Goal: Transaction & Acquisition: Purchase product/service

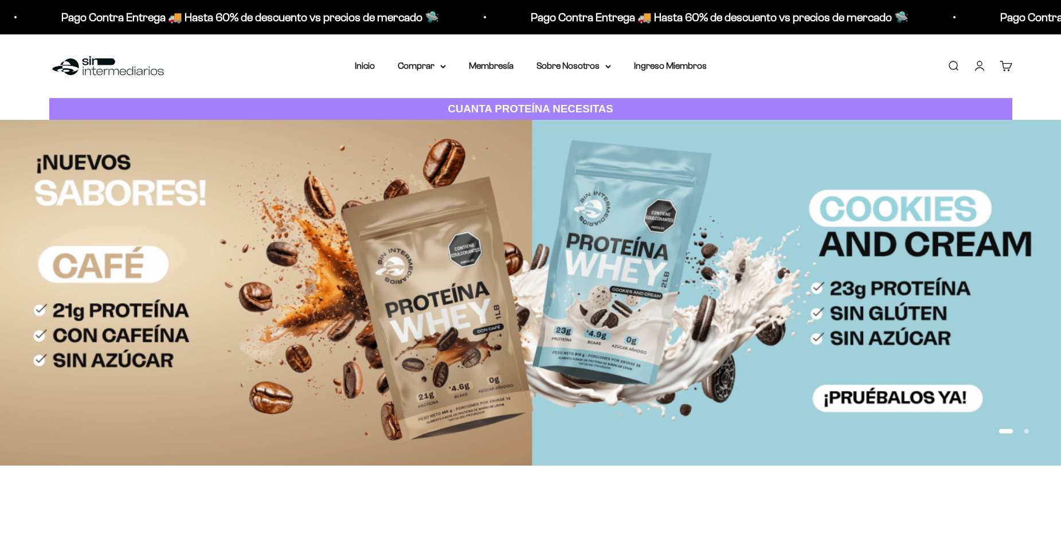
click at [982, 61] on link "Iniciar sesión" at bounding box center [979, 66] width 13 height 13
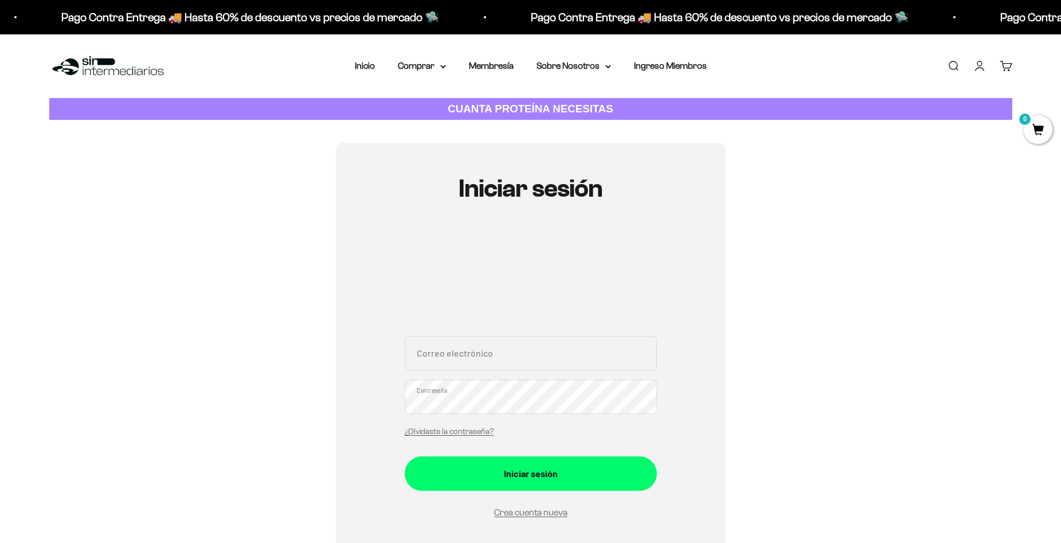
click at [506, 360] on input "Correo electrónico" at bounding box center [531, 353] width 252 height 34
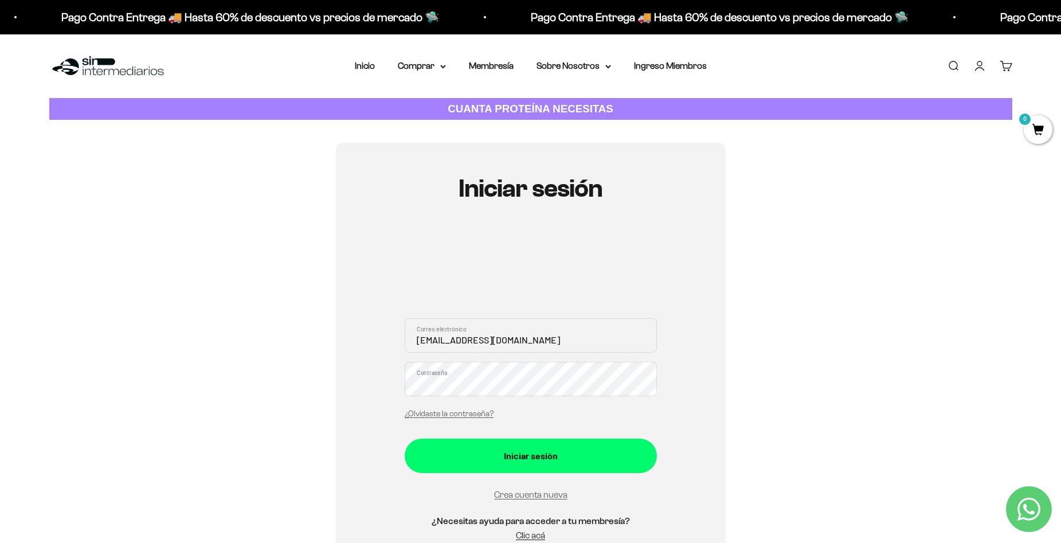
type input "jgmay7@gmail.com"
click at [405, 439] on button "Iniciar sesión" at bounding box center [531, 456] width 252 height 34
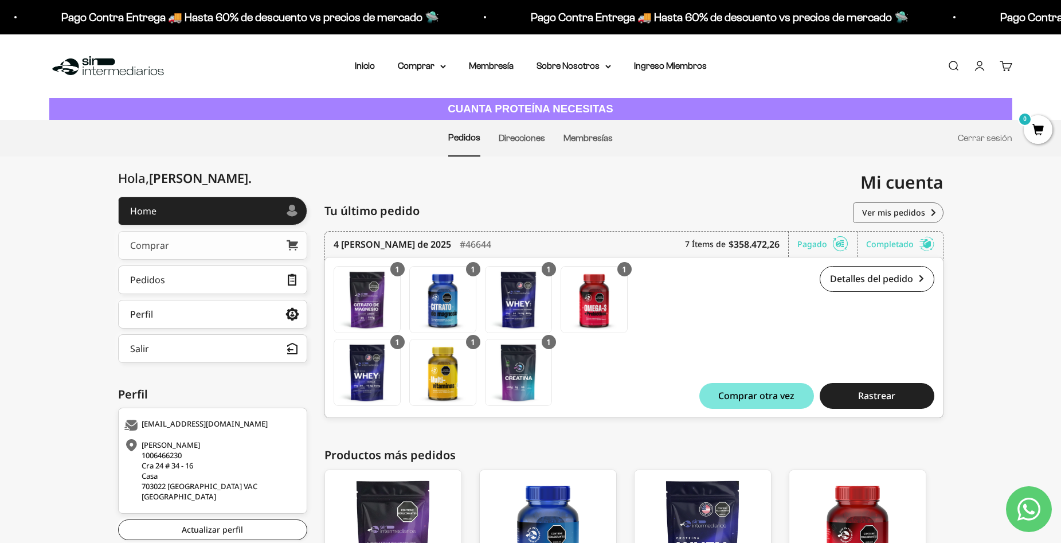
click at [239, 247] on link "Comprar" at bounding box center [212, 245] width 189 height 29
click at [369, 64] on link "Inicio" at bounding box center [365, 66] width 20 height 10
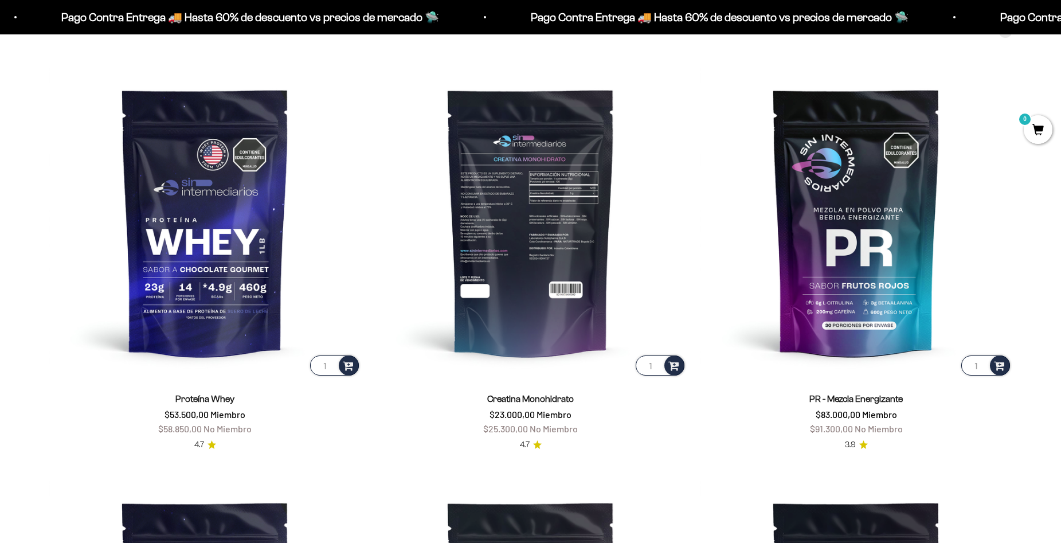
scroll to position [535, 0]
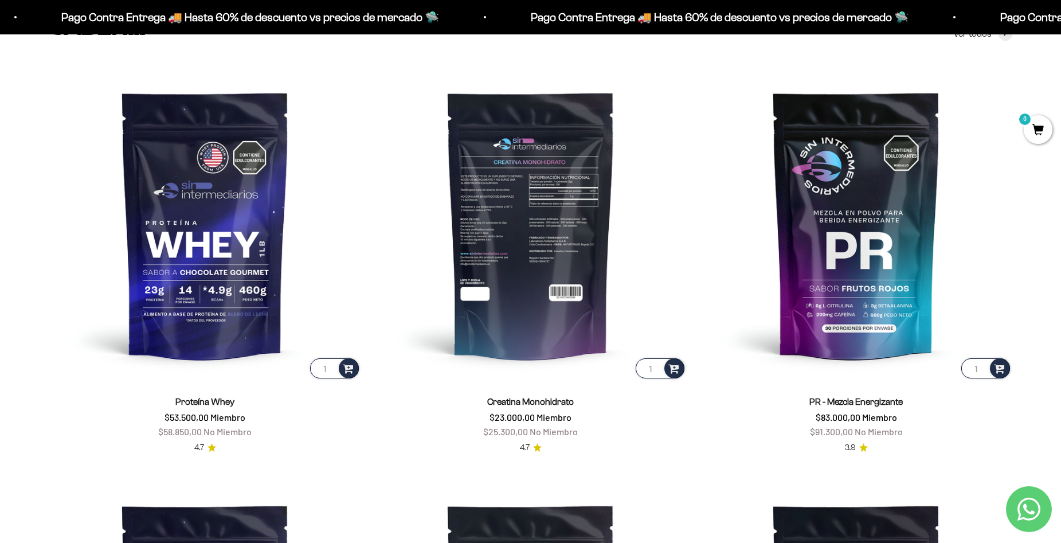
click at [552, 220] on img at bounding box center [531, 225] width 312 height 312
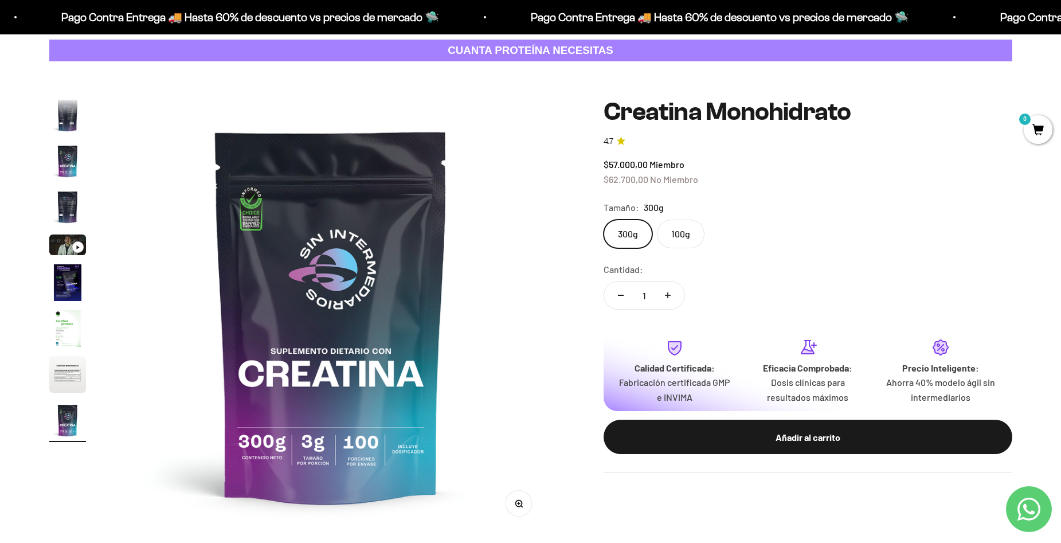
scroll to position [76, 0]
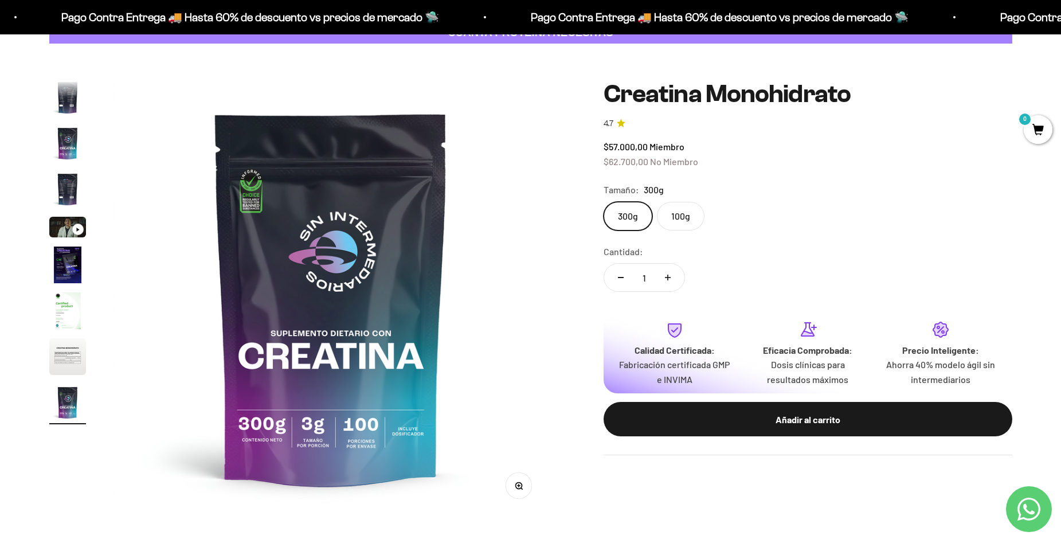
click at [71, 143] on img "Ir al artículo 3" at bounding box center [67, 143] width 37 height 37
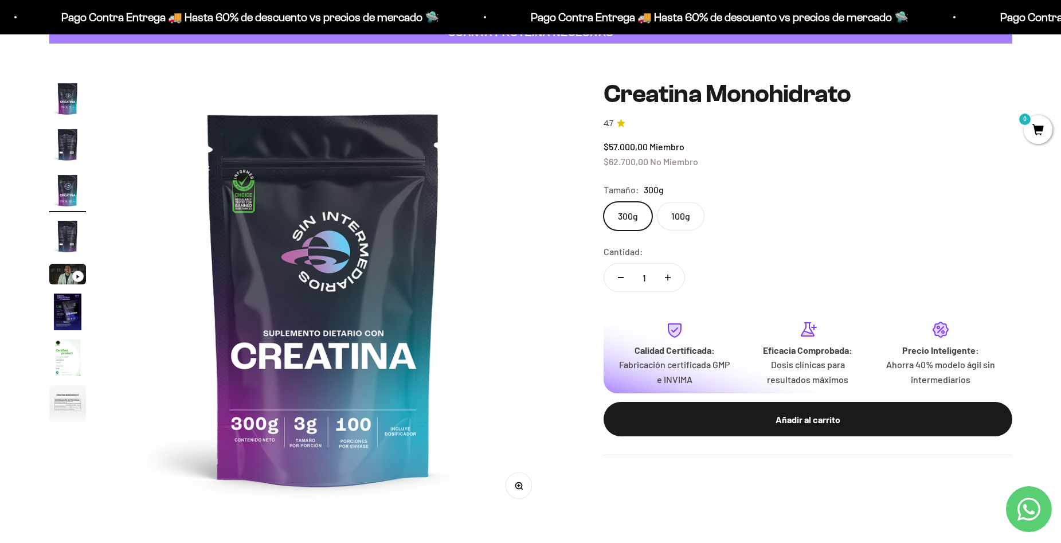
scroll to position [0, 898]
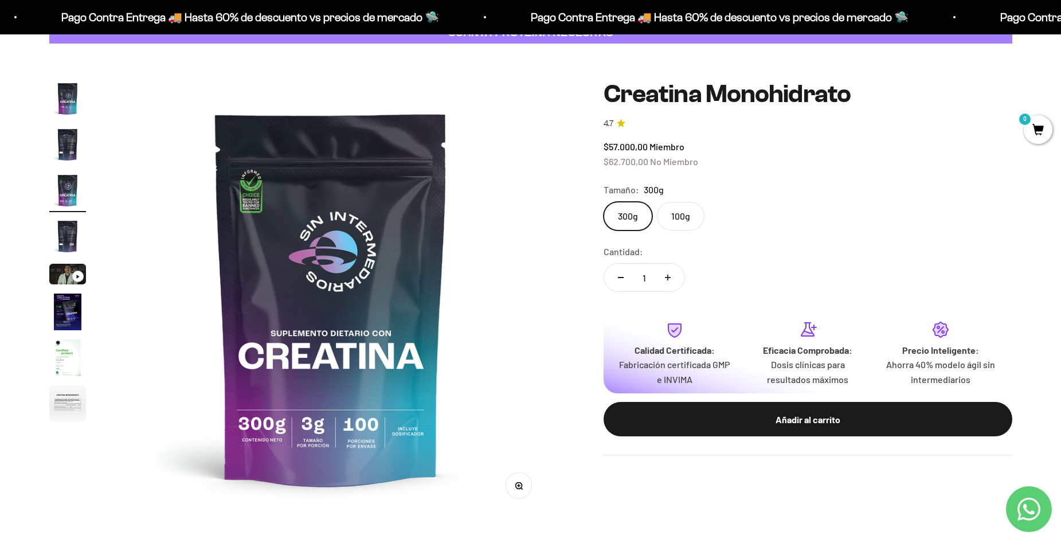
click at [68, 216] on page-dots at bounding box center [67, 252] width 37 height 344
click at [77, 236] on img "Ir al artículo 4" at bounding box center [67, 236] width 37 height 37
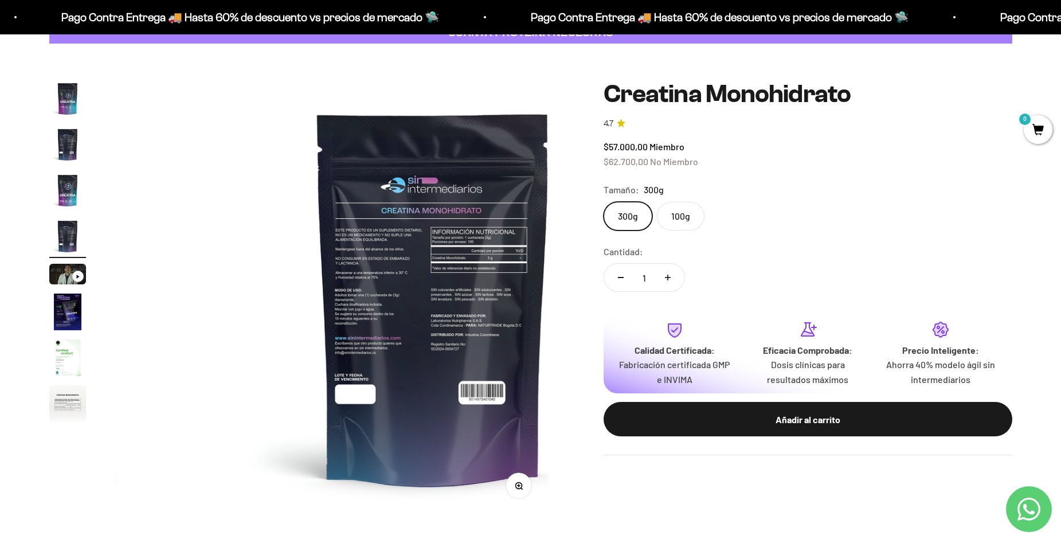
scroll to position [0, 1347]
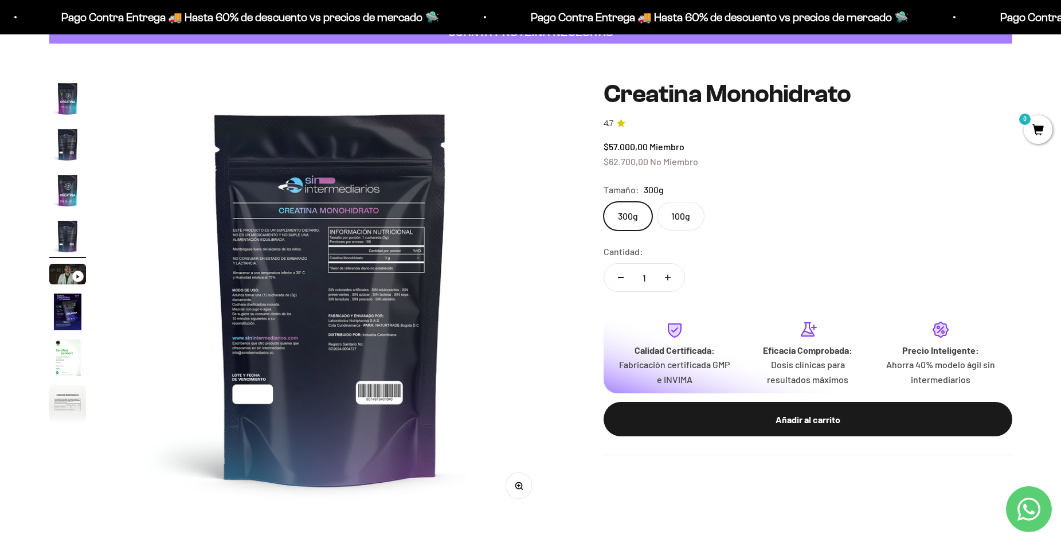
click at [77, 327] on img "Ir al artículo 6" at bounding box center [67, 312] width 37 height 37
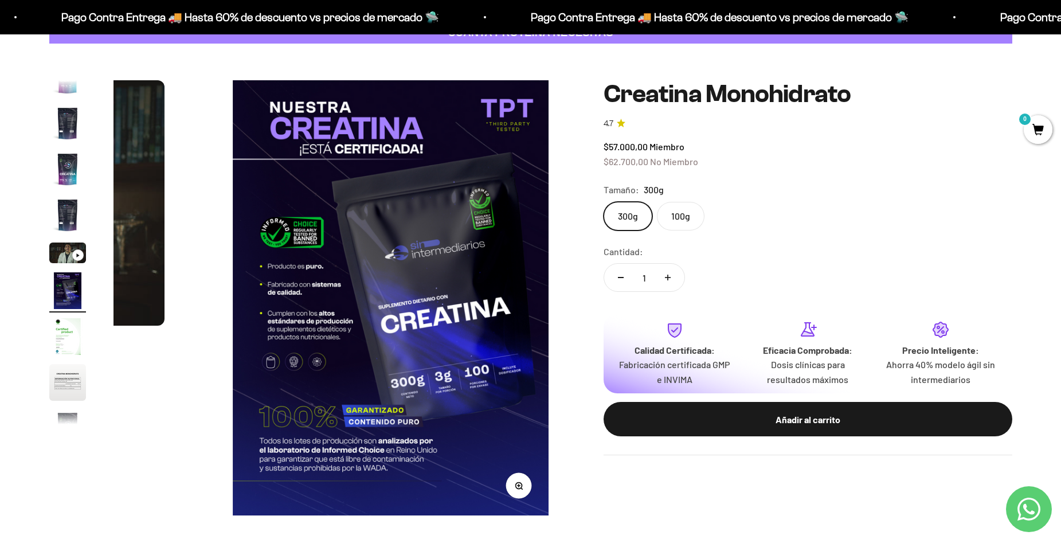
scroll to position [0, 2245]
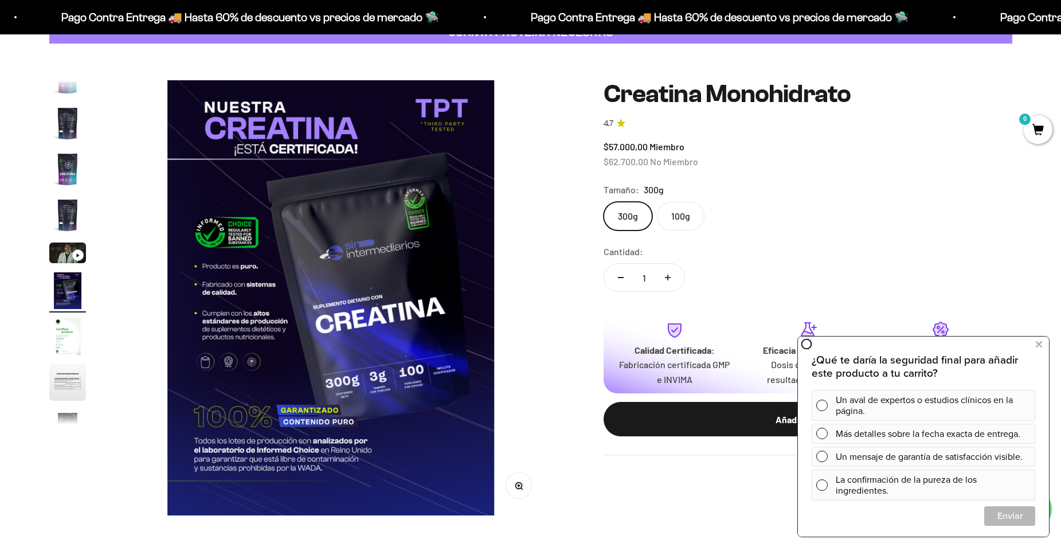
click at [75, 340] on img "Ir al artículo 7" at bounding box center [67, 336] width 37 height 37
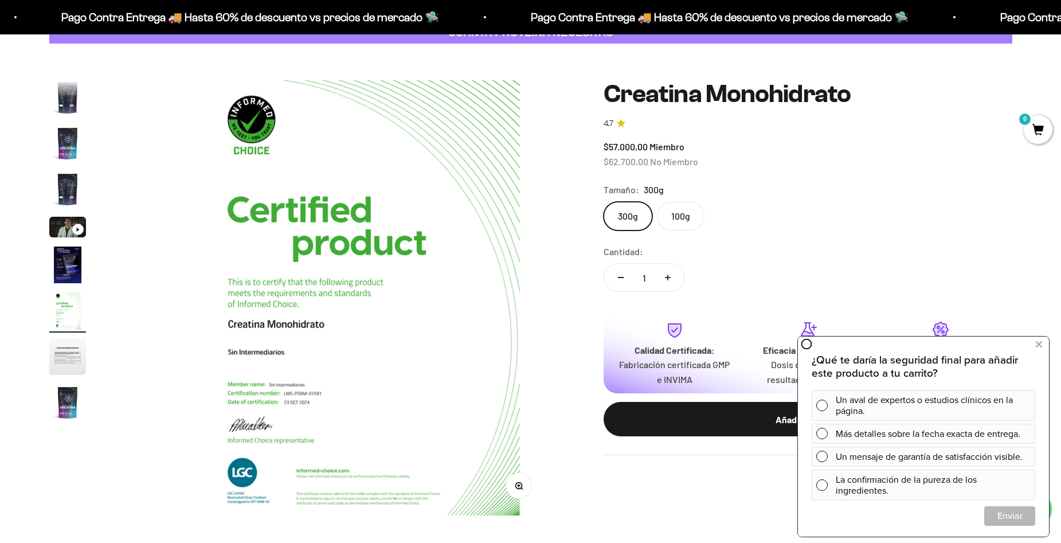
scroll to position [0, 2694]
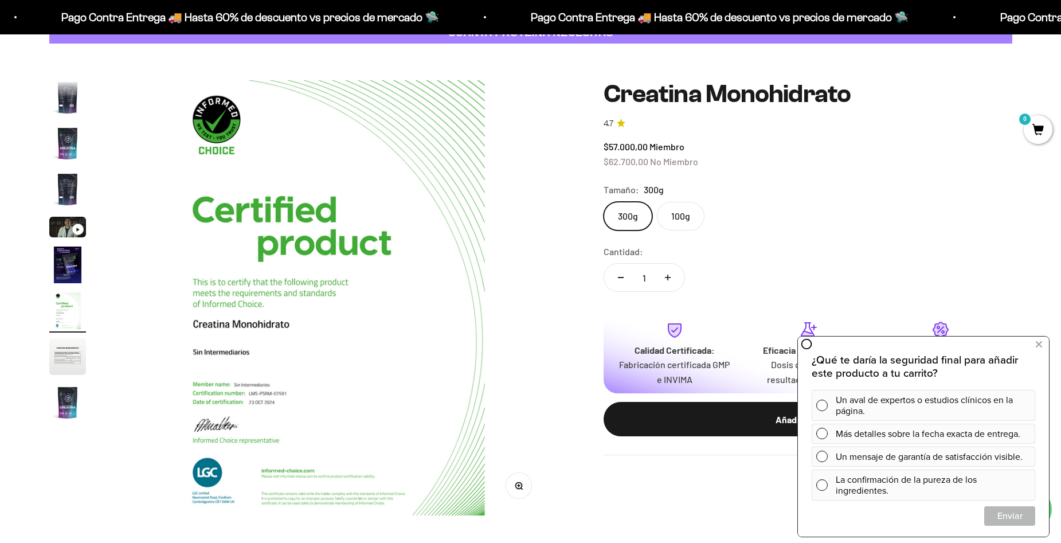
click at [74, 353] on img "Ir al artículo 8" at bounding box center [67, 356] width 37 height 37
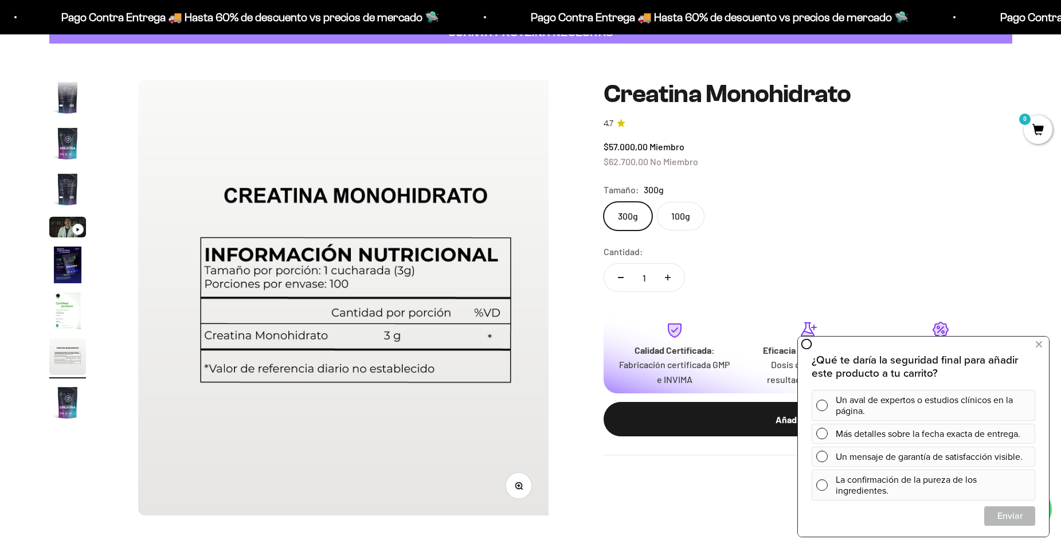
scroll to position [0, 3143]
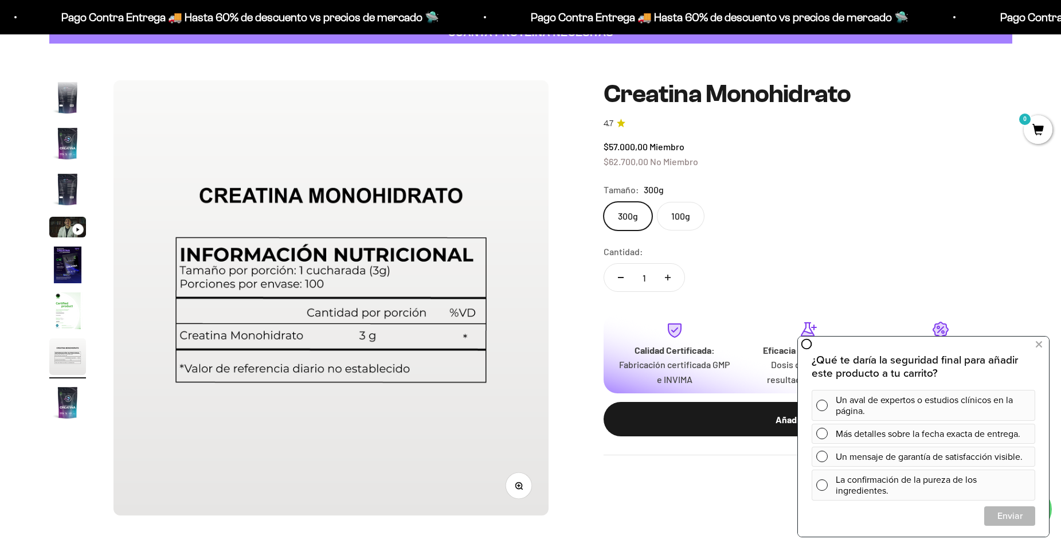
click at [69, 402] on img "Ir al artículo 9" at bounding box center [67, 402] width 37 height 37
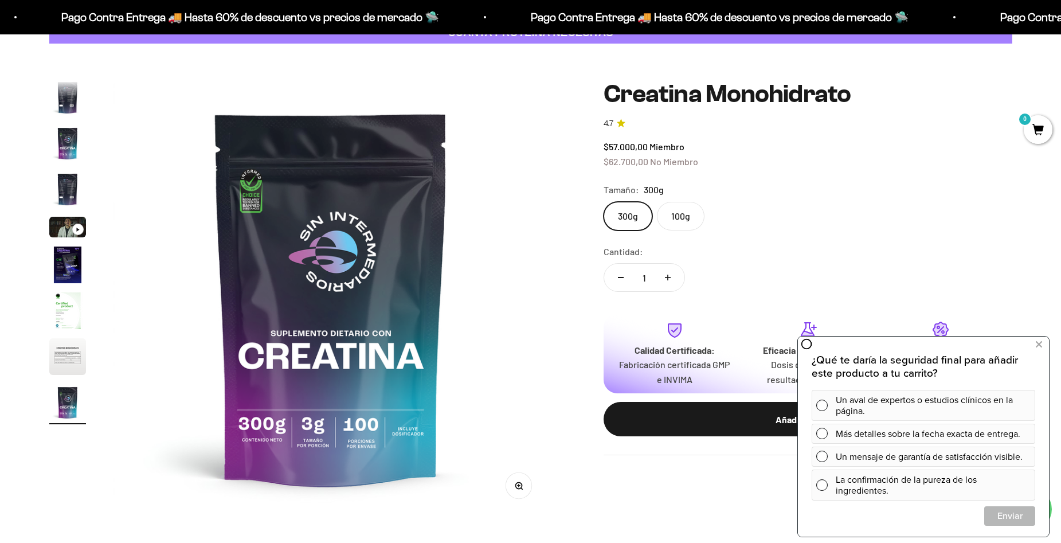
scroll to position [0, 3592]
click at [688, 206] on label "100g" at bounding box center [681, 216] width 48 height 29
click at [604, 202] on input "100g" at bounding box center [603, 201] width 1 height 1
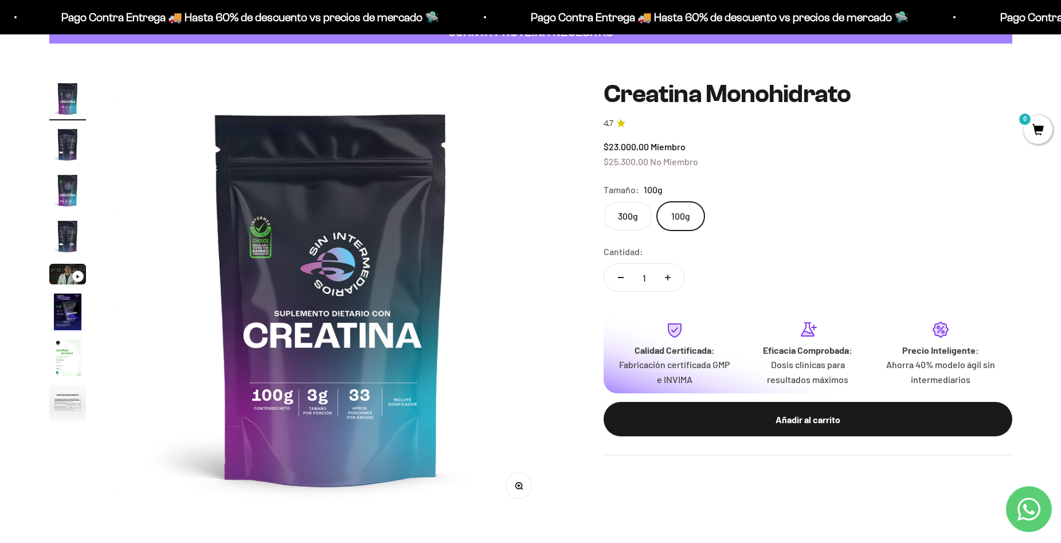
click at [640, 222] on label "300g" at bounding box center [628, 216] width 49 height 29
click at [604, 202] on input "300g" at bounding box center [603, 201] width 1 height 1
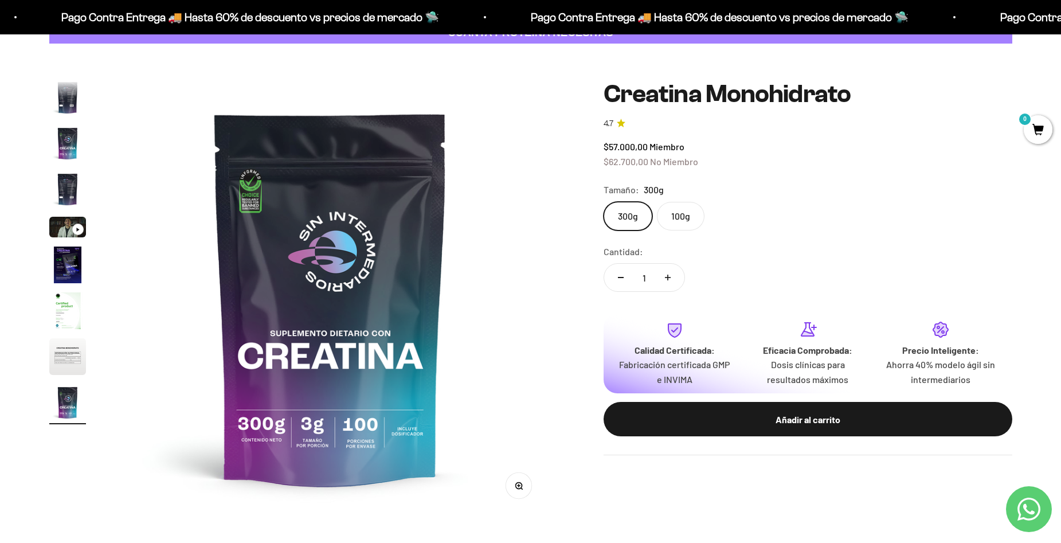
click at [684, 217] on label "100g" at bounding box center [681, 216] width 48 height 29
click at [604, 202] on input "100g" at bounding box center [603, 201] width 1 height 1
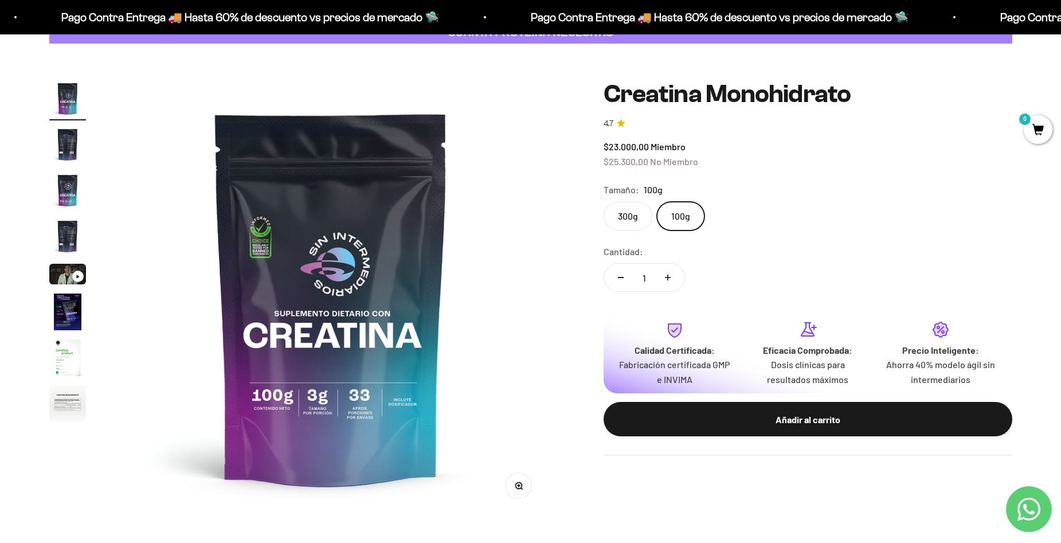
click at [636, 215] on label "300g" at bounding box center [628, 216] width 49 height 29
click at [604, 202] on input "300g" at bounding box center [603, 201] width 1 height 1
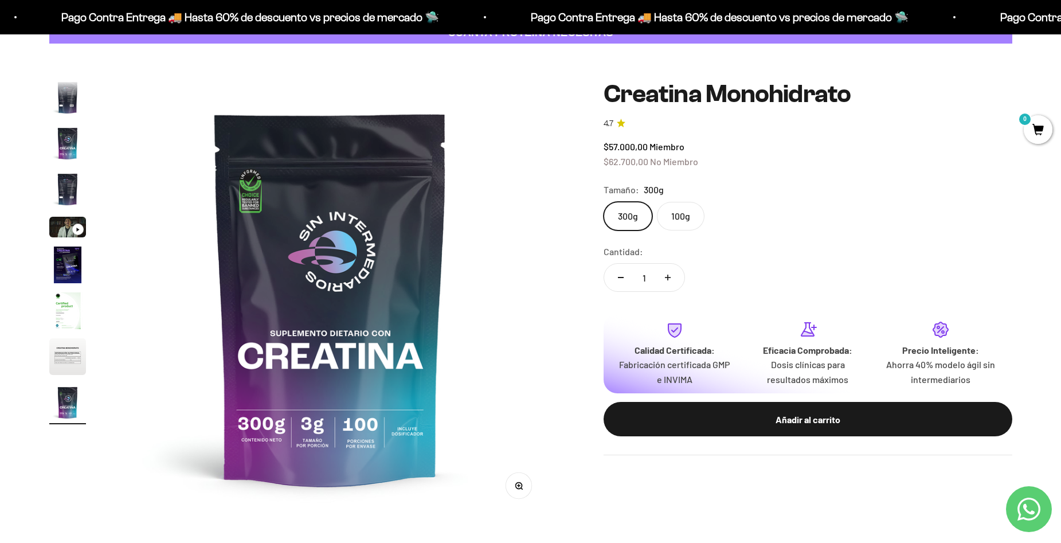
click at [679, 215] on label "100g" at bounding box center [681, 216] width 48 height 29
click at [604, 202] on input "100g" at bounding box center [603, 201] width 1 height 1
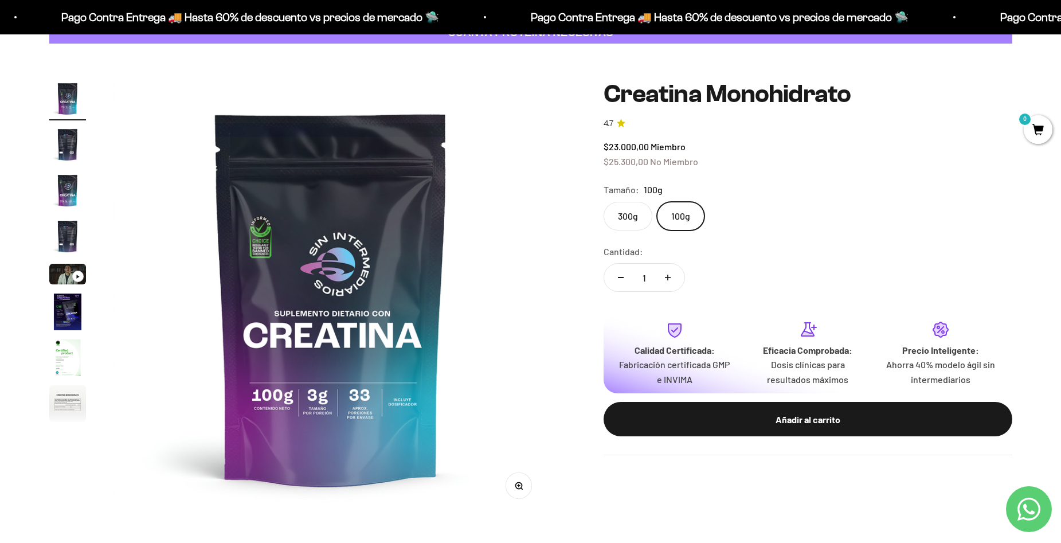
click at [634, 214] on label "300g" at bounding box center [628, 216] width 49 height 29
click at [604, 202] on input "300g" at bounding box center [603, 201] width 1 height 1
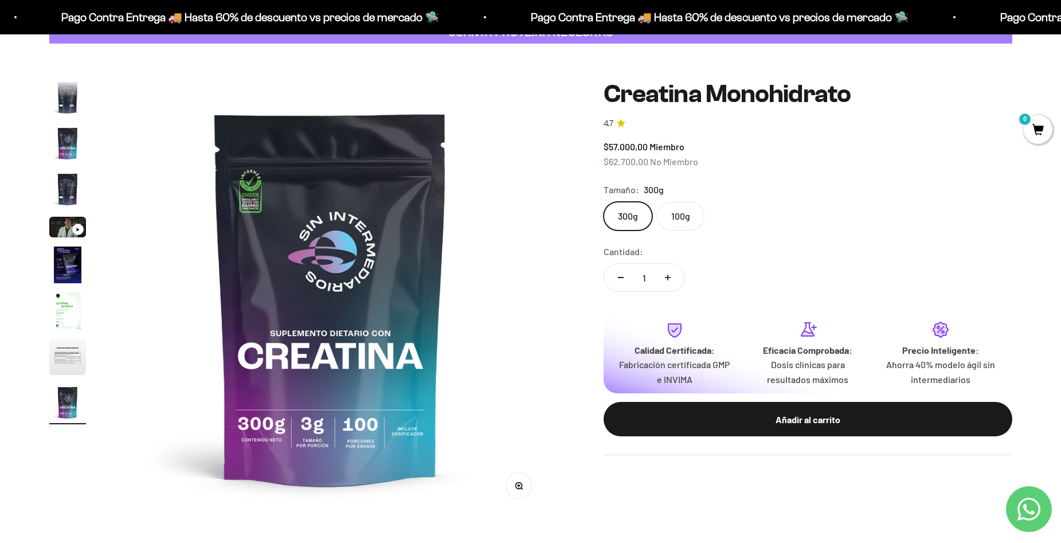
click at [673, 217] on label "100g" at bounding box center [681, 216] width 48 height 29
click at [604, 202] on input "100g" at bounding box center [603, 201] width 1 height 1
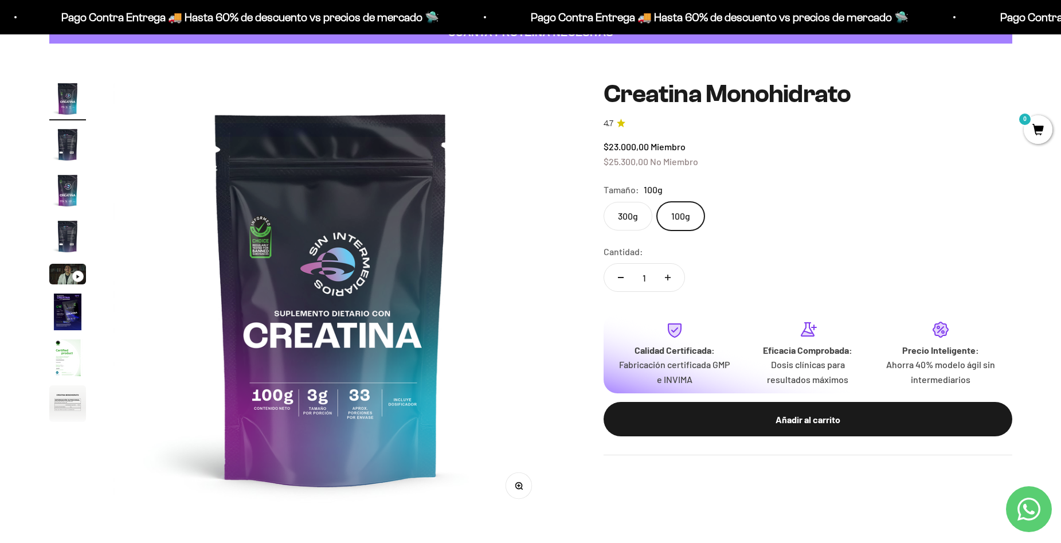
click at [623, 217] on label "300g" at bounding box center [628, 216] width 49 height 29
click at [604, 202] on input "300g" at bounding box center [603, 201] width 1 height 1
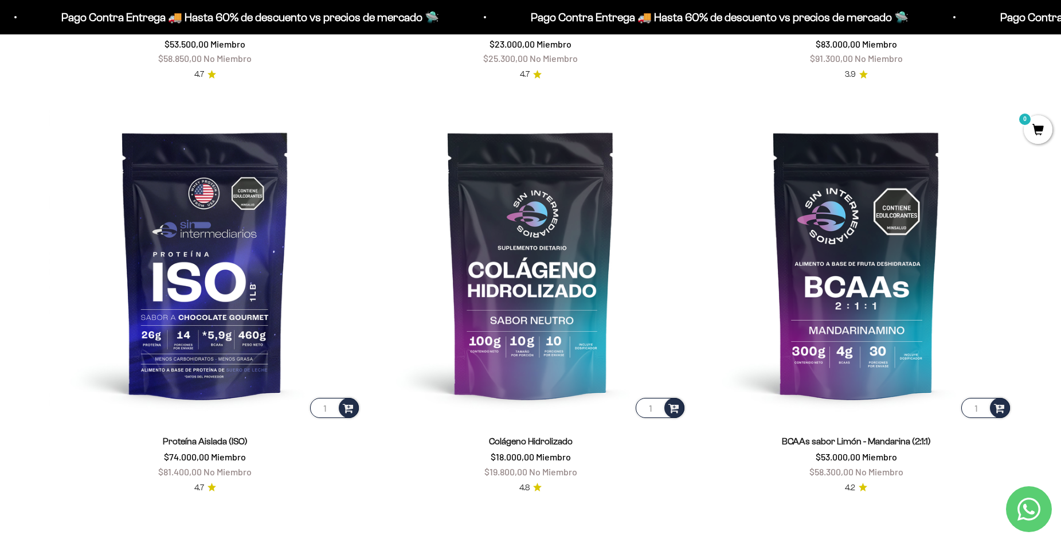
scroll to position [956, 0]
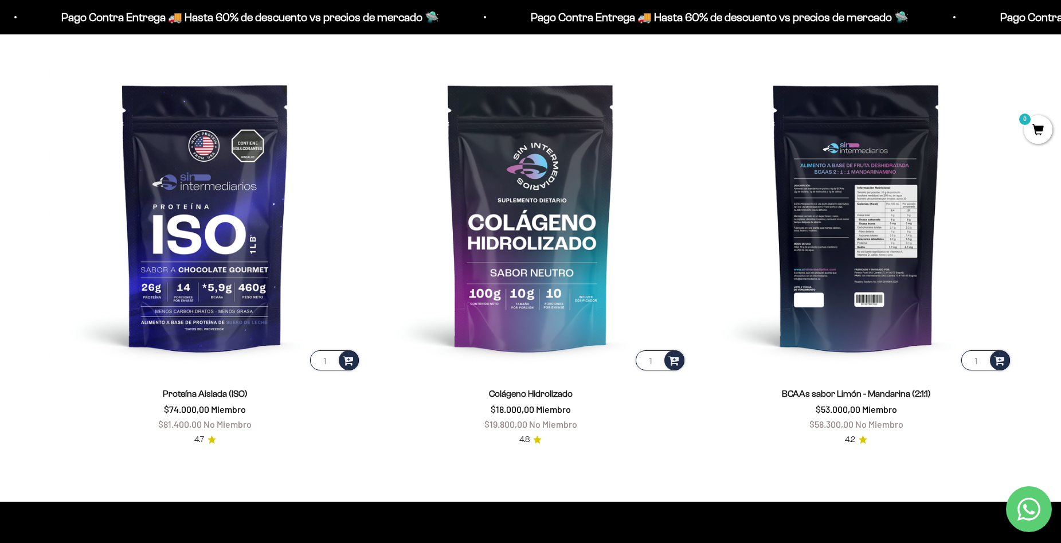
click at [839, 235] on img at bounding box center [857, 217] width 312 height 312
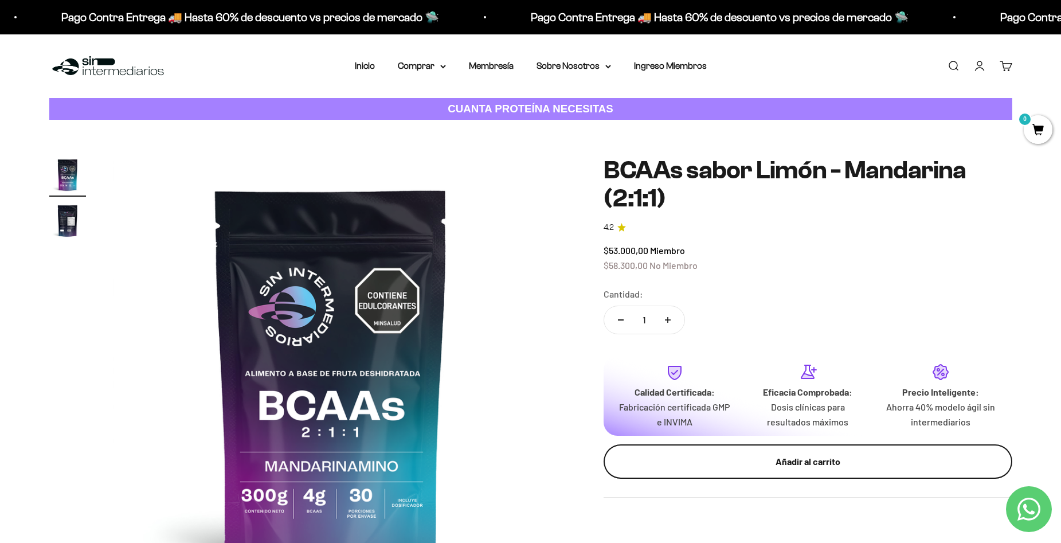
click at [832, 459] on div "Añadir al carrito" at bounding box center [808, 461] width 363 height 15
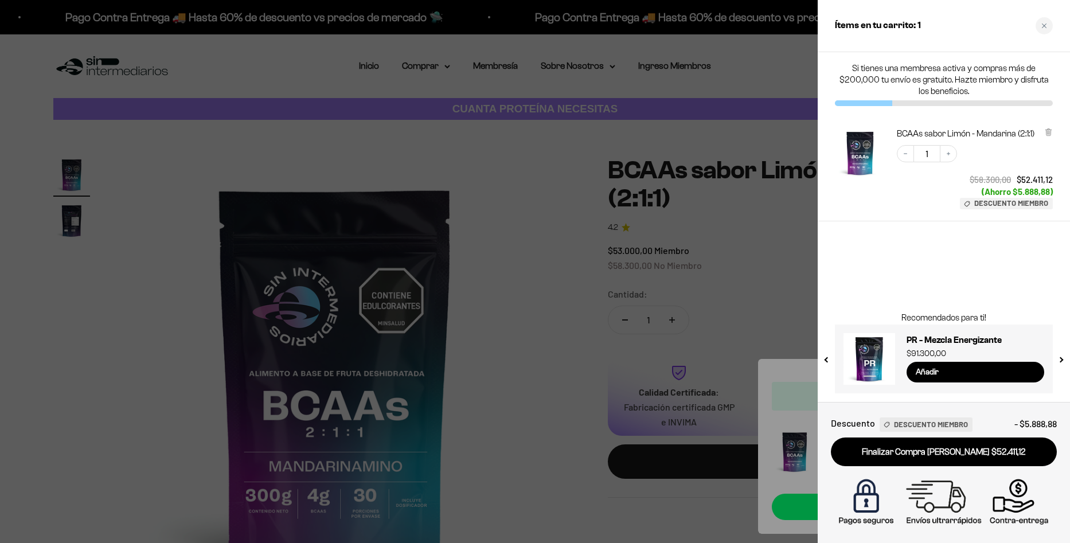
click at [611, 265] on div at bounding box center [535, 271] width 1070 height 543
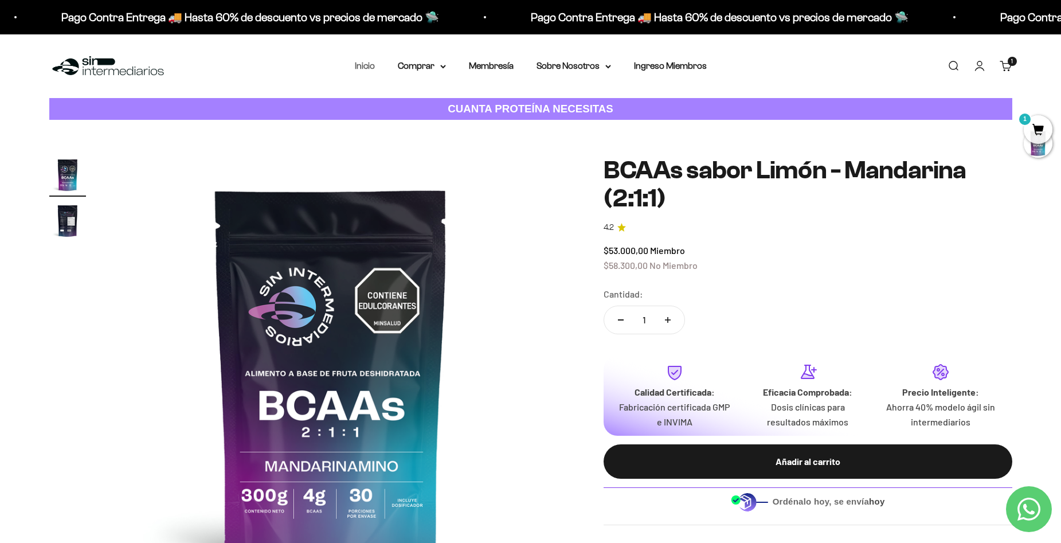
click at [369, 67] on link "Inicio" at bounding box center [365, 66] width 20 height 10
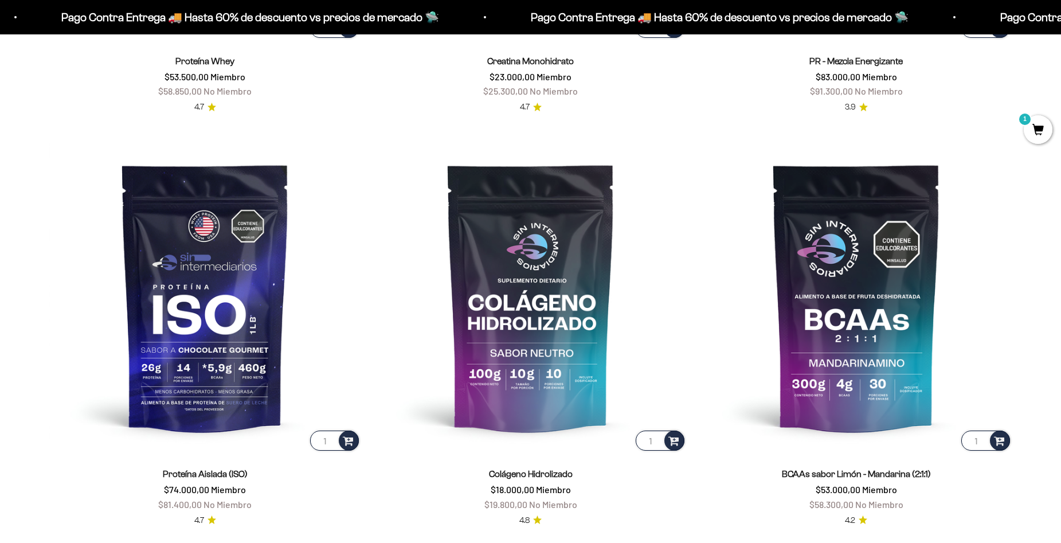
scroll to position [917, 0]
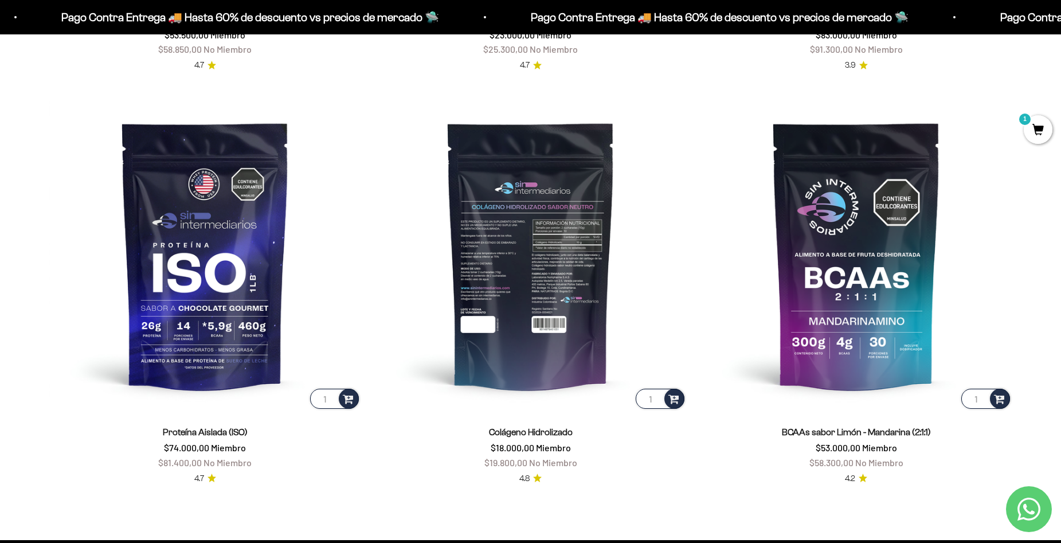
click at [552, 300] on img at bounding box center [531, 255] width 312 height 312
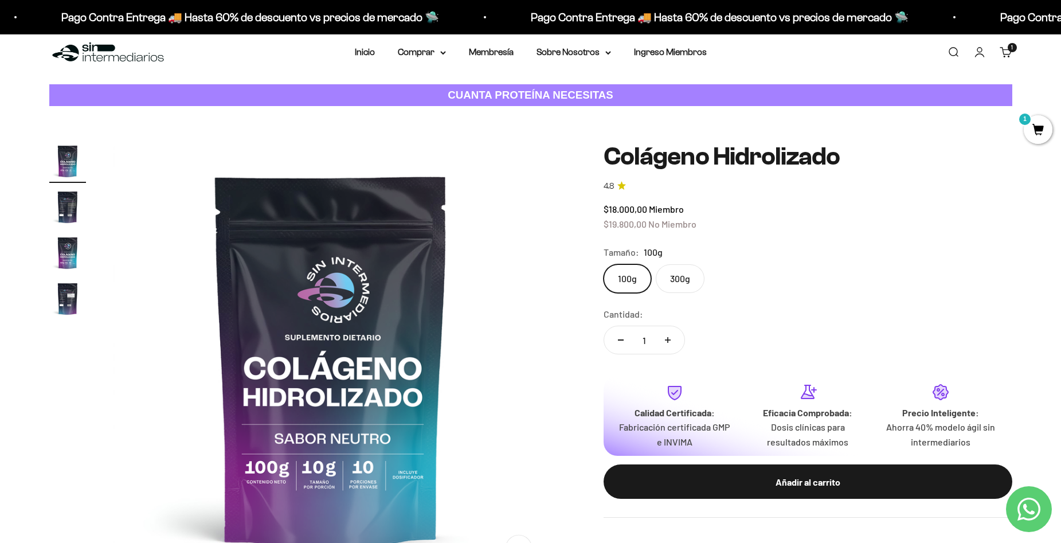
scroll to position [38, 0]
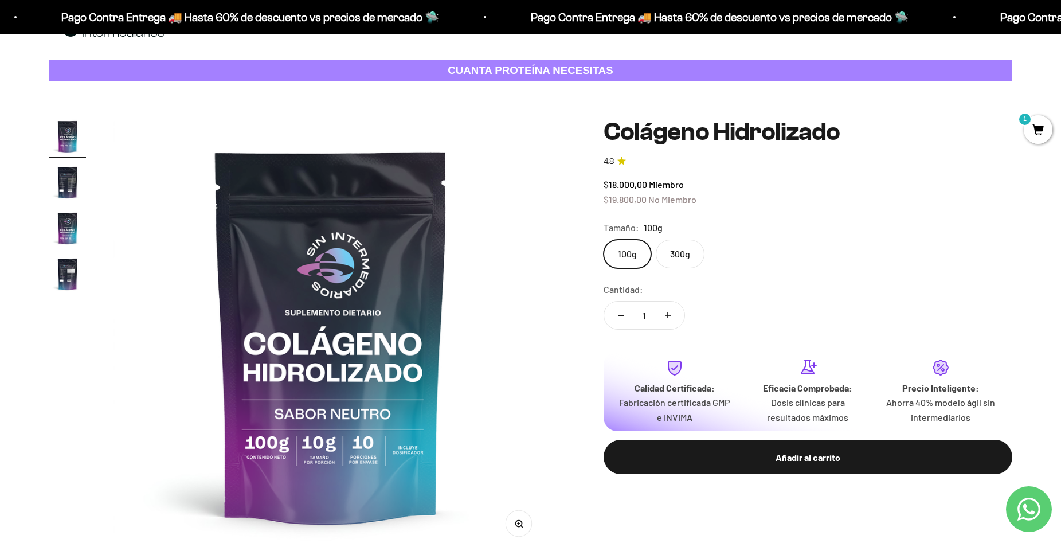
click at [673, 315] on button "Aumentar cantidad" at bounding box center [667, 316] width 33 height 28
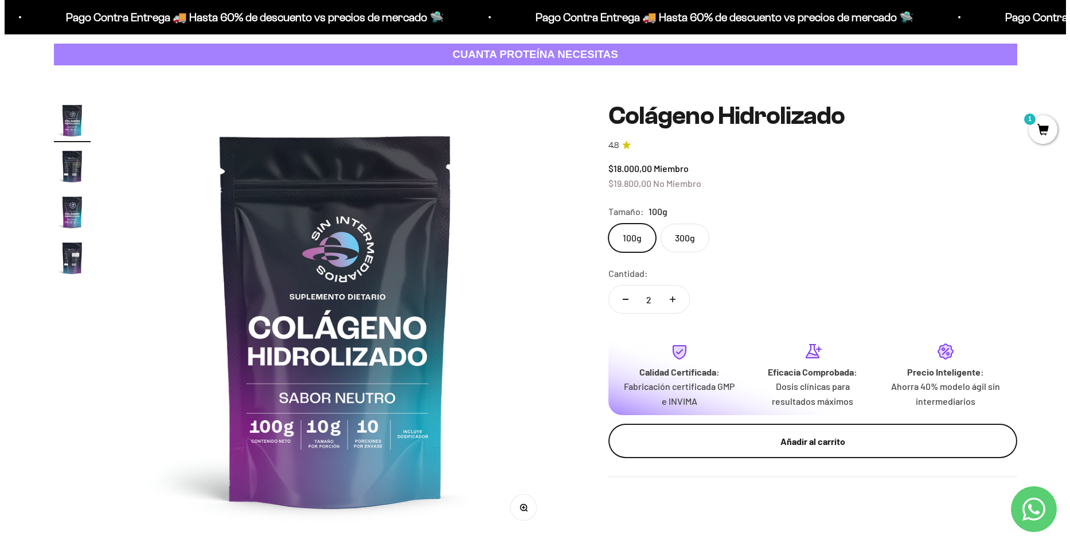
scroll to position [76, 0]
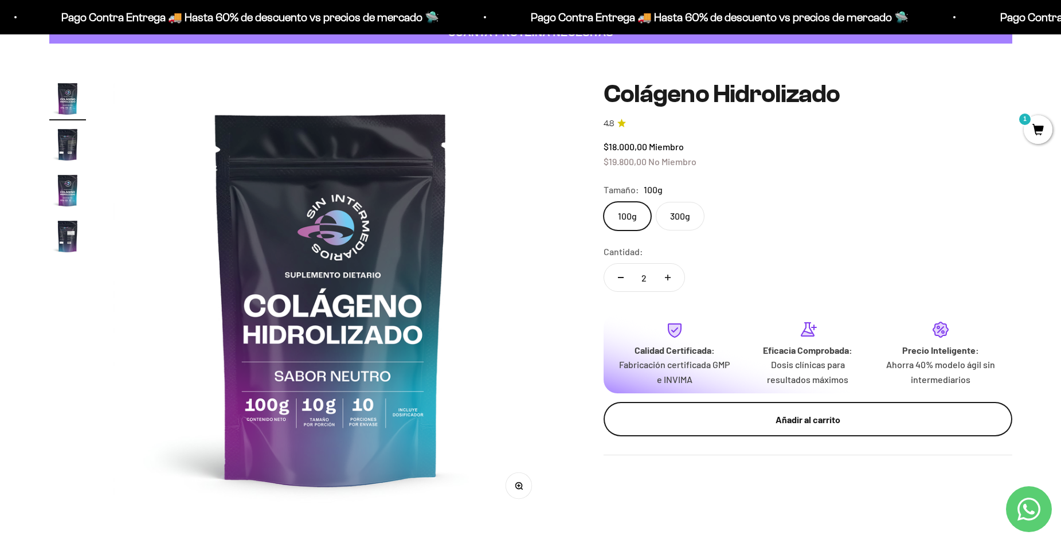
click at [819, 422] on div "Añadir al carrito" at bounding box center [808, 419] width 363 height 15
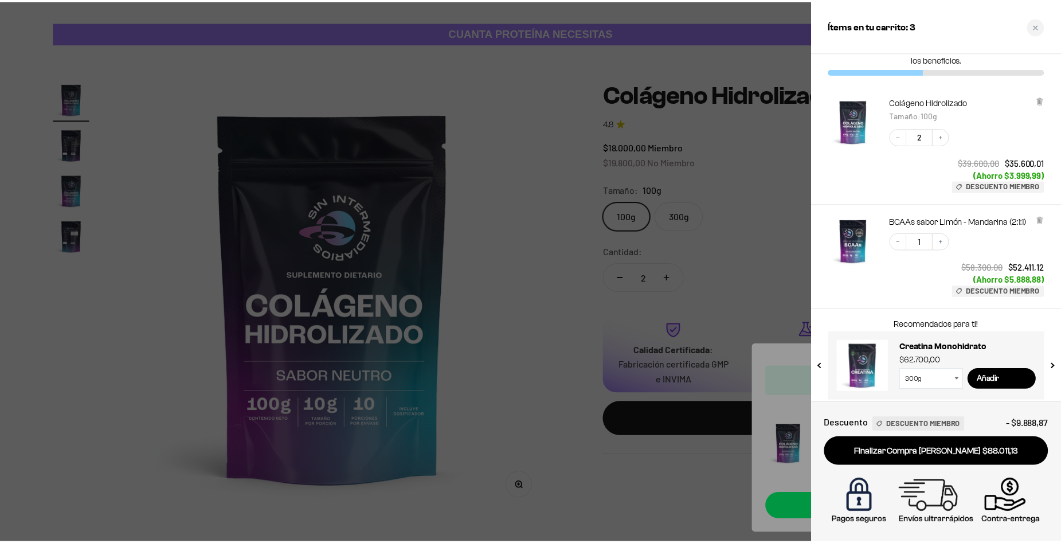
scroll to position [39, 0]
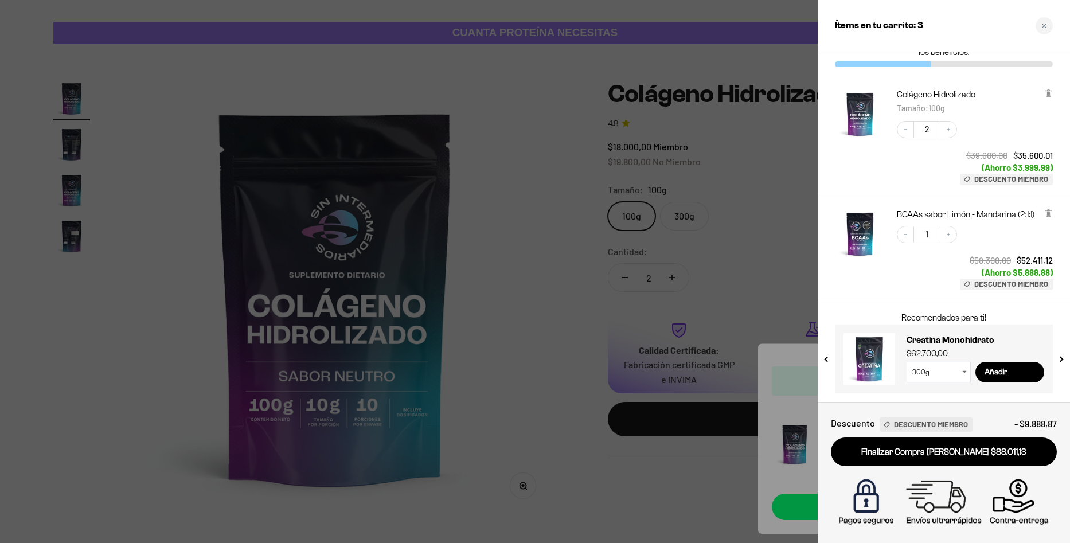
click at [675, 258] on div at bounding box center [535, 271] width 1070 height 543
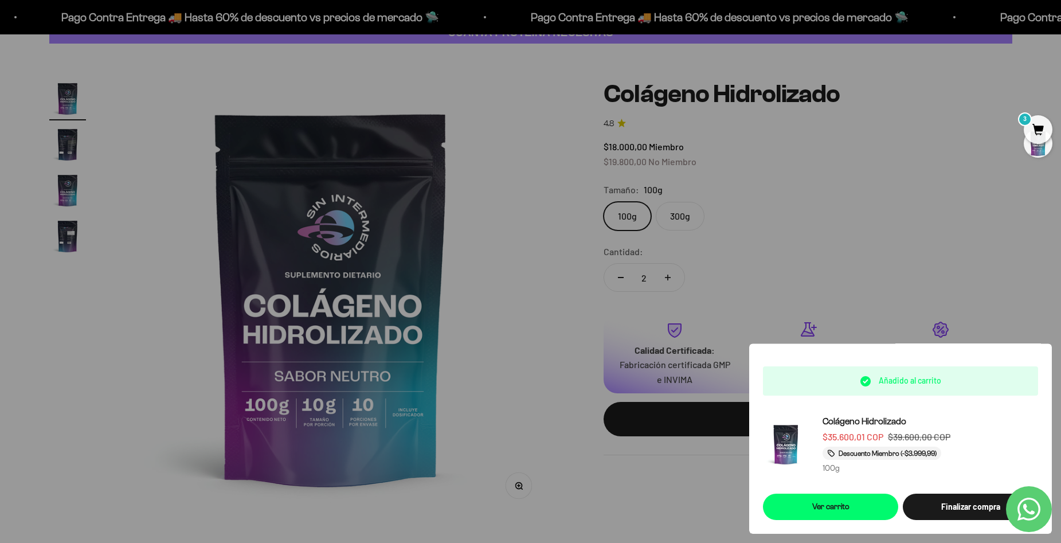
click at [61, 143] on img "Ir al artículo 2" at bounding box center [67, 144] width 37 height 37
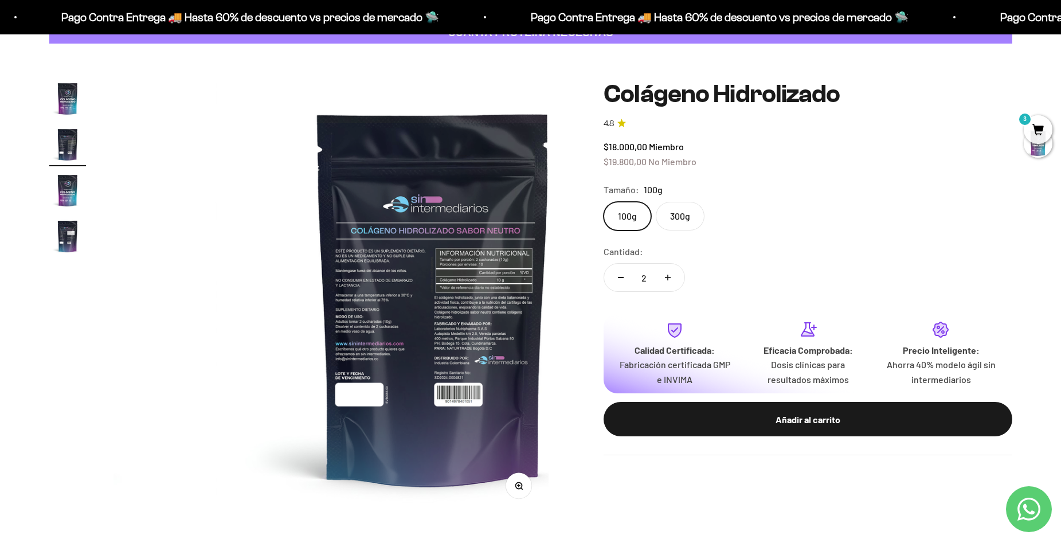
scroll to position [0, 449]
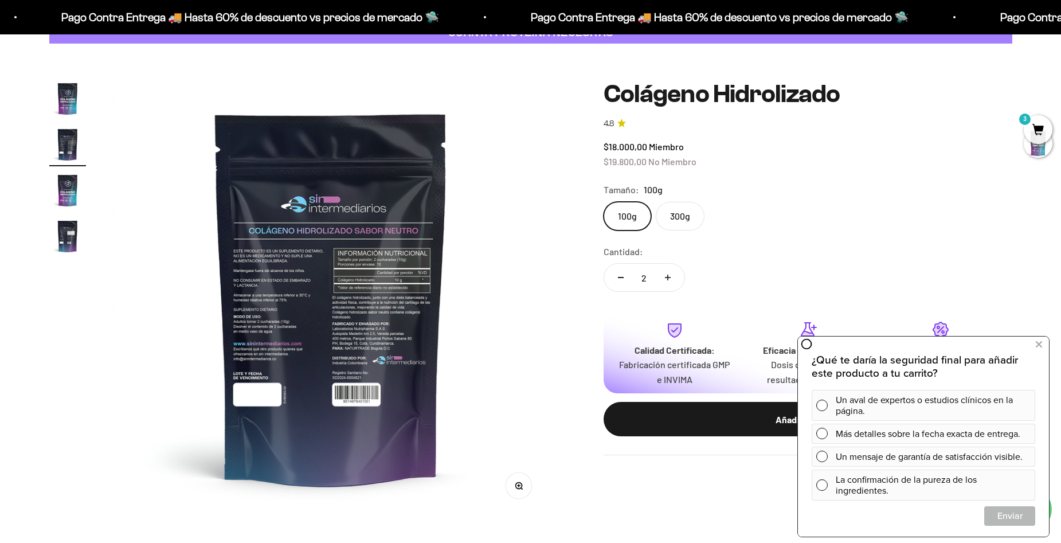
click at [74, 204] on img "Ir al artículo 3" at bounding box center [67, 190] width 37 height 37
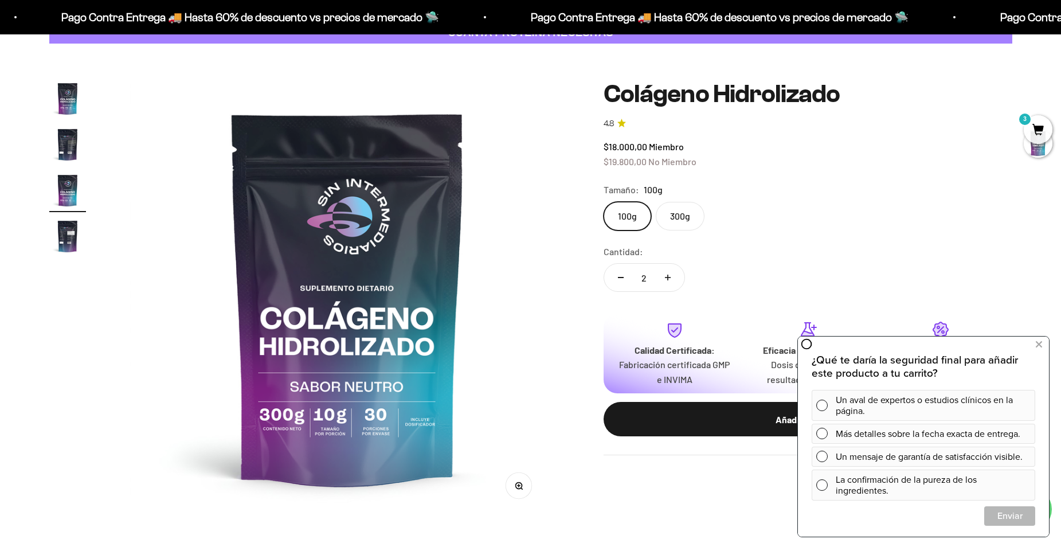
scroll to position [0, 898]
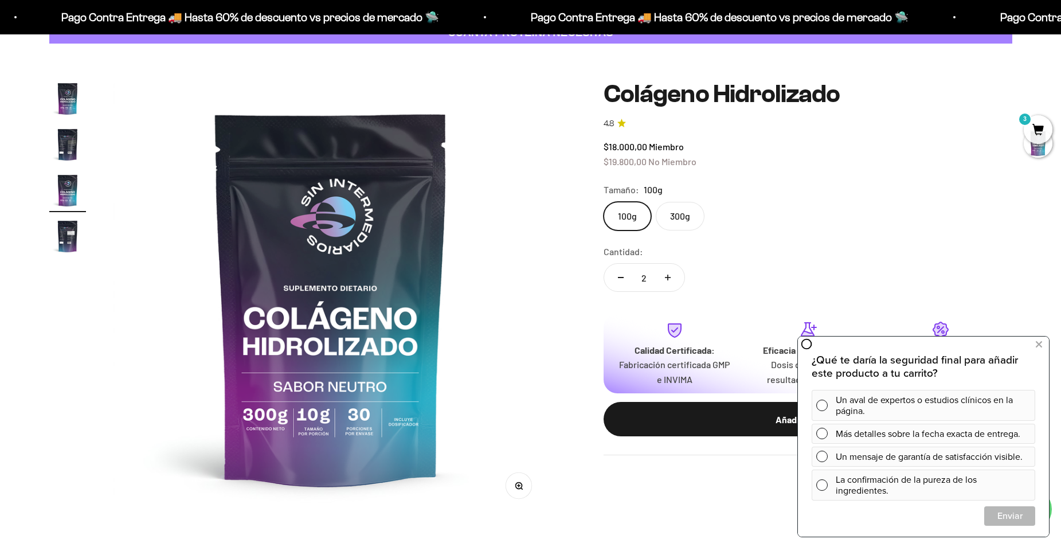
click at [75, 95] on img "Ir al artículo 1" at bounding box center [67, 98] width 37 height 37
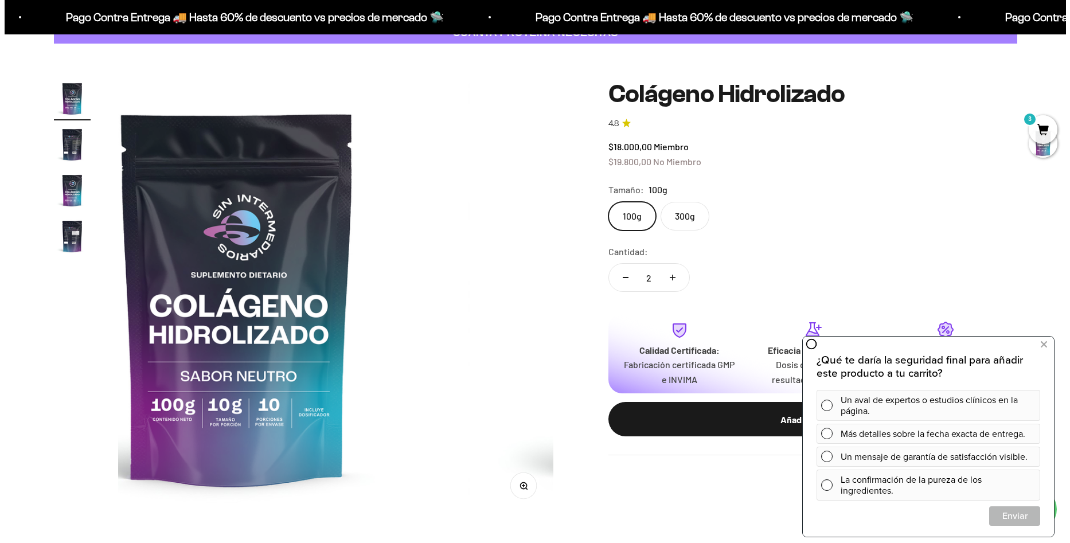
scroll to position [0, 0]
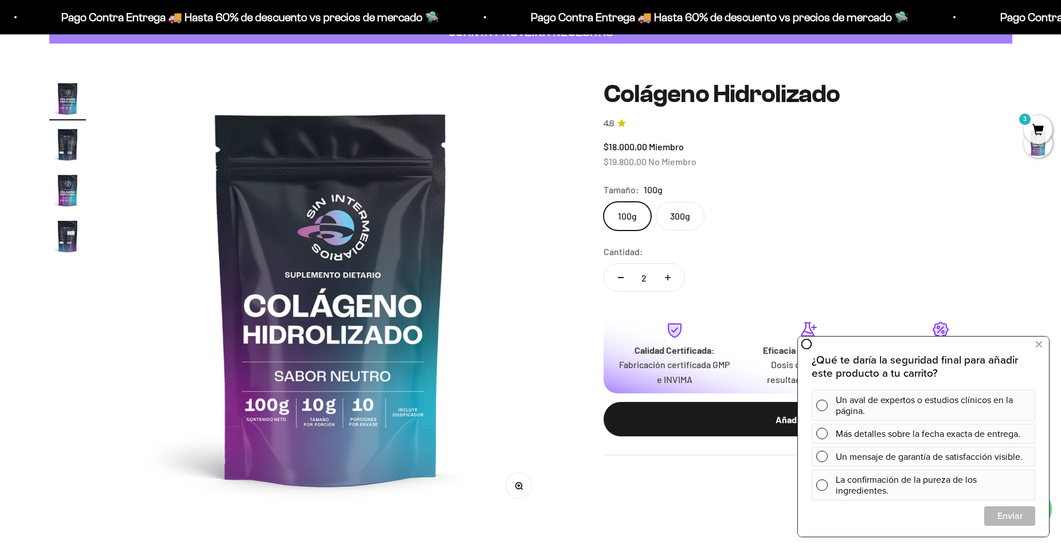
click at [612, 277] on button "Reducir cantidad" at bounding box center [620, 278] width 33 height 28
type input "1"
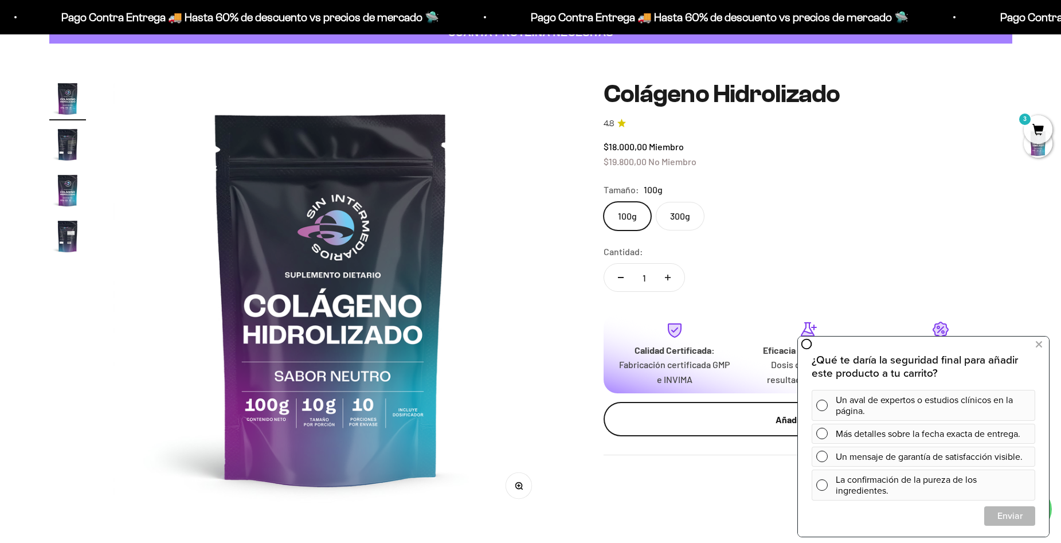
click at [749, 431] on button "Añadir al carrito" at bounding box center [808, 419] width 409 height 34
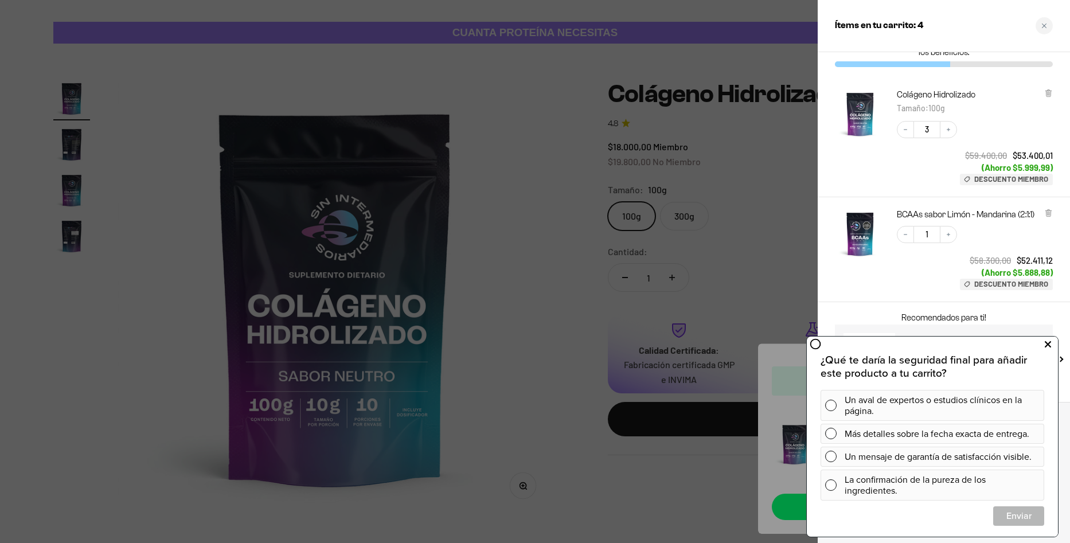
click at [1049, 347] on icon at bounding box center [1048, 344] width 6 height 15
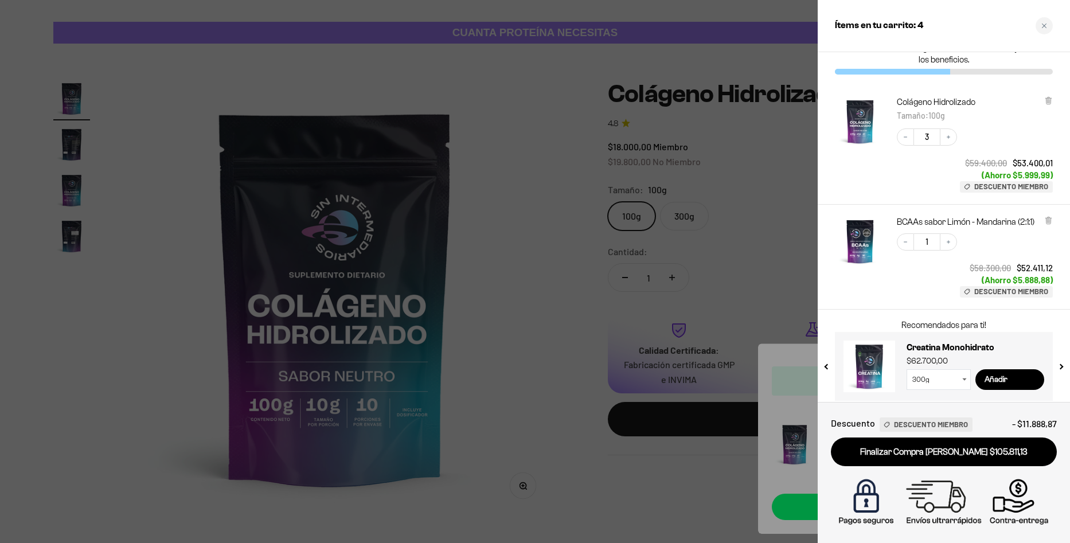
scroll to position [39, 0]
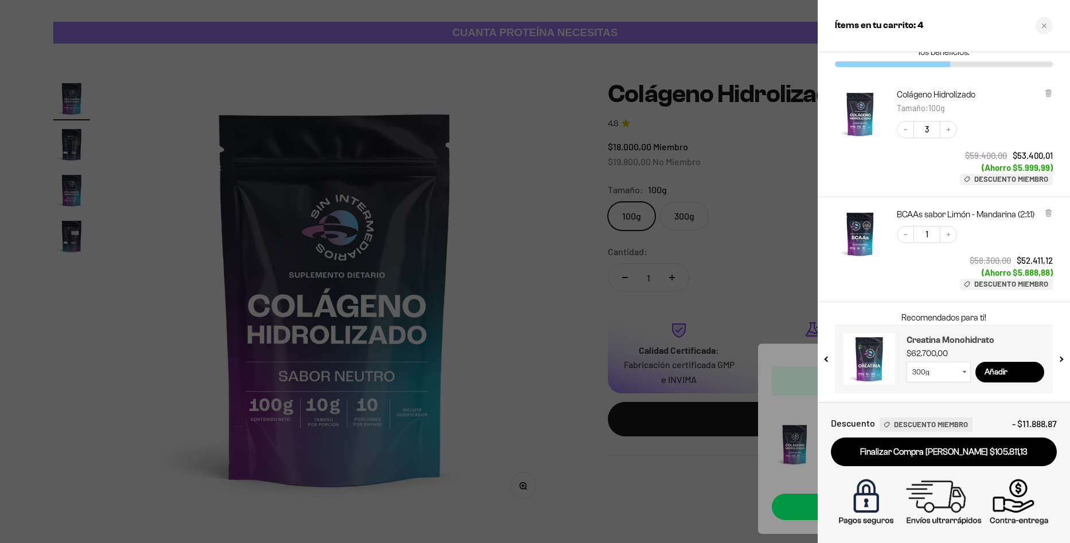
click at [928, 339] on h3 "Creatina Monohidrato" at bounding box center [975, 340] width 138 height 14
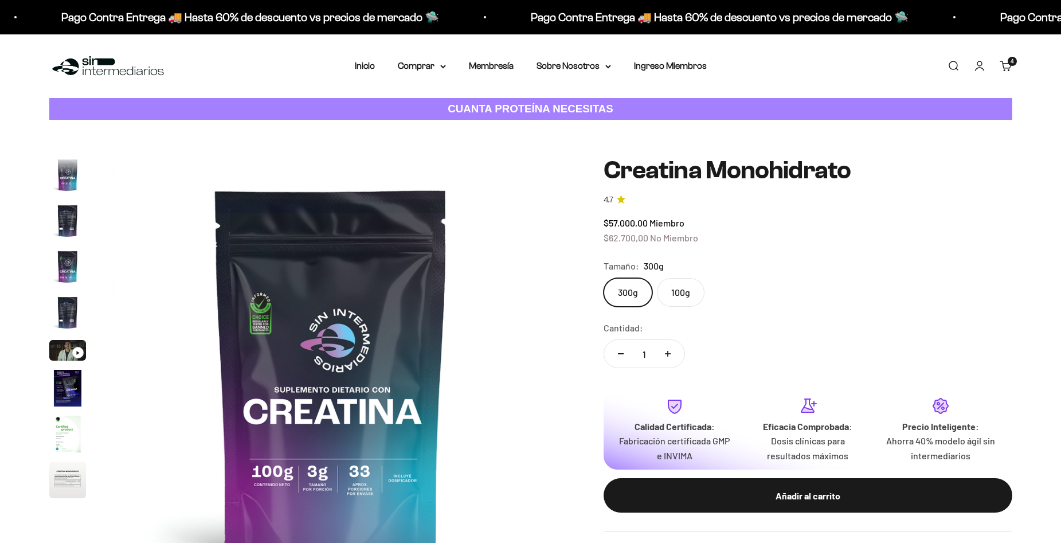
scroll to position [0, 3592]
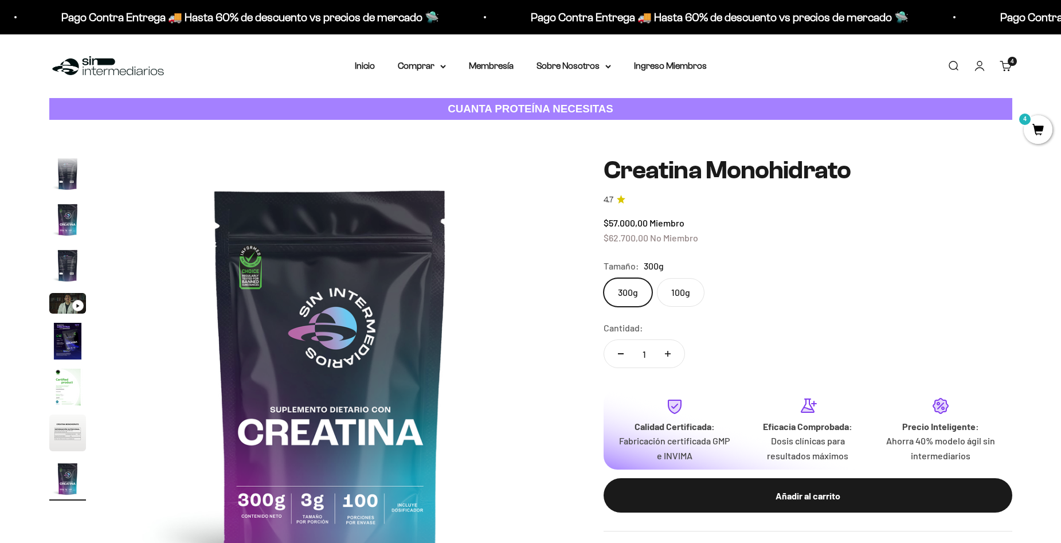
click at [678, 298] on label "100g" at bounding box center [681, 292] width 48 height 29
click at [604, 278] on input "100g" at bounding box center [603, 277] width 1 height 1
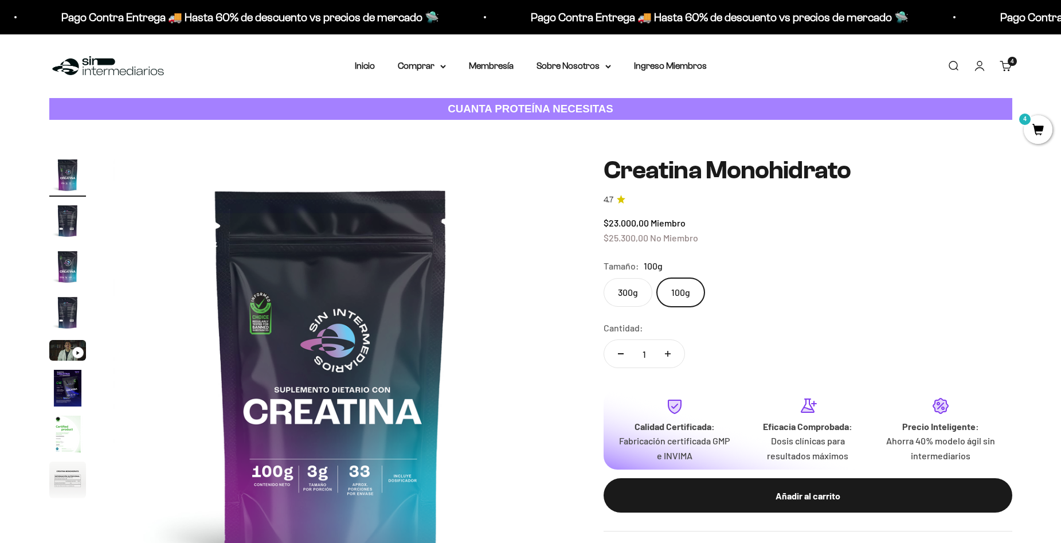
click at [635, 285] on label "300g" at bounding box center [628, 292] width 49 height 29
click at [604, 278] on input "300g" at bounding box center [603, 277] width 1 height 1
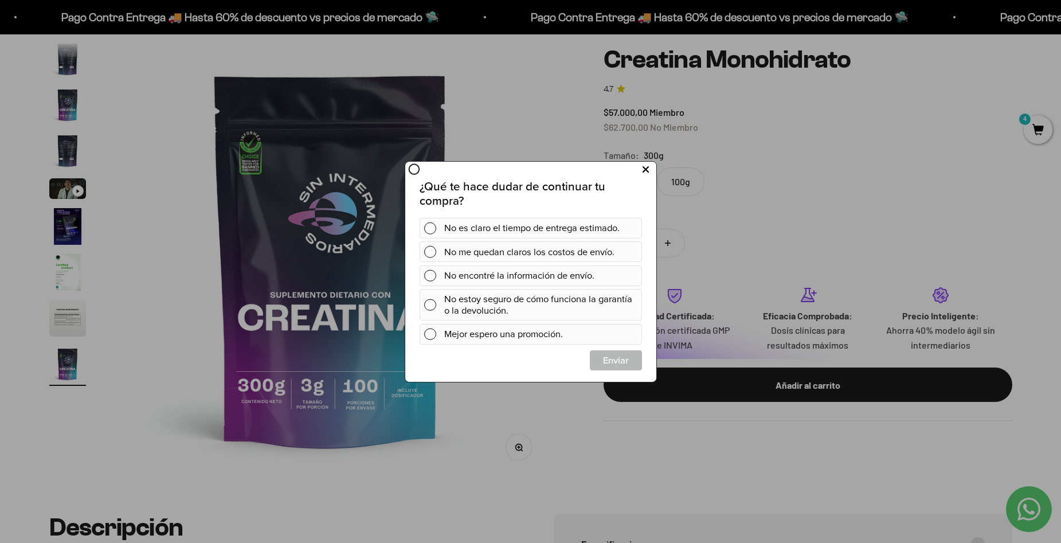
click at [645, 171] on icon at bounding box center [645, 169] width 6 height 15
click at [643, 173] on icon at bounding box center [645, 169] width 6 height 15
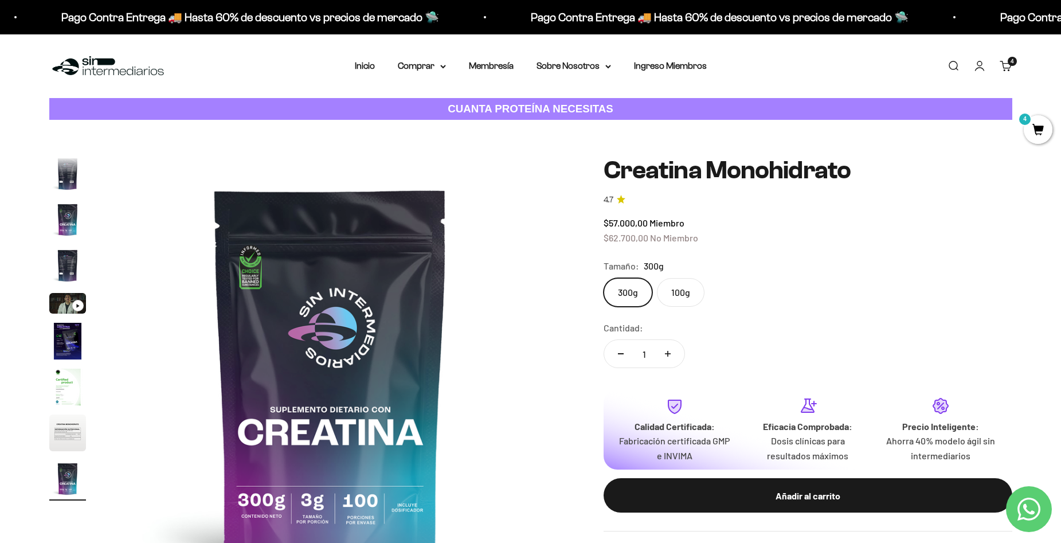
click at [1036, 130] on span "4" at bounding box center [1038, 129] width 29 height 29
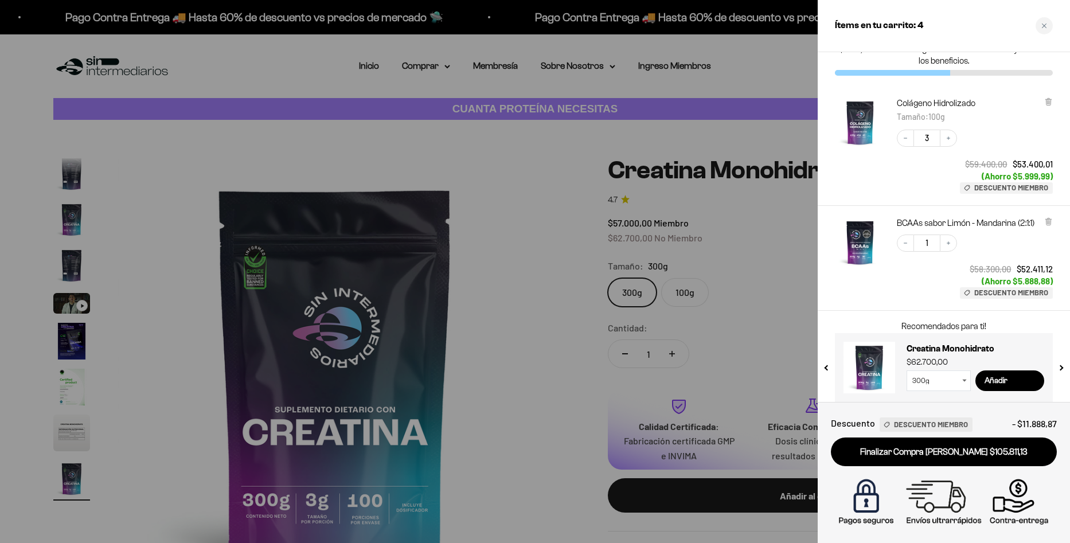
scroll to position [39, 0]
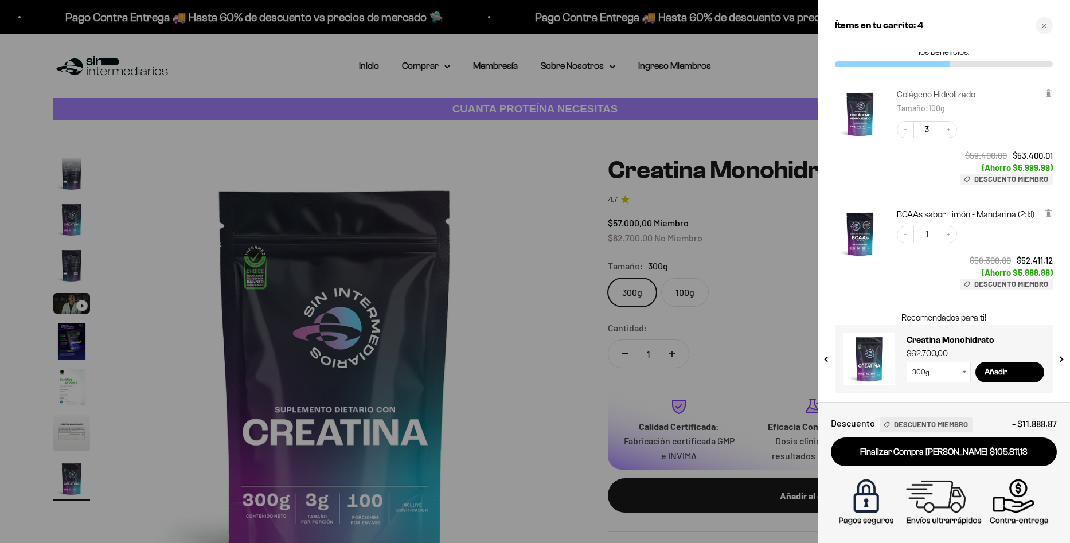
click at [945, 89] on link "Colágeno Hidrolizado" at bounding box center [936, 94] width 79 height 11
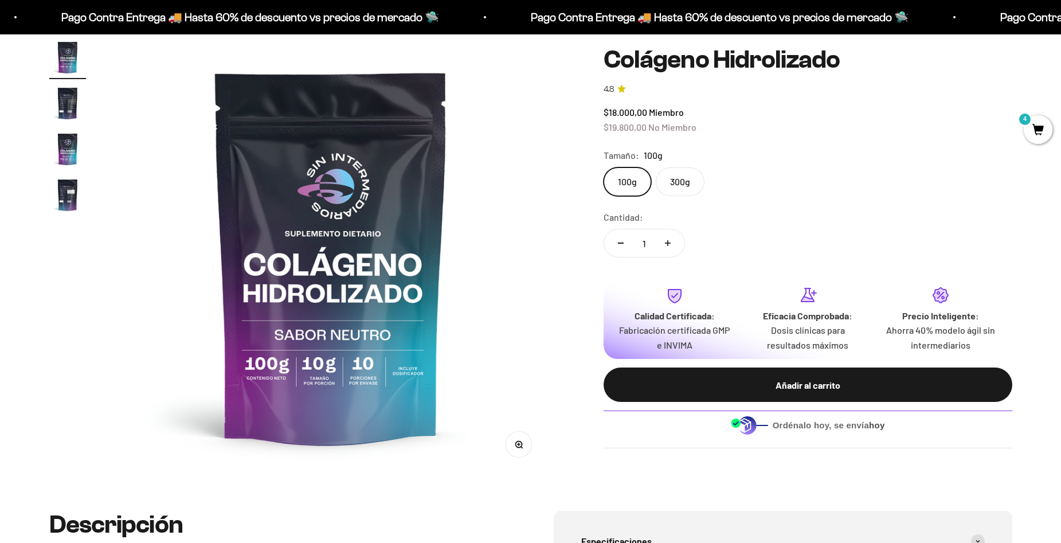
scroll to position [115, 0]
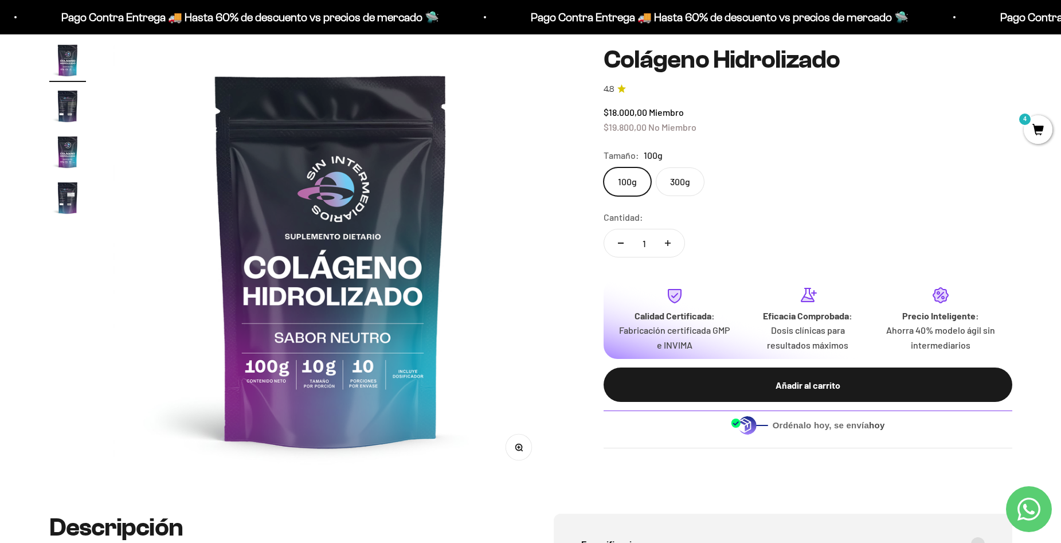
click at [678, 180] on label "300g" at bounding box center [680, 181] width 49 height 29
click at [604, 167] on input "300g" at bounding box center [603, 167] width 1 height 1
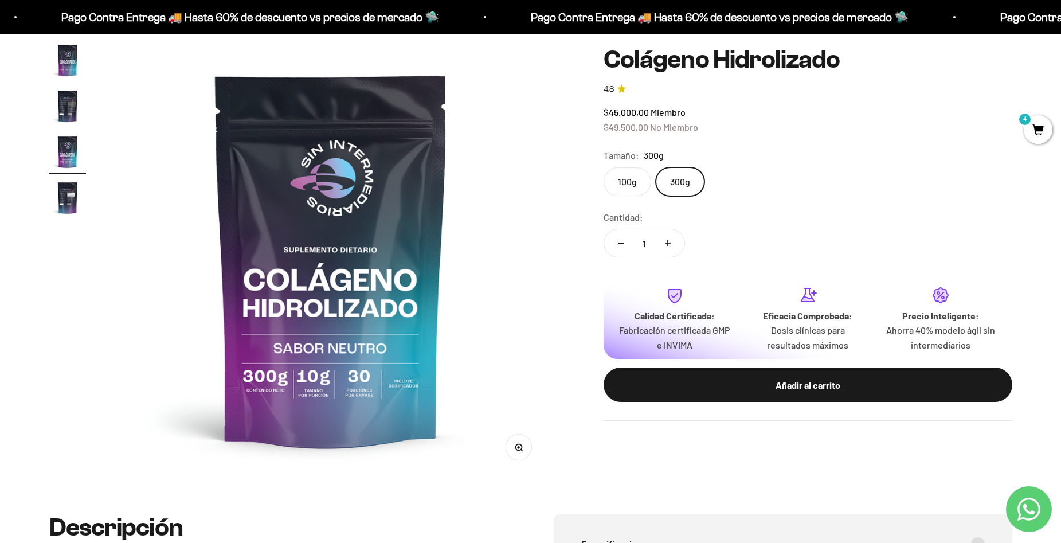
click at [639, 182] on label "100g" at bounding box center [628, 181] width 48 height 29
click at [604, 167] on input "100g" at bounding box center [603, 167] width 1 height 1
click at [686, 182] on label "300g" at bounding box center [680, 181] width 49 height 29
click at [604, 167] on input "300g" at bounding box center [603, 167] width 1 height 1
click at [631, 183] on label "100g" at bounding box center [628, 181] width 48 height 29
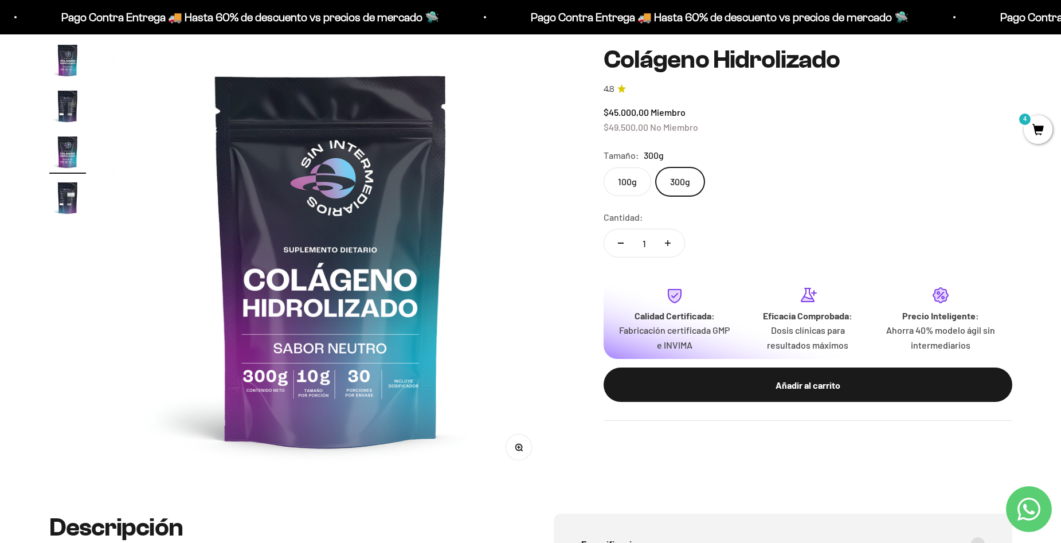
click at [604, 167] on input "100g" at bounding box center [603, 167] width 1 height 1
click at [680, 183] on label "300g" at bounding box center [680, 181] width 49 height 29
click at [604, 167] on input "300g" at bounding box center [603, 167] width 1 height 1
click at [631, 184] on label "100g" at bounding box center [628, 181] width 48 height 29
click at [604, 167] on input "100g" at bounding box center [603, 167] width 1 height 1
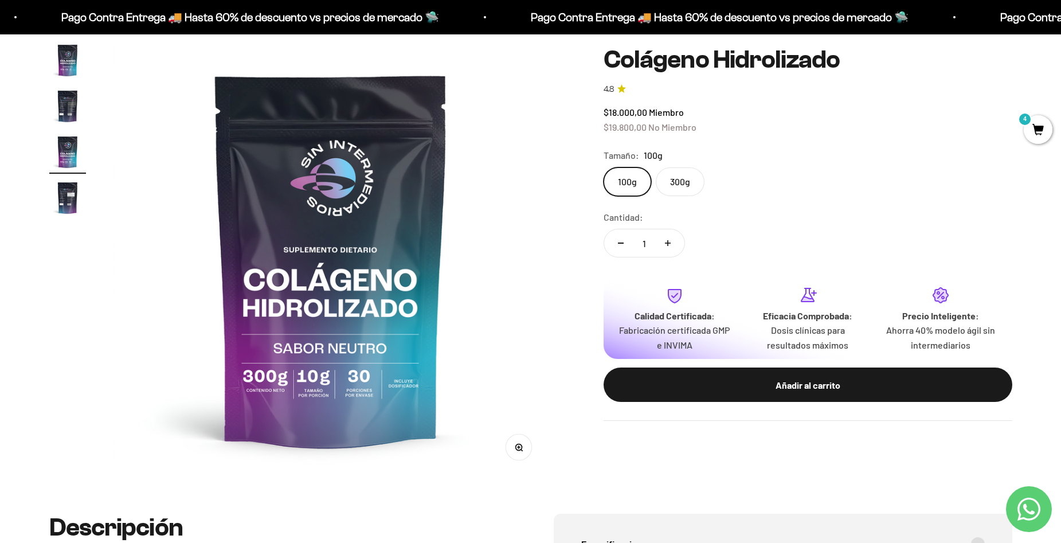
click at [683, 184] on label "300g" at bounding box center [680, 181] width 49 height 29
click at [604, 167] on input "300g" at bounding box center [603, 167] width 1 height 1
click at [642, 184] on label "100g" at bounding box center [628, 181] width 48 height 29
click at [604, 167] on input "100g" at bounding box center [603, 167] width 1 height 1
click at [682, 185] on label "300g" at bounding box center [680, 181] width 49 height 29
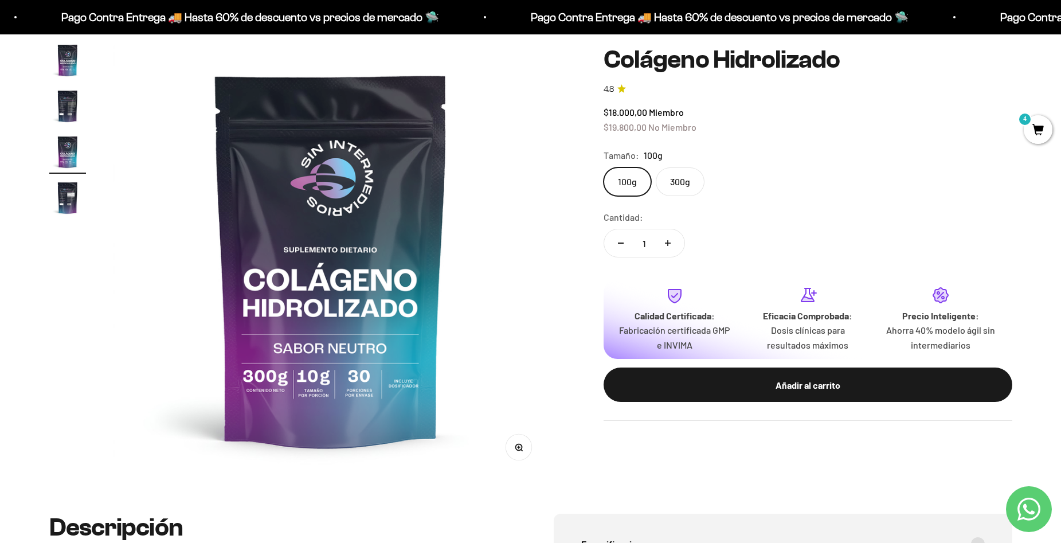
click at [604, 167] on input "300g" at bounding box center [603, 167] width 1 height 1
click at [633, 186] on label "100g" at bounding box center [628, 181] width 48 height 29
click at [604, 167] on input "100g" at bounding box center [603, 167] width 1 height 1
click at [686, 182] on label "300g" at bounding box center [680, 181] width 49 height 29
click at [604, 167] on input "300g" at bounding box center [603, 167] width 1 height 1
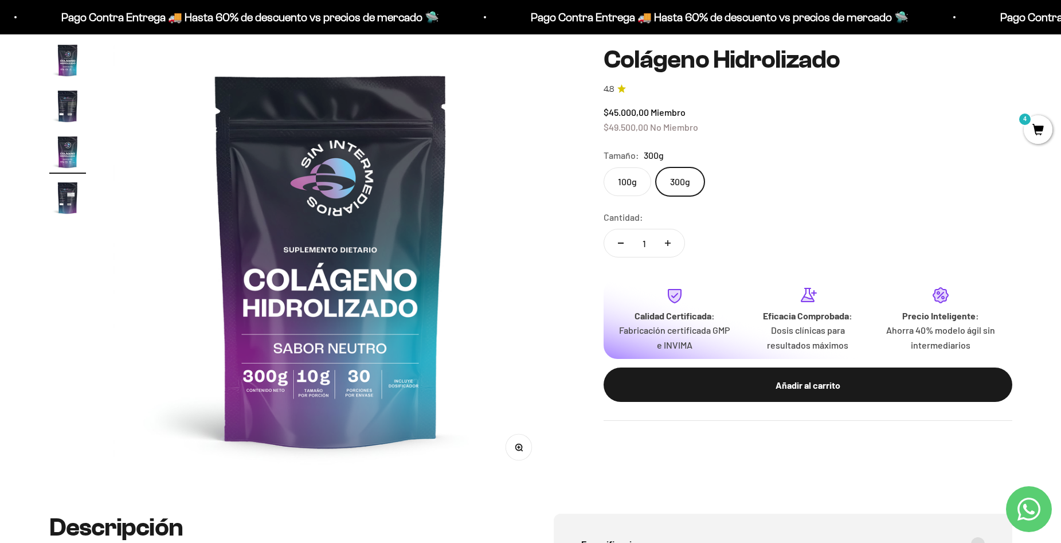
click at [621, 183] on label "100g" at bounding box center [628, 181] width 48 height 29
click at [604, 167] on input "100g" at bounding box center [603, 167] width 1 height 1
click at [671, 184] on label "300g" at bounding box center [680, 181] width 49 height 29
click at [604, 167] on input "300g" at bounding box center [603, 167] width 1 height 1
click at [634, 185] on label "100g" at bounding box center [628, 181] width 48 height 29
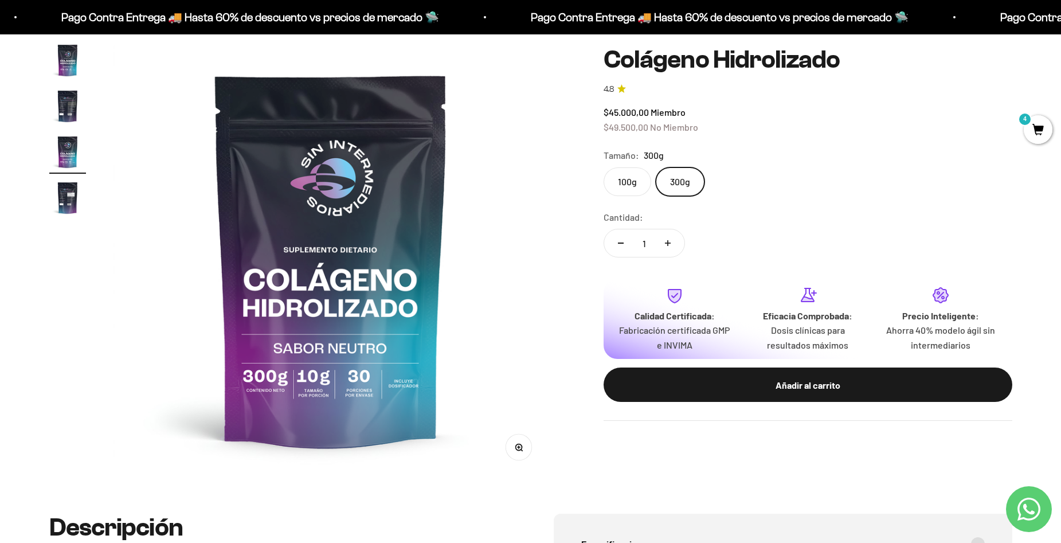
click at [604, 167] on input "100g" at bounding box center [603, 167] width 1 height 1
click at [673, 184] on label "300g" at bounding box center [680, 181] width 49 height 29
click at [604, 167] on input "300g" at bounding box center [603, 167] width 1 height 1
click at [631, 184] on label "100g" at bounding box center [628, 181] width 48 height 29
click at [604, 167] on input "100g" at bounding box center [603, 167] width 1 height 1
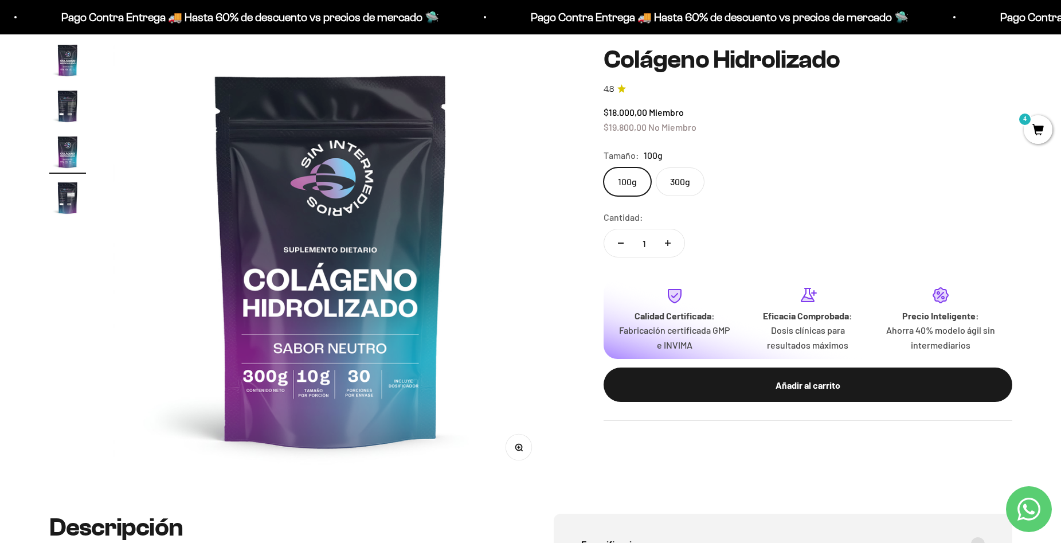
click at [673, 184] on label "300g" at bounding box center [680, 181] width 49 height 29
click at [604, 167] on input "300g" at bounding box center [603, 167] width 1 height 1
click at [629, 184] on label "100g" at bounding box center [628, 181] width 48 height 29
click at [604, 167] on input "100g" at bounding box center [603, 167] width 1 height 1
click at [678, 183] on label "300g" at bounding box center [680, 181] width 49 height 29
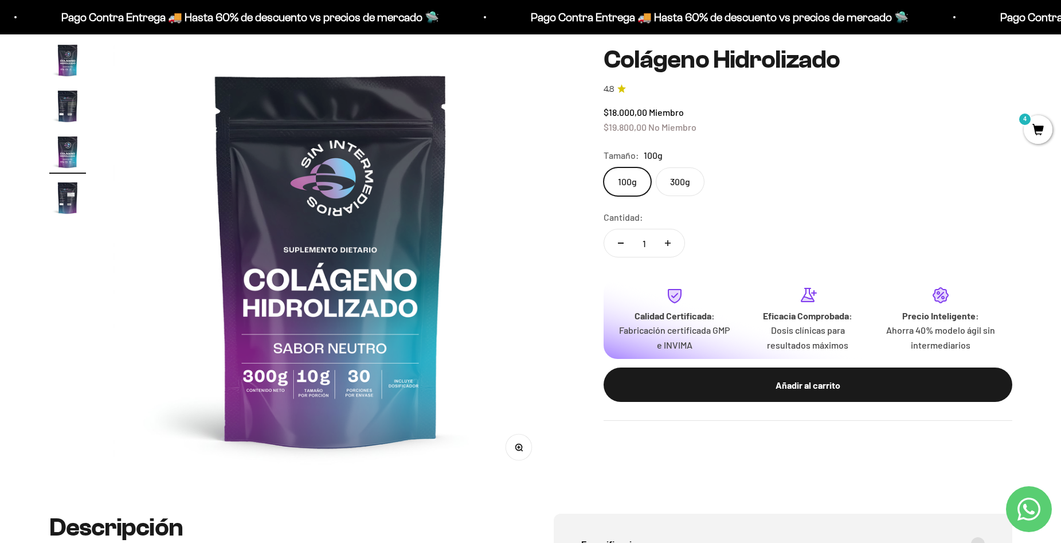
click at [604, 167] on input "300g" at bounding box center [603, 167] width 1 height 1
click at [630, 183] on label "100g" at bounding box center [628, 181] width 48 height 29
click at [604, 167] on input "100g" at bounding box center [603, 167] width 1 height 1
click at [683, 182] on label "300g" at bounding box center [680, 181] width 49 height 29
click at [604, 167] on input "300g" at bounding box center [603, 167] width 1 height 1
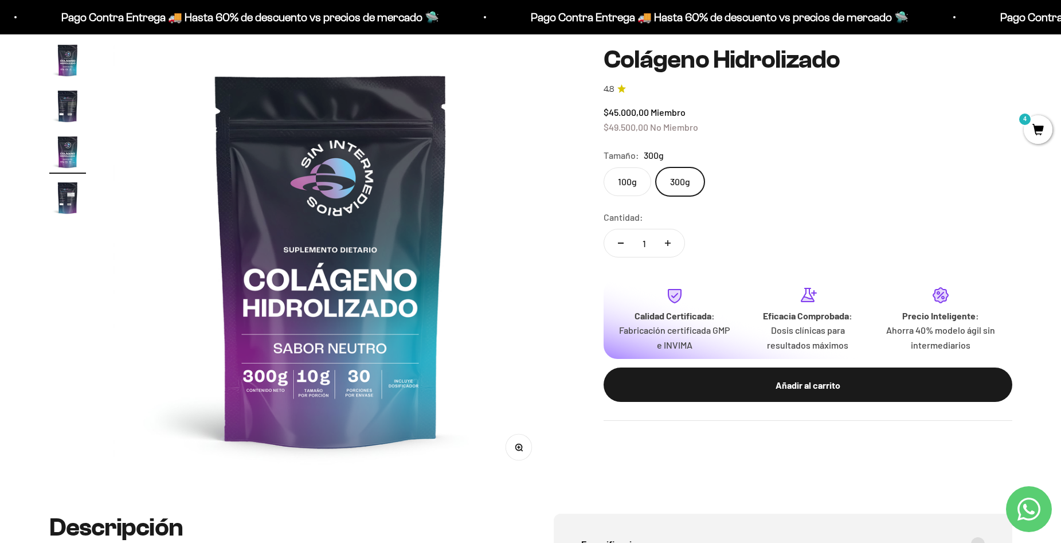
click at [639, 182] on label "100g" at bounding box center [628, 181] width 48 height 29
click at [604, 167] on input "100g" at bounding box center [603, 167] width 1 height 1
click at [671, 181] on label "300g" at bounding box center [680, 181] width 49 height 29
click at [604, 167] on input "300g" at bounding box center [603, 167] width 1 height 1
click at [631, 186] on label "100g" at bounding box center [628, 181] width 48 height 29
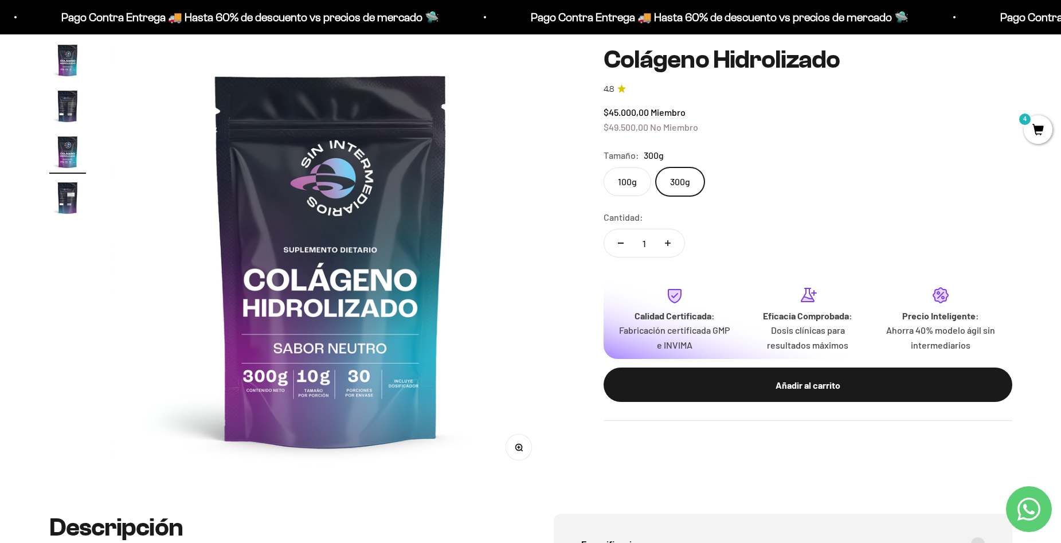
click at [604, 167] on input "100g" at bounding box center [603, 167] width 1 height 1
click at [677, 182] on label "300g" at bounding box center [680, 181] width 49 height 29
click at [604, 167] on input "300g" at bounding box center [603, 167] width 1 height 1
click at [631, 186] on label "100g" at bounding box center [628, 181] width 48 height 29
click at [604, 167] on input "100g" at bounding box center [603, 167] width 1 height 1
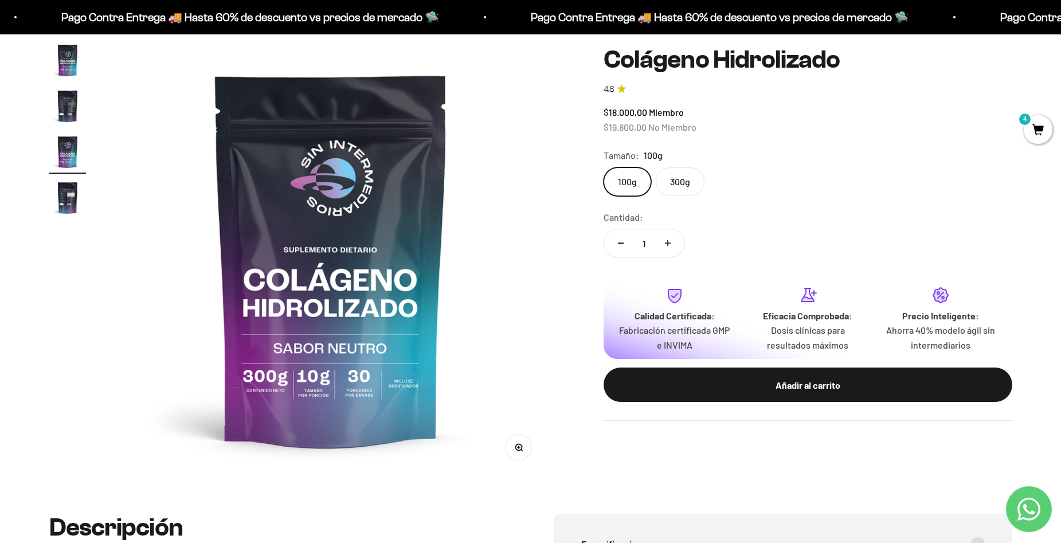
click at [682, 183] on label "300g" at bounding box center [680, 181] width 49 height 29
click at [604, 167] on input "300g" at bounding box center [603, 167] width 1 height 1
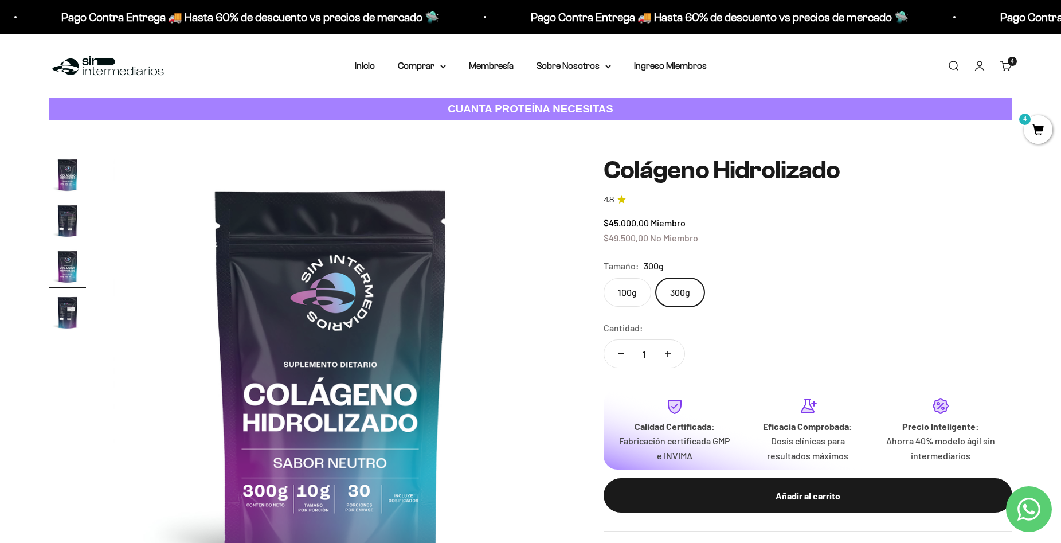
click at [1047, 137] on span "4" at bounding box center [1038, 129] width 29 height 29
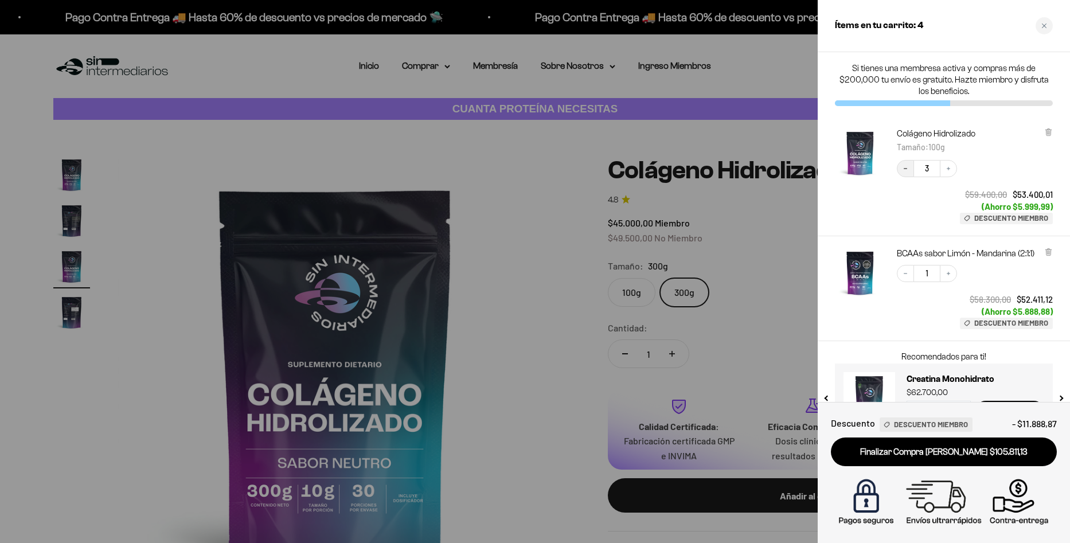
click at [901, 169] on button "Decrease quantity" at bounding box center [905, 168] width 17 height 17
click at [721, 255] on div at bounding box center [535, 271] width 1070 height 543
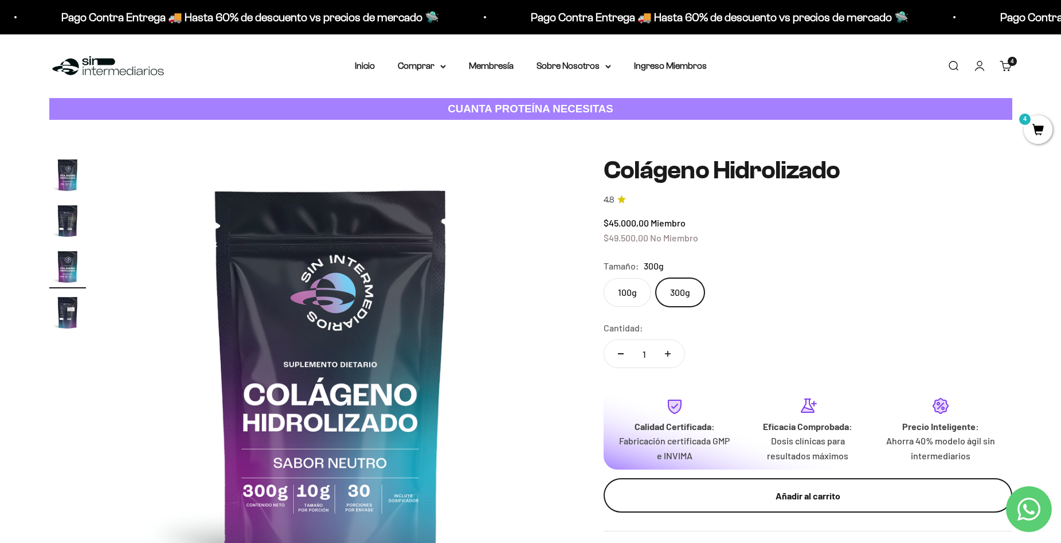
click at [799, 506] on button "Añadir al carrito" at bounding box center [808, 495] width 409 height 34
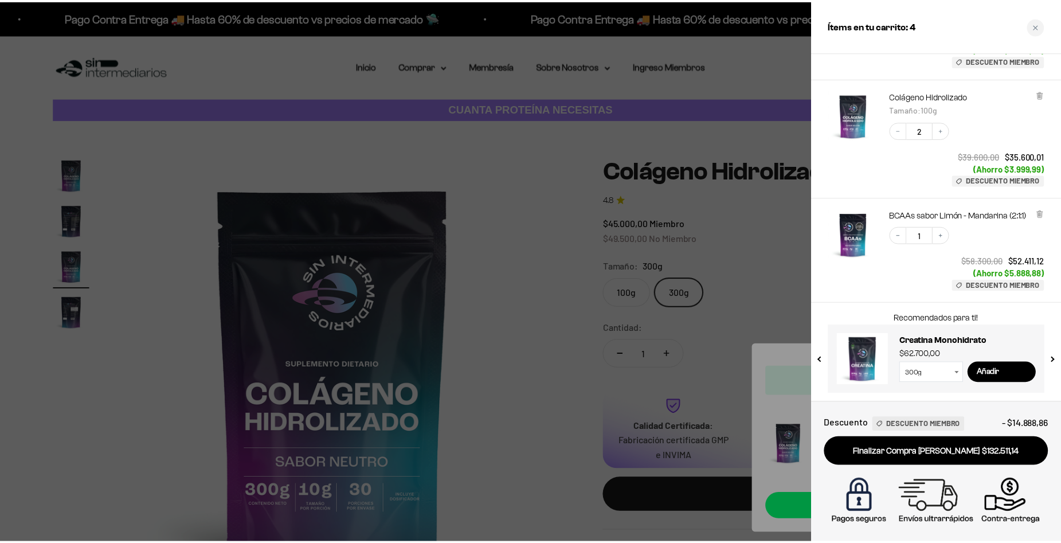
scroll to position [158, 0]
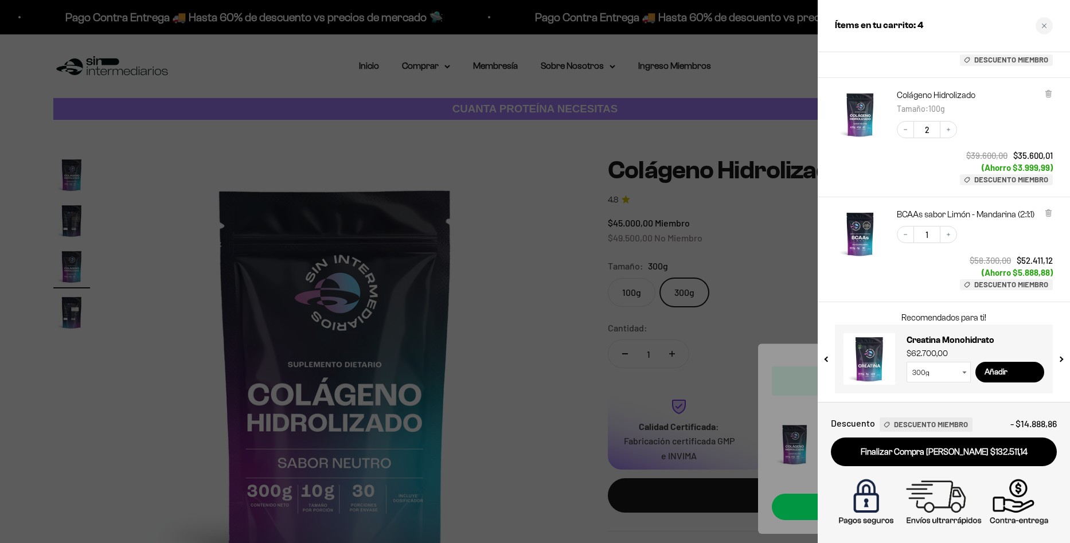
click at [499, 210] on div at bounding box center [535, 271] width 1070 height 543
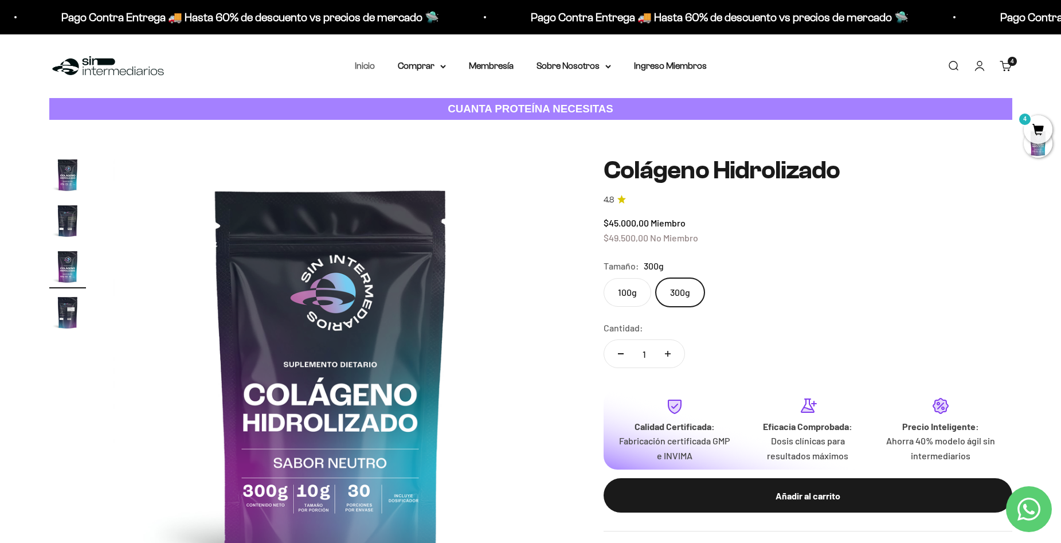
click at [365, 62] on link "Inicio" at bounding box center [365, 66] width 20 height 10
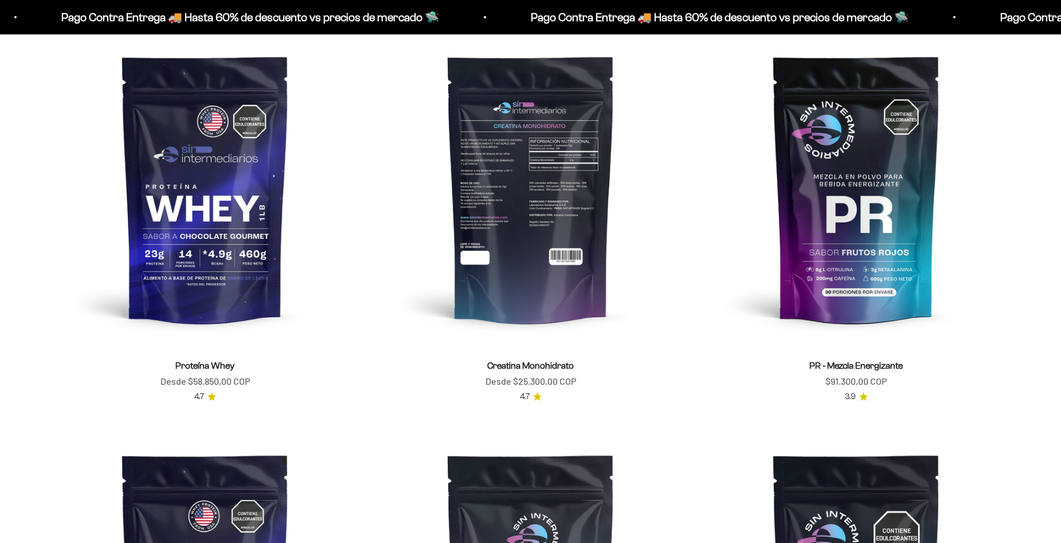
scroll to position [573, 0]
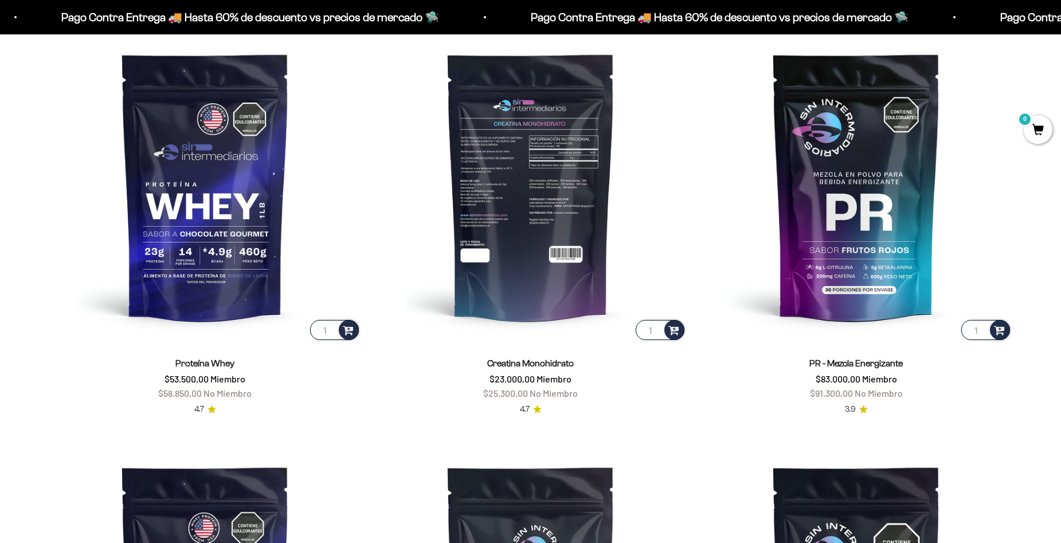
click at [567, 239] on img at bounding box center [531, 186] width 312 height 312
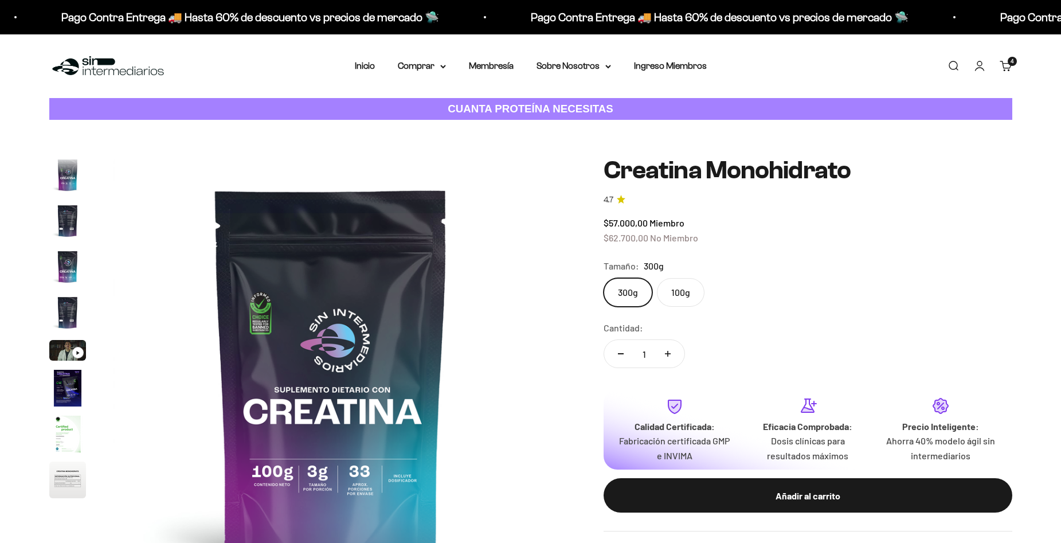
scroll to position [47, 0]
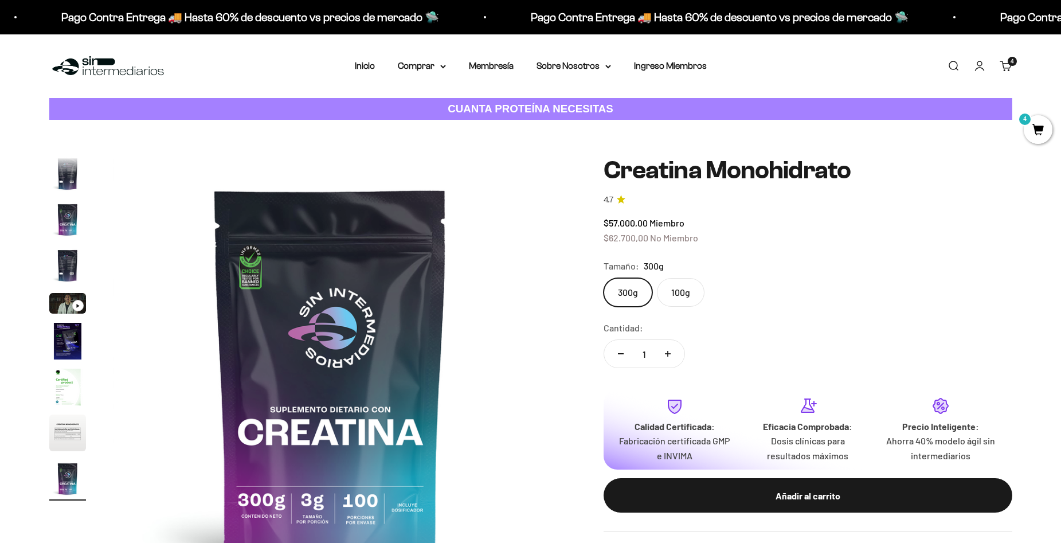
click at [687, 295] on label "100g" at bounding box center [681, 292] width 48 height 29
click at [604, 278] on input "100g" at bounding box center [603, 277] width 1 height 1
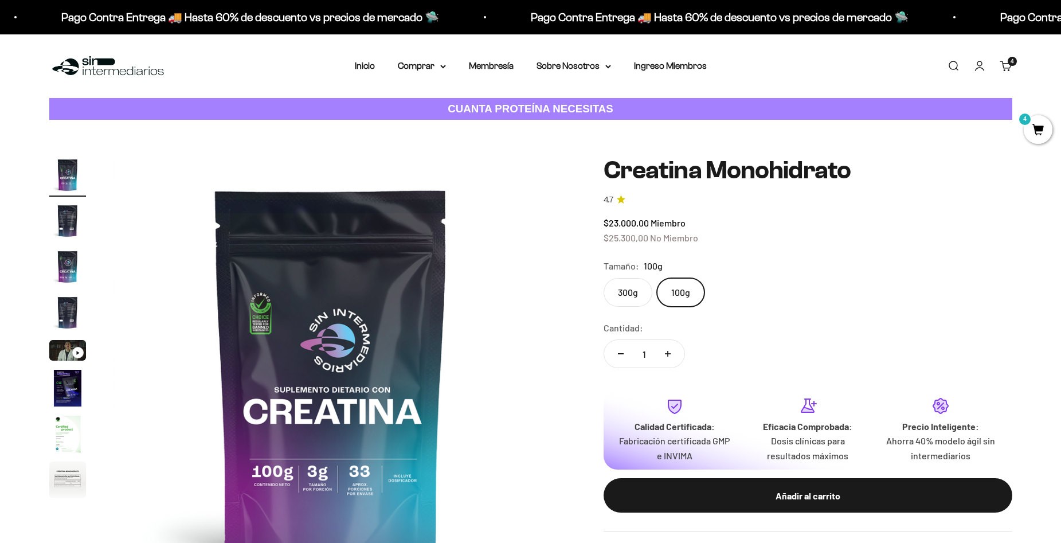
click at [629, 290] on label "300g" at bounding box center [628, 292] width 49 height 29
click at [604, 278] on input "300g" at bounding box center [603, 277] width 1 height 1
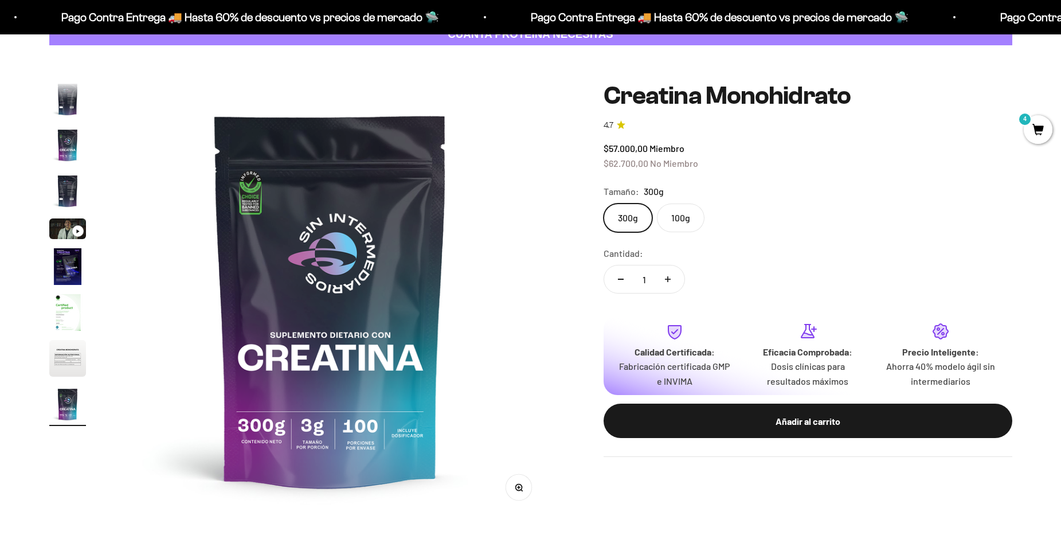
scroll to position [76, 0]
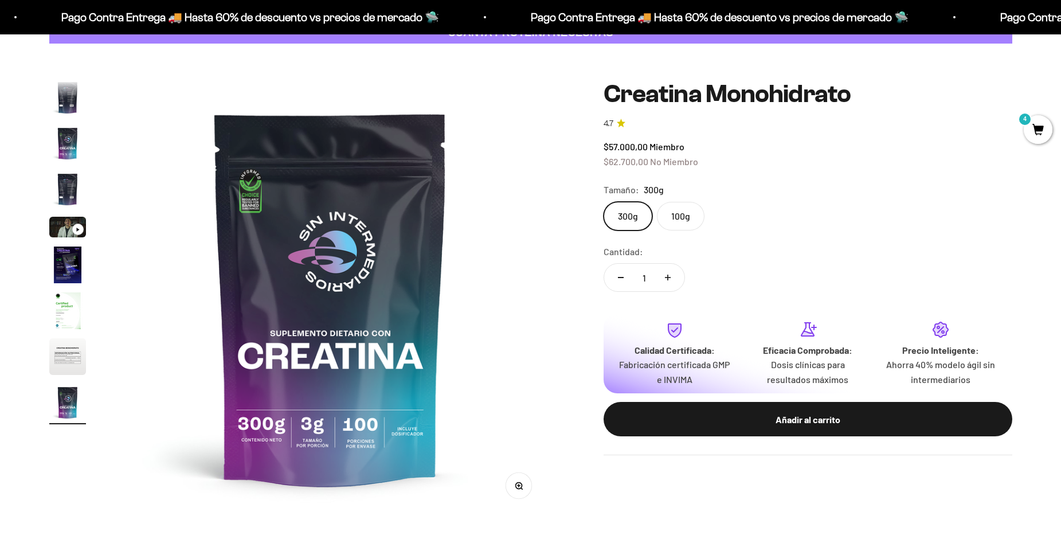
click at [683, 228] on label "100g" at bounding box center [681, 216] width 48 height 29
click at [604, 202] on input "100g" at bounding box center [603, 201] width 1 height 1
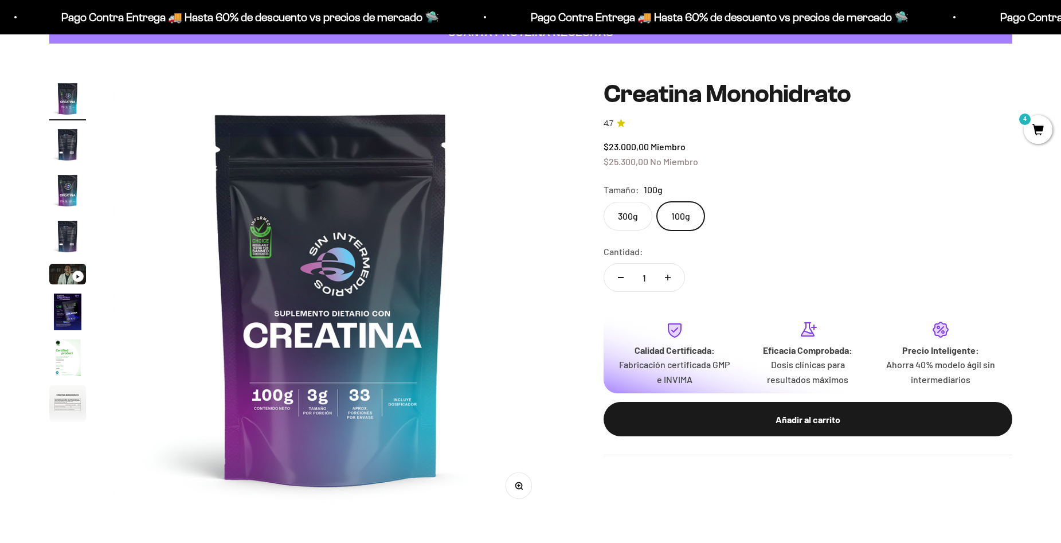
click at [639, 220] on label "300g" at bounding box center [628, 216] width 49 height 29
click at [604, 202] on input "300g" at bounding box center [603, 201] width 1 height 1
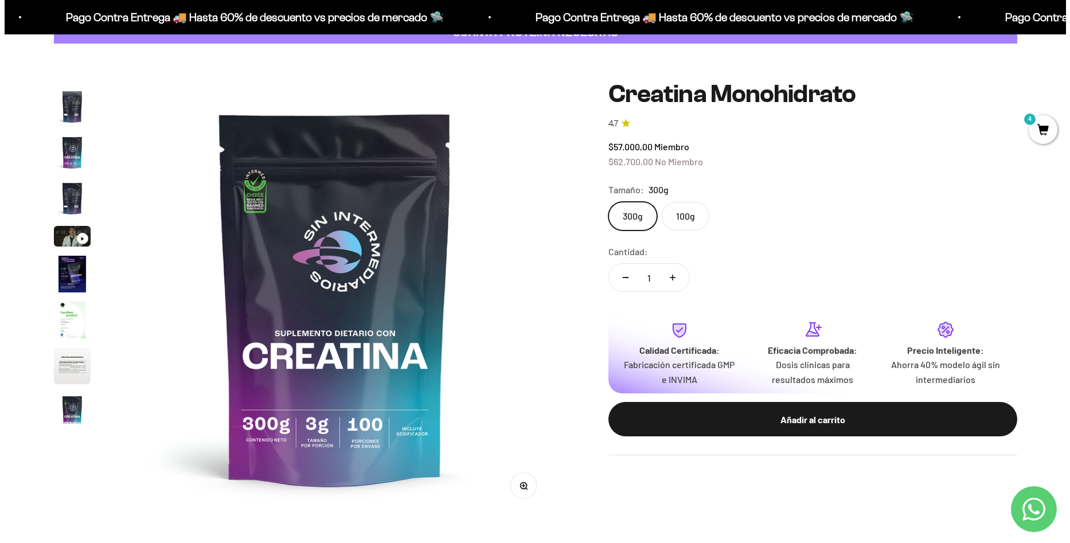
scroll to position [47, 0]
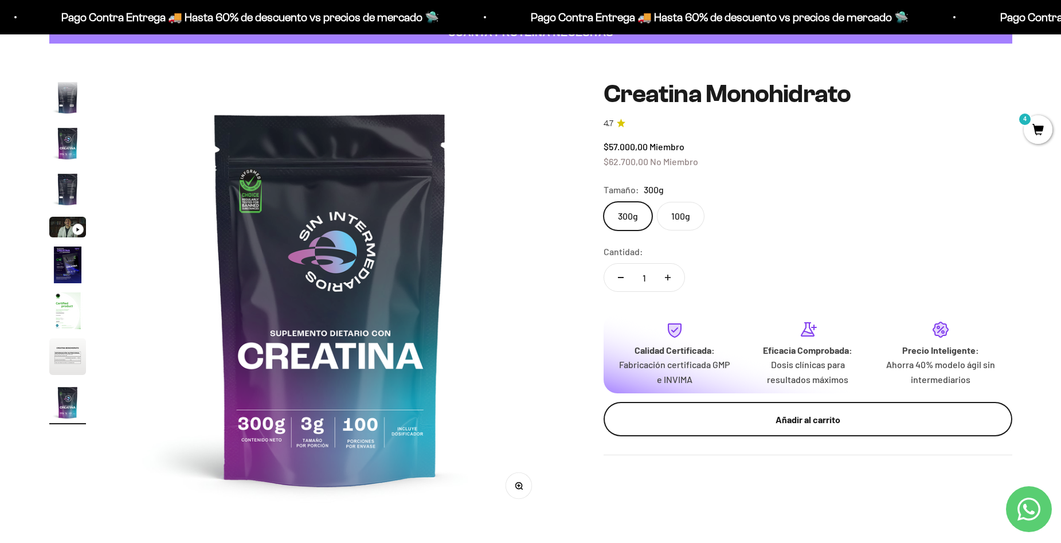
click at [794, 425] on div "Añadir al carrito" at bounding box center [808, 419] width 363 height 15
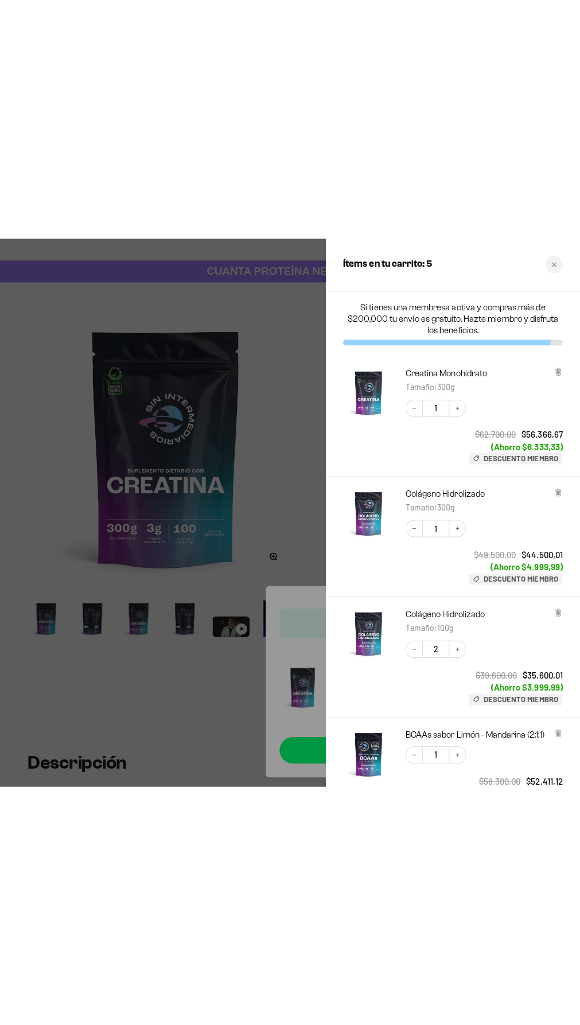
scroll to position [0, 2300]
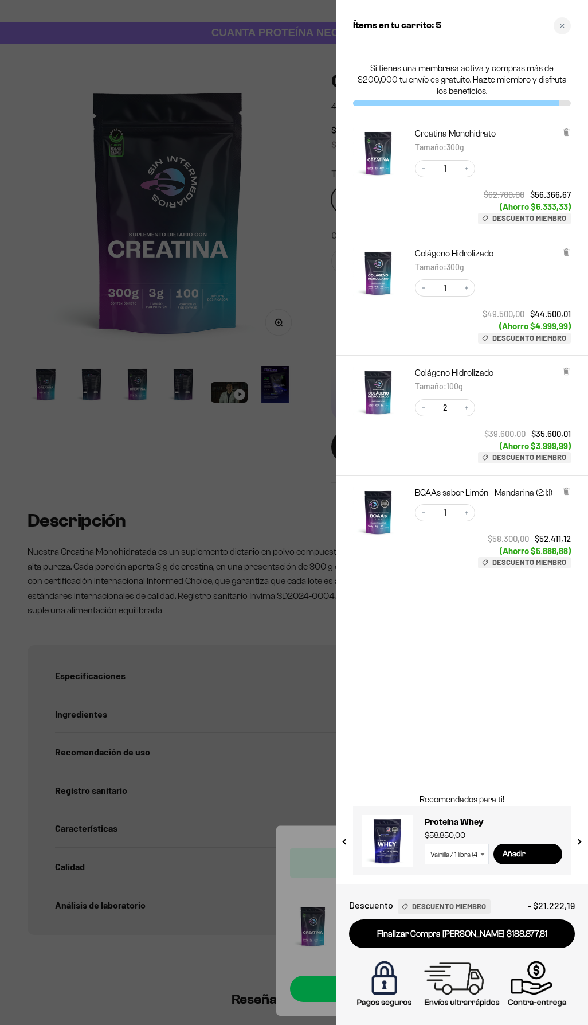
click at [243, 418] on div at bounding box center [294, 512] width 588 height 1025
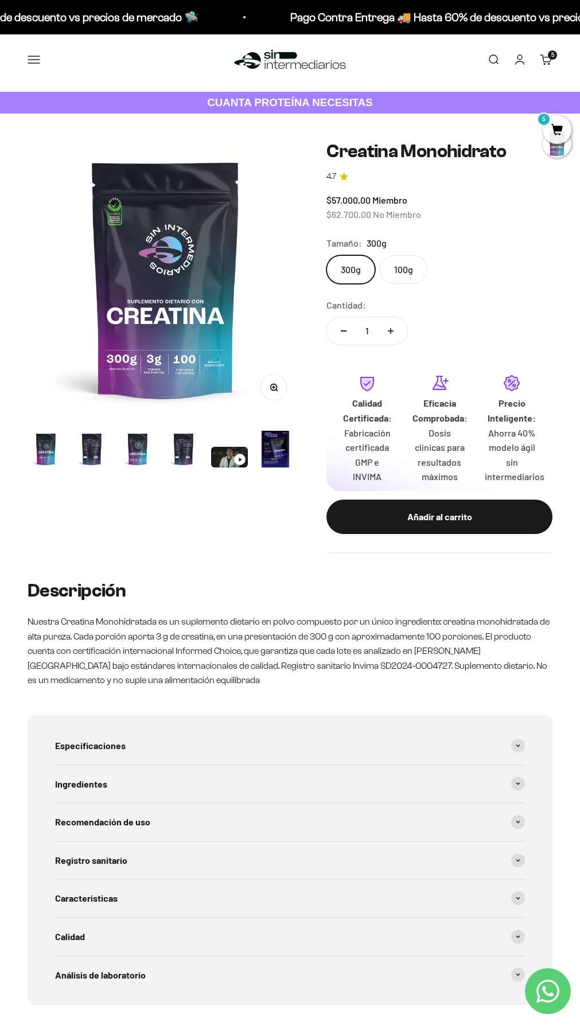
scroll to position [0, 0]
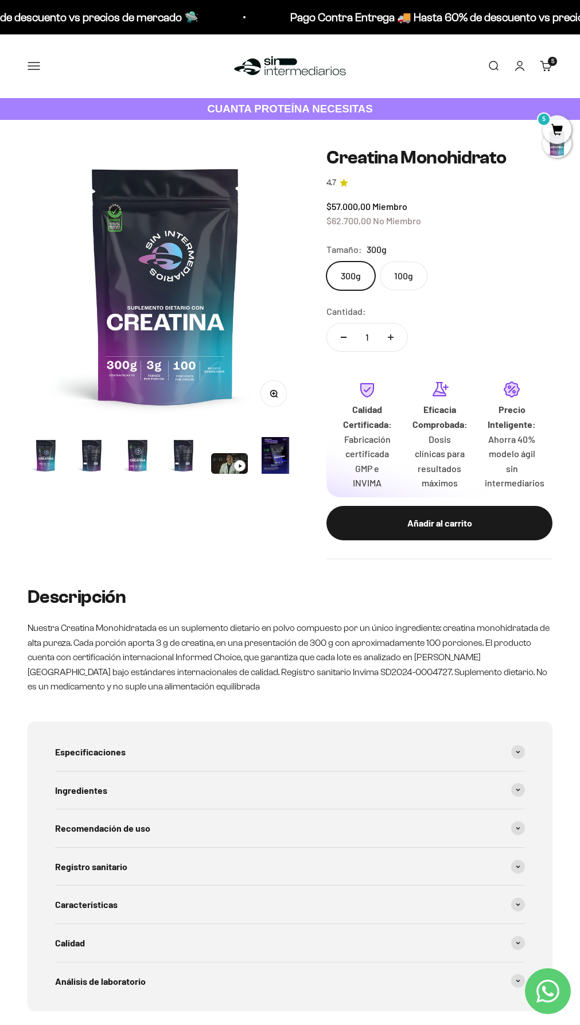
click at [493, 68] on link "Buscar" at bounding box center [493, 66] width 13 height 13
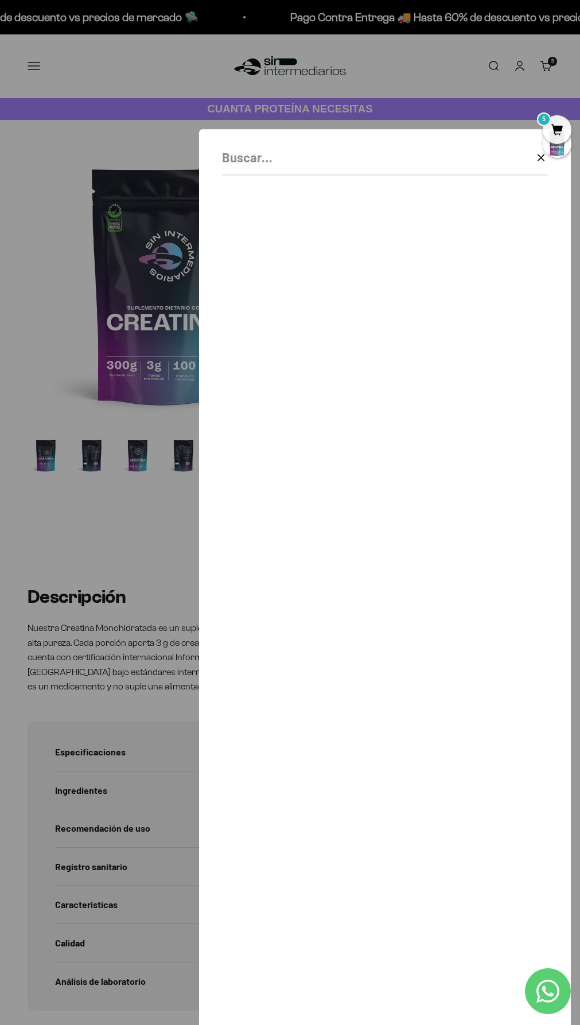
scroll to position [0, 2300]
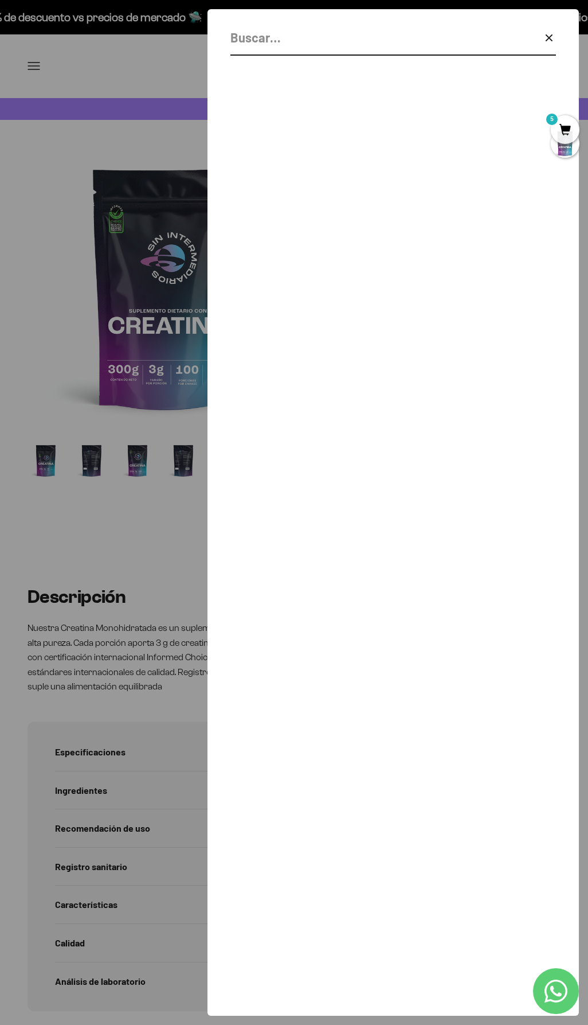
click at [547, 37] on icon "button" at bounding box center [549, 38] width 14 height 14
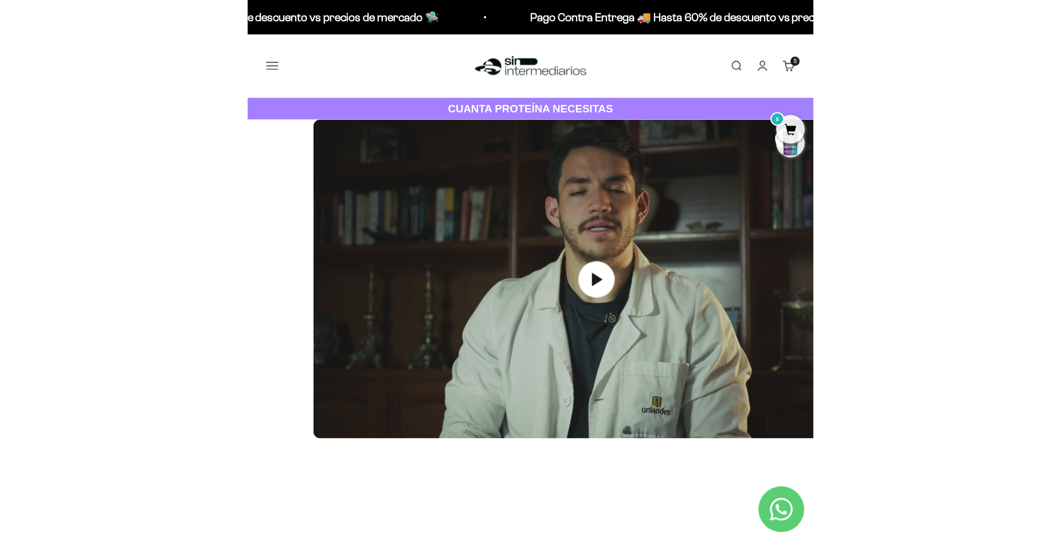
scroll to position [0, 3592]
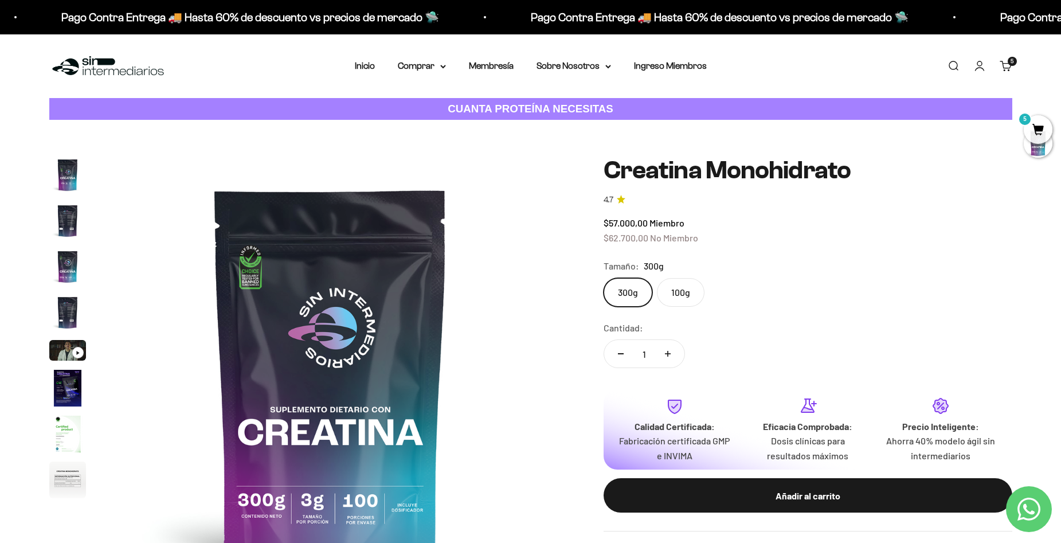
click at [376, 67] on nav "Inicio Comprar Proteínas Ver Todos Whey Iso Vegan" at bounding box center [531, 65] width 352 height 15
click at [375, 67] on link "Inicio" at bounding box center [365, 66] width 20 height 10
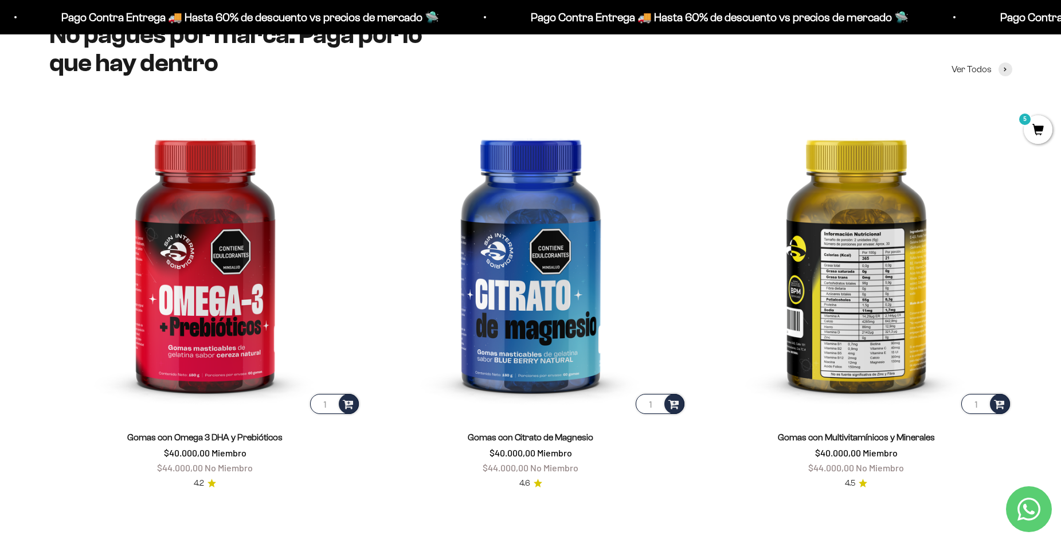
scroll to position [1796, 0]
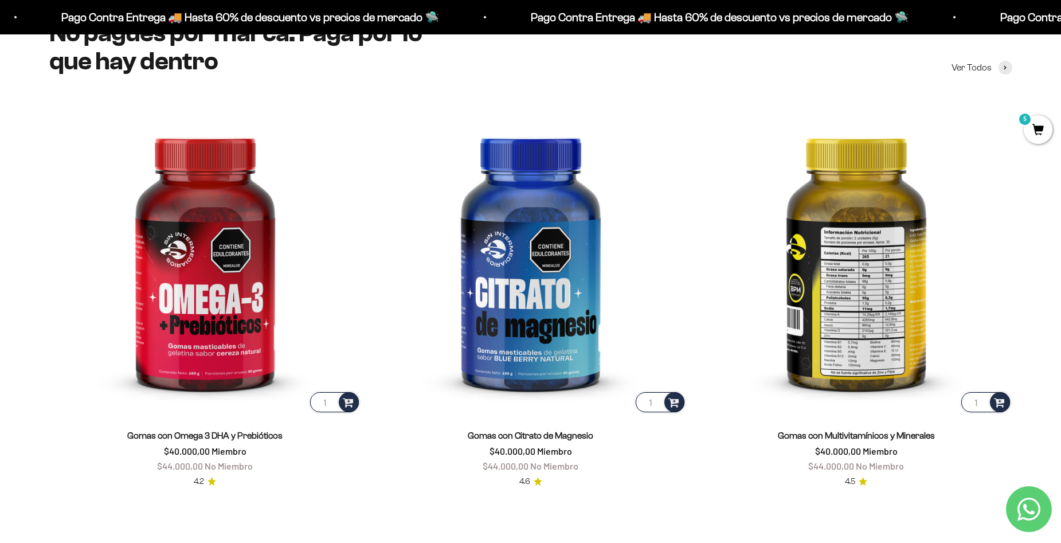
click at [890, 315] on img at bounding box center [857, 259] width 312 height 312
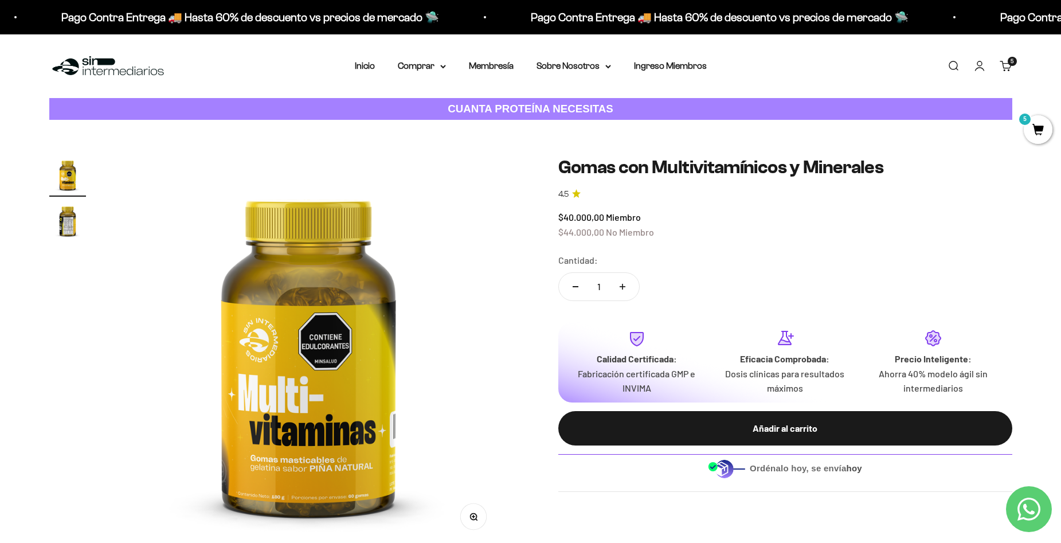
click at [71, 225] on img "Ir al artículo 2" at bounding box center [67, 220] width 37 height 37
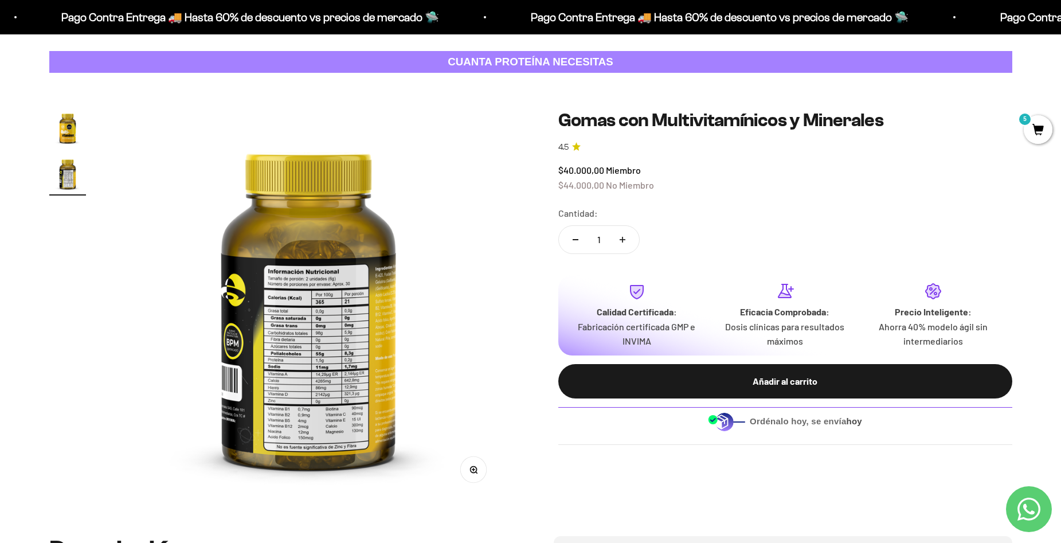
scroll to position [76, 0]
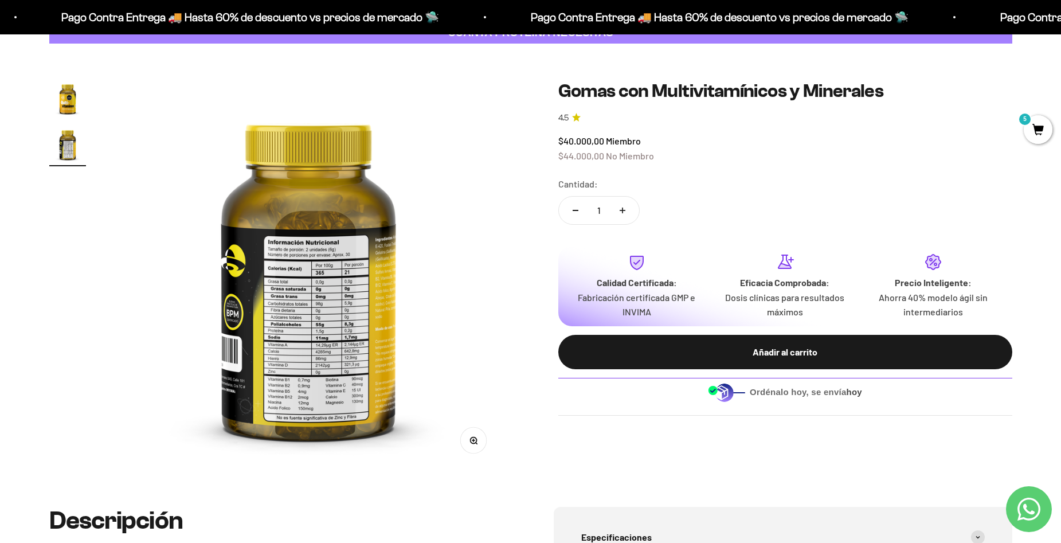
click at [299, 308] on img at bounding box center [309, 275] width 390 height 390
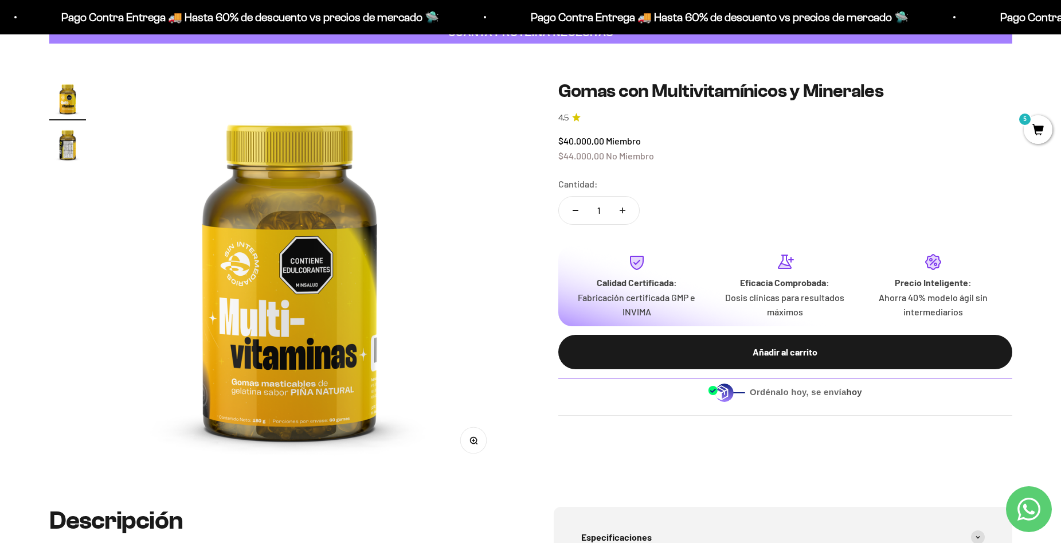
scroll to position [0, 0]
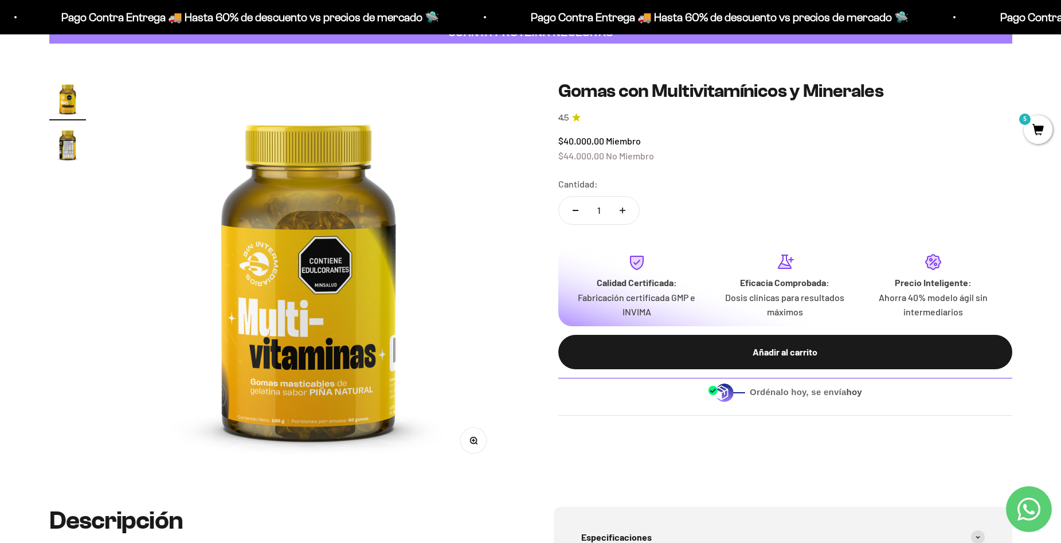
click at [259, 284] on img at bounding box center [309, 275] width 390 height 390
click at [368, 317] on img at bounding box center [309, 275] width 390 height 390
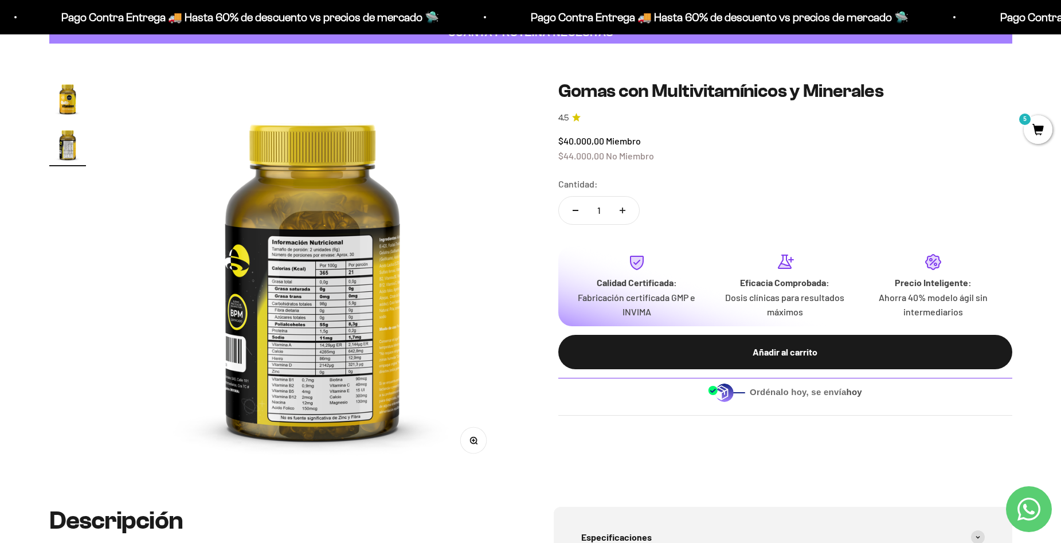
scroll to position [0, 404]
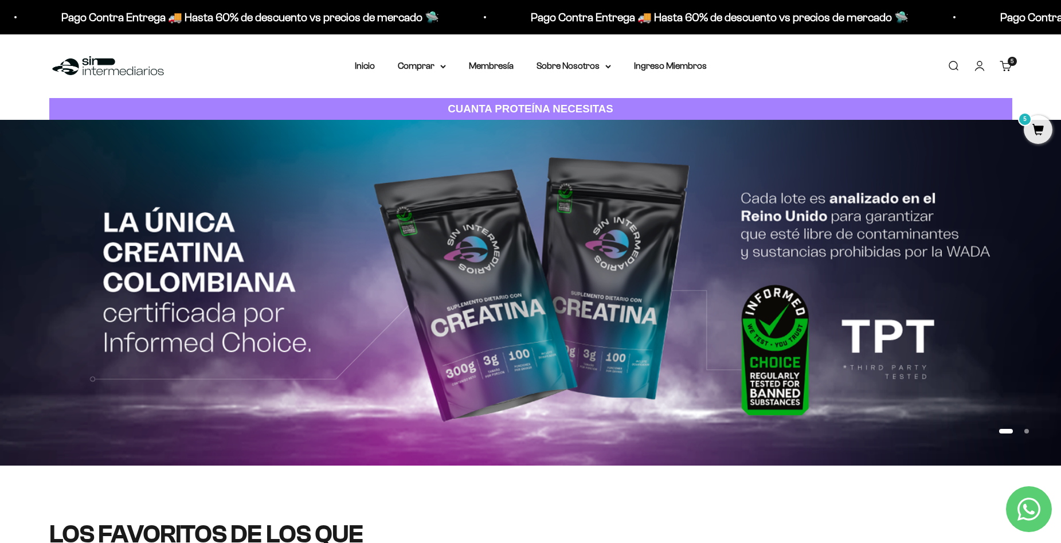
click at [1038, 127] on span "5" at bounding box center [1038, 129] width 29 height 29
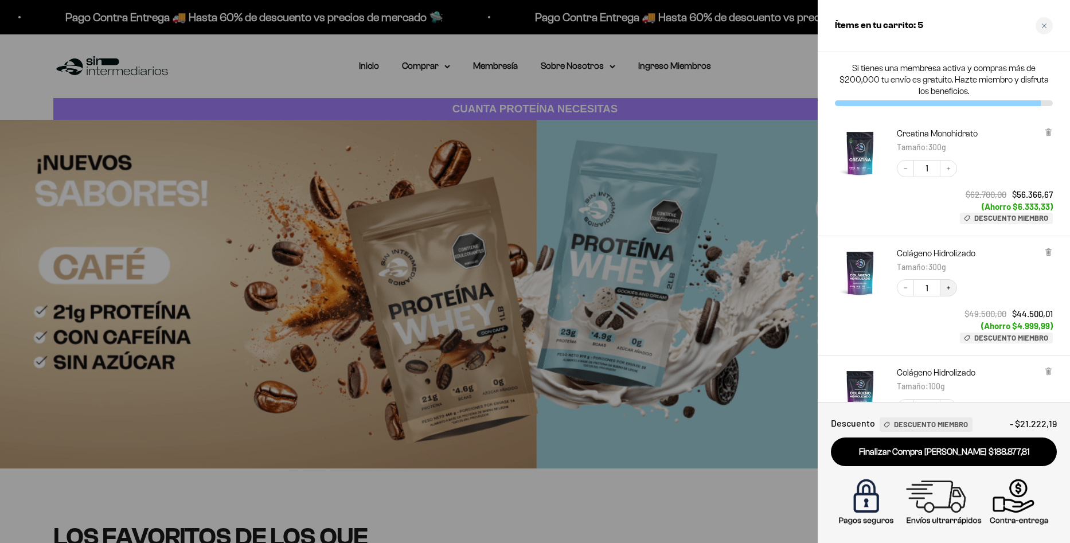
click at [945, 290] on icon "Increase quantity" at bounding box center [948, 287] width 7 height 7
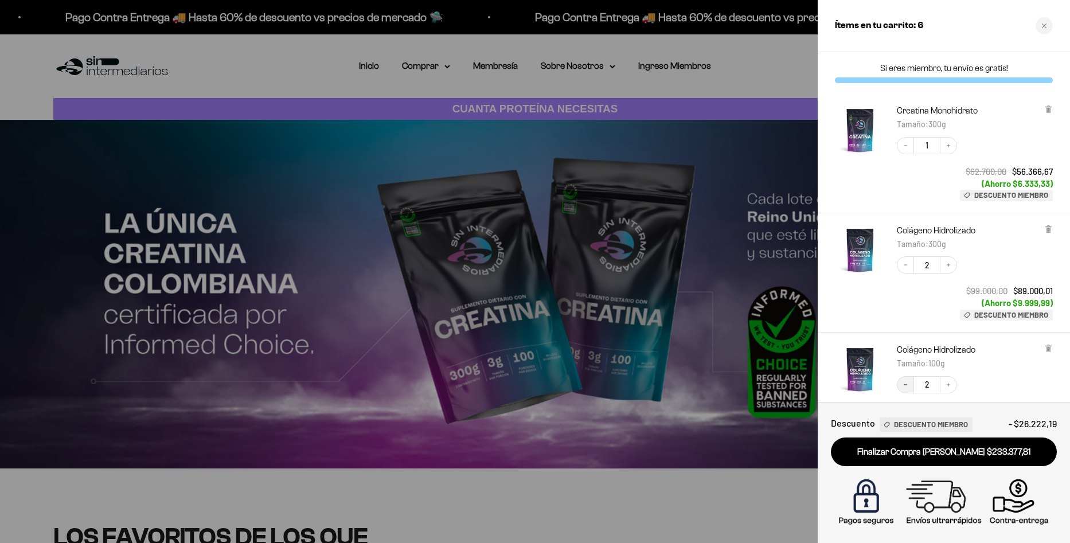
click at [905, 384] on icon "Decrease quantity" at bounding box center [905, 384] width 7 height 7
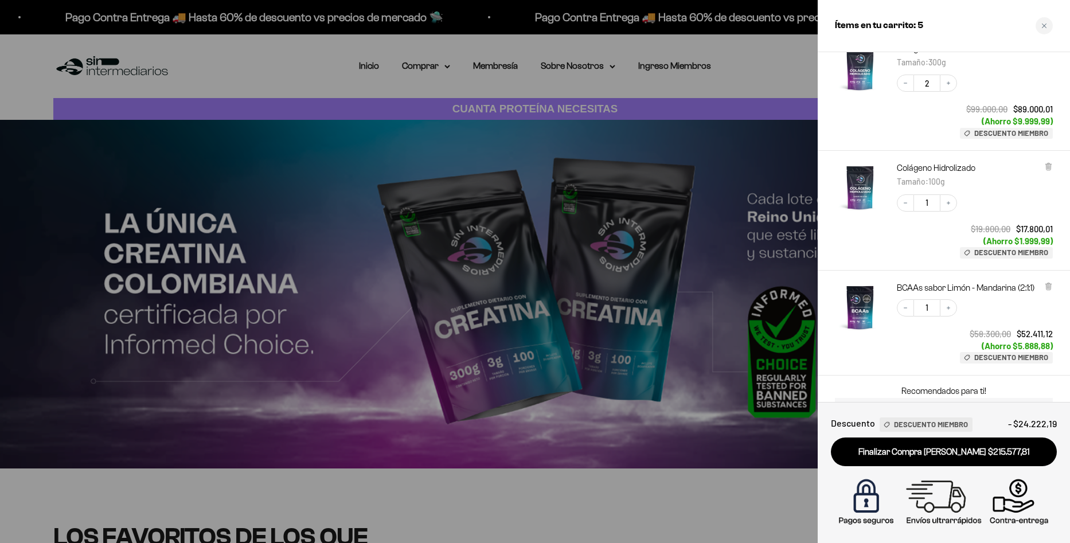
scroll to position [255, 0]
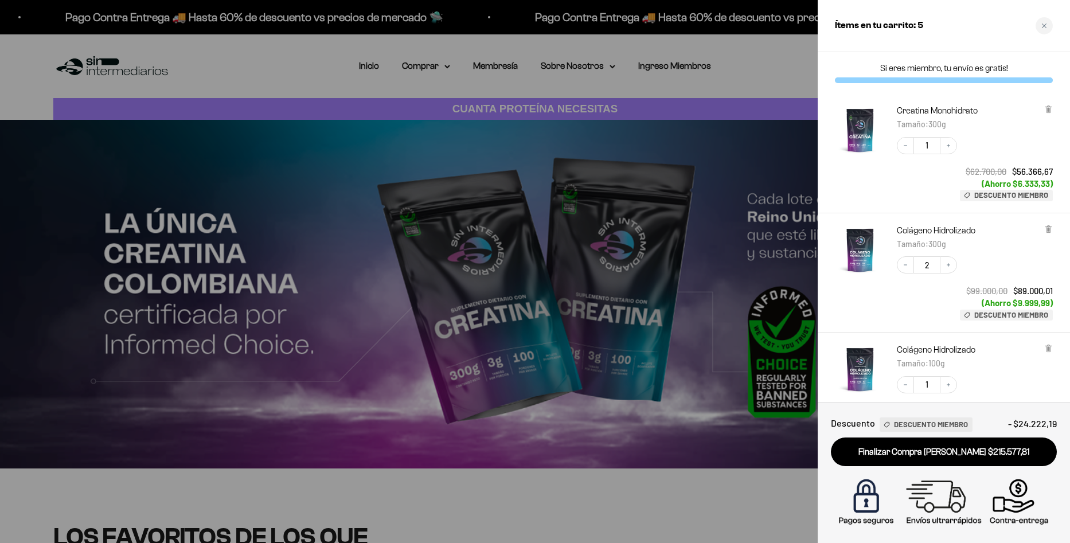
click at [585, 187] on div at bounding box center [535, 271] width 1070 height 543
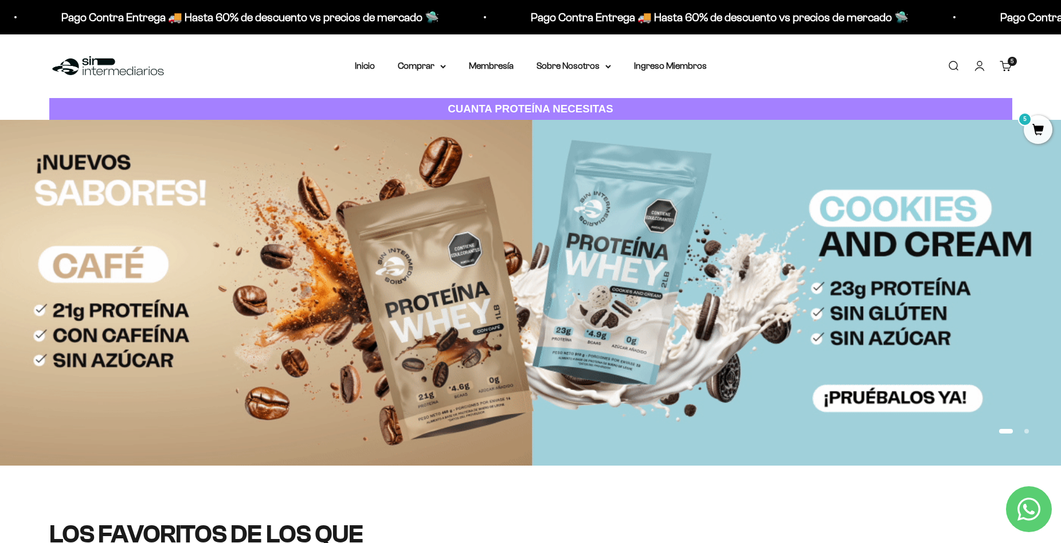
click at [1033, 125] on span "5" at bounding box center [1038, 129] width 29 height 29
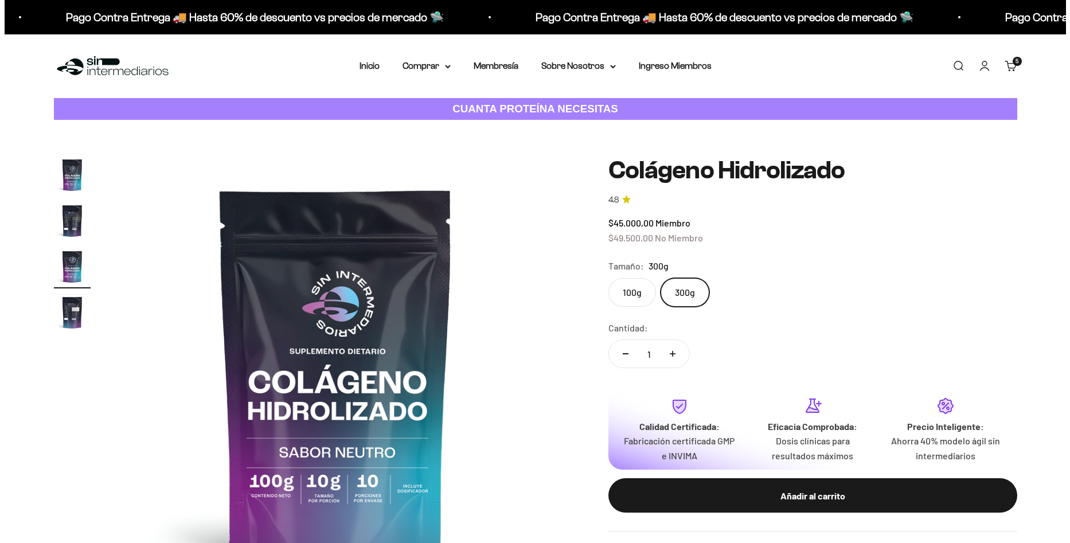
scroll to position [0, 898]
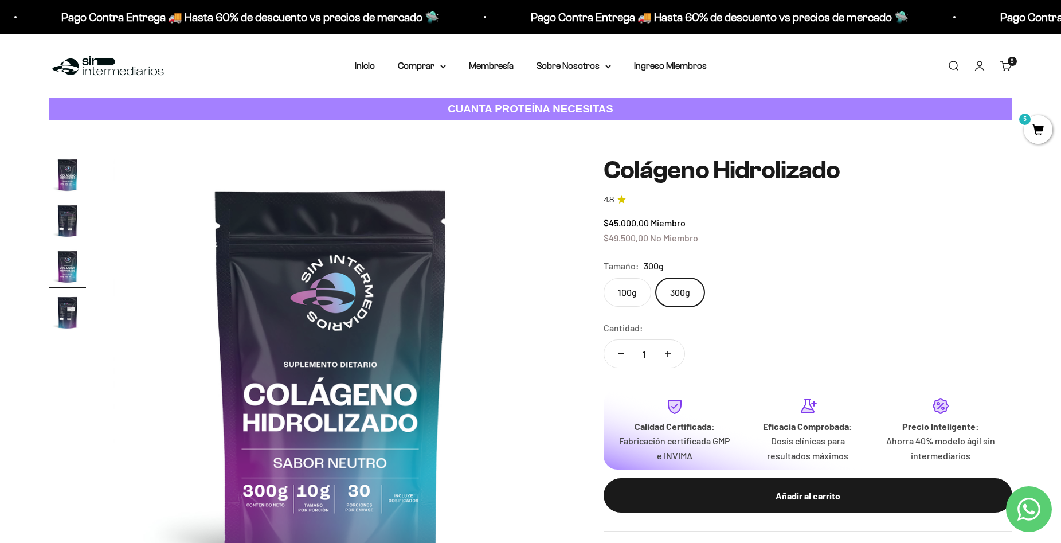
click at [1028, 129] on span "5" at bounding box center [1038, 129] width 29 height 29
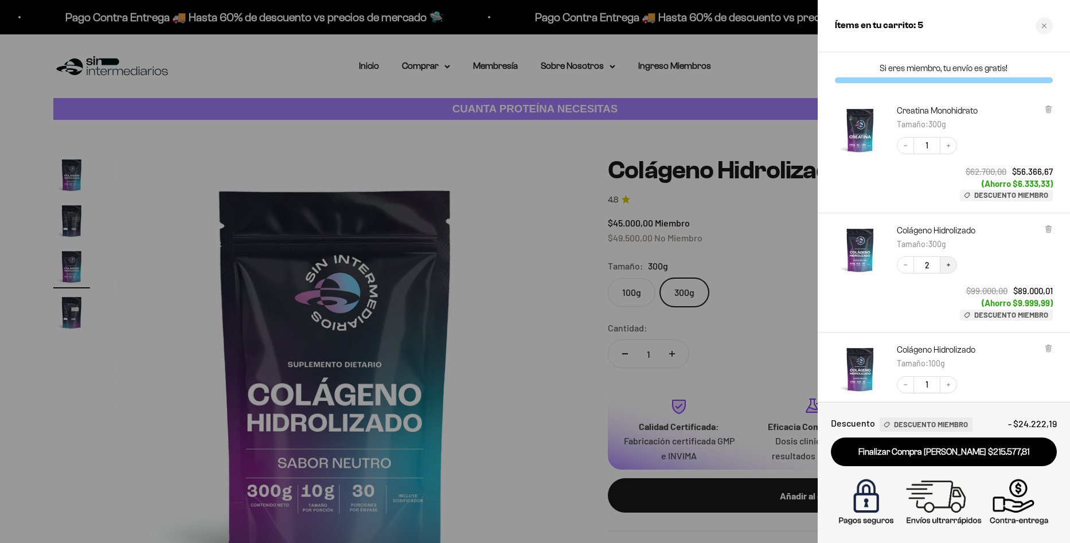
click at [949, 264] on icon "Increase quantity" at bounding box center [948, 264] width 7 height 7
click at [910, 386] on button "Decrease quantity" at bounding box center [905, 384] width 17 height 17
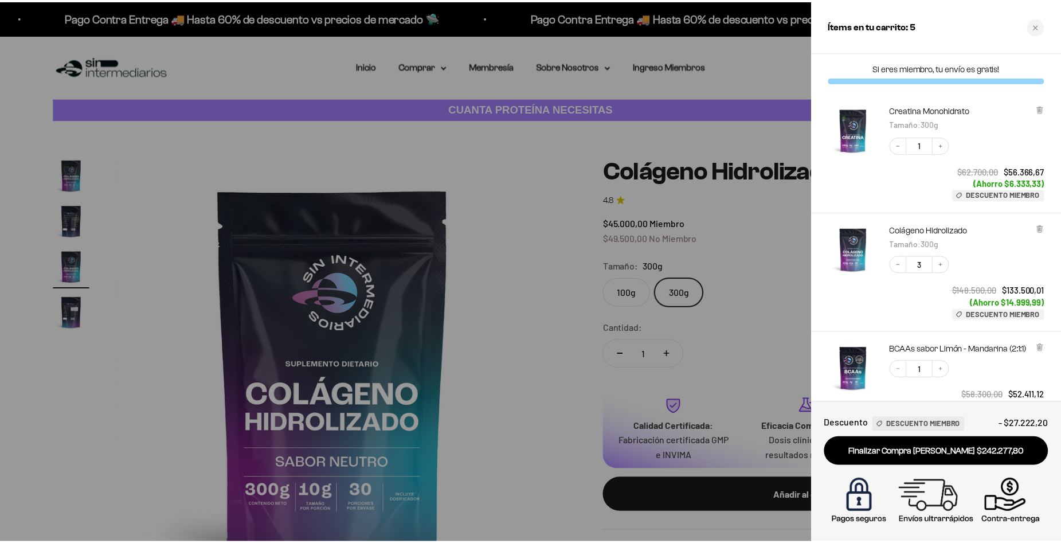
scroll to position [0, 0]
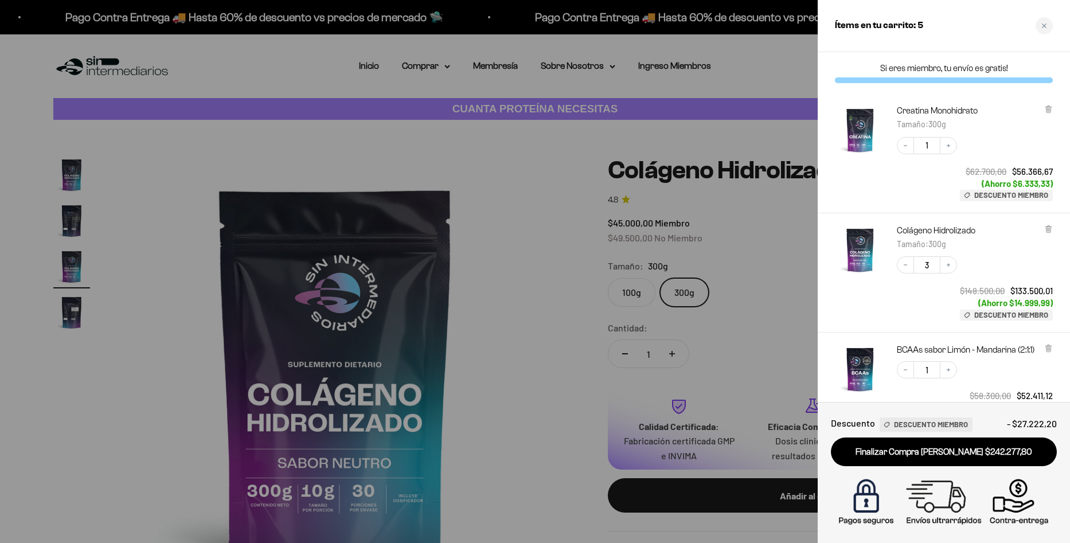
click at [669, 229] on div at bounding box center [535, 271] width 1070 height 543
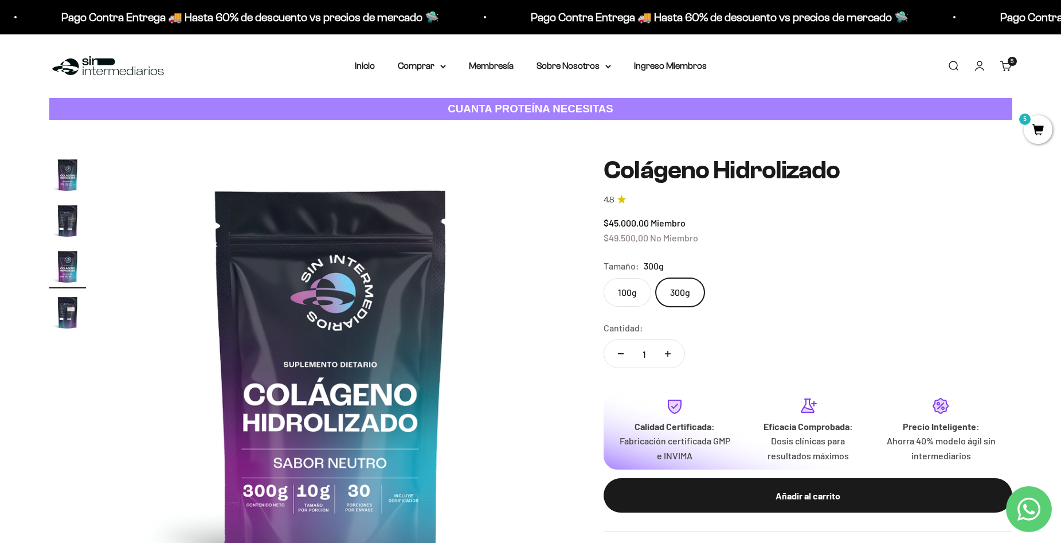
click at [640, 284] on label "100g" at bounding box center [628, 292] width 48 height 29
click at [604, 278] on input "100g" at bounding box center [603, 277] width 1 height 1
click at [692, 284] on label "300g" at bounding box center [680, 292] width 49 height 29
click at [604, 278] on input "300g" at bounding box center [603, 277] width 1 height 1
click at [629, 292] on label "100g" at bounding box center [628, 292] width 48 height 29
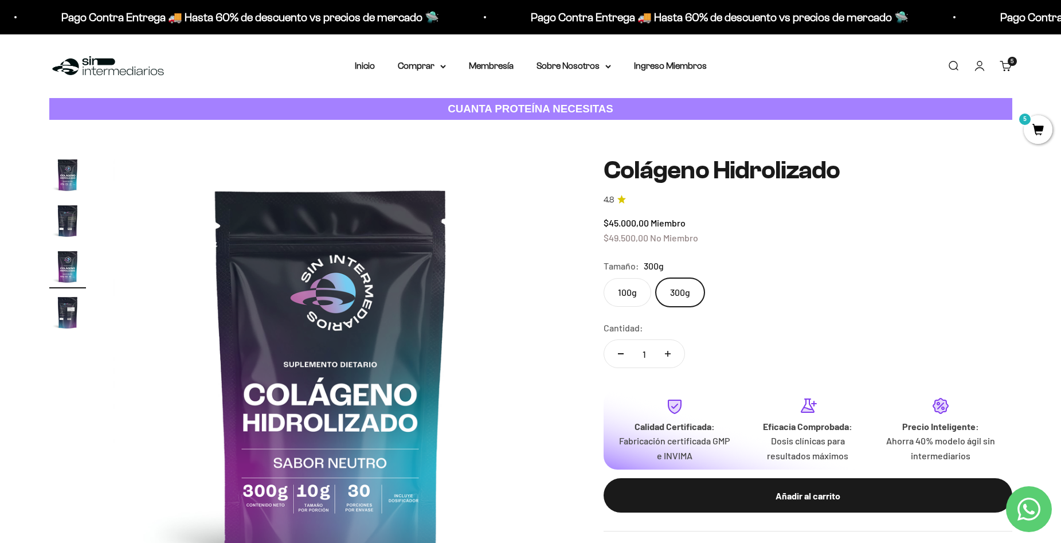
click at [604, 278] on input "100g" at bounding box center [603, 277] width 1 height 1
click at [679, 295] on label "300g" at bounding box center [680, 292] width 49 height 29
click at [604, 278] on input "300g" at bounding box center [603, 277] width 1 height 1
click at [637, 294] on label "100g" at bounding box center [628, 292] width 48 height 29
click at [604, 278] on input "100g" at bounding box center [603, 277] width 1 height 1
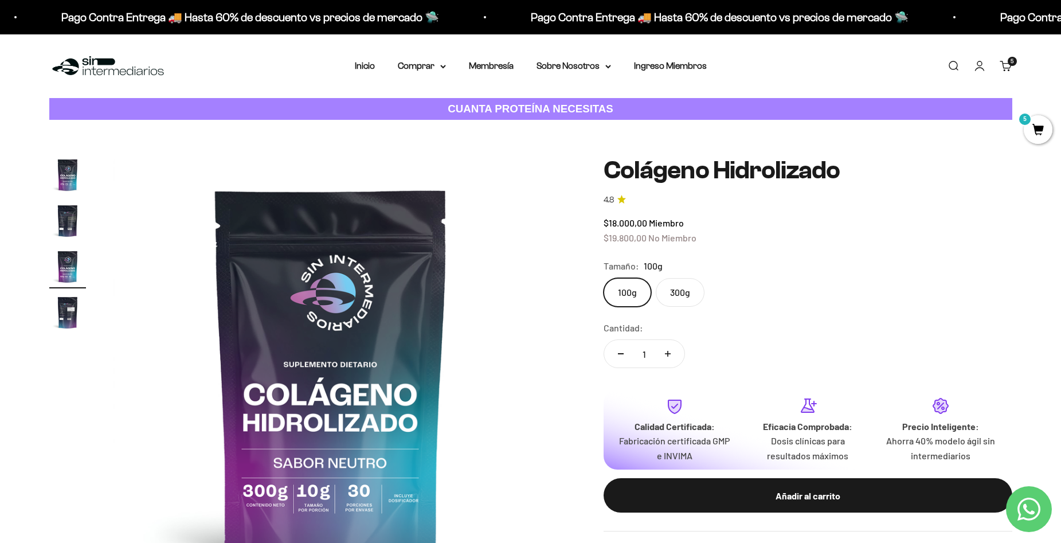
click at [689, 294] on label "300g" at bounding box center [680, 292] width 49 height 29
click at [604, 278] on input "300g" at bounding box center [603, 277] width 1 height 1
click at [638, 291] on label "100g" at bounding box center [628, 292] width 48 height 29
click at [604, 278] on input "100g" at bounding box center [603, 277] width 1 height 1
click at [673, 291] on label "300g" at bounding box center [680, 292] width 49 height 29
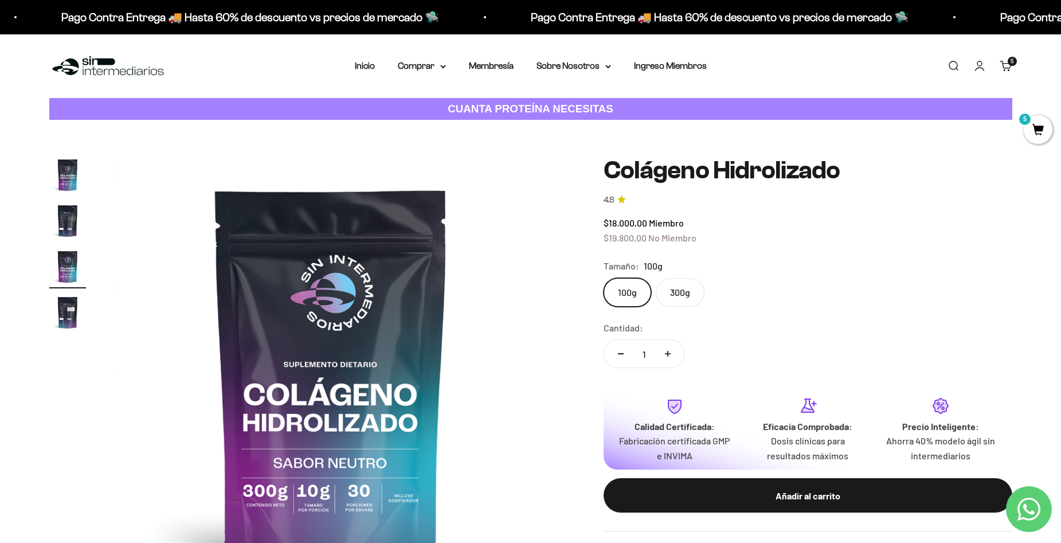
click at [604, 278] on input "300g" at bounding box center [603, 277] width 1 height 1
click at [628, 290] on label "100g" at bounding box center [628, 292] width 48 height 29
click at [604, 278] on input "100g" at bounding box center [603, 277] width 1 height 1
click at [664, 292] on label "300g" at bounding box center [680, 292] width 49 height 29
click at [604, 278] on input "300g" at bounding box center [603, 277] width 1 height 1
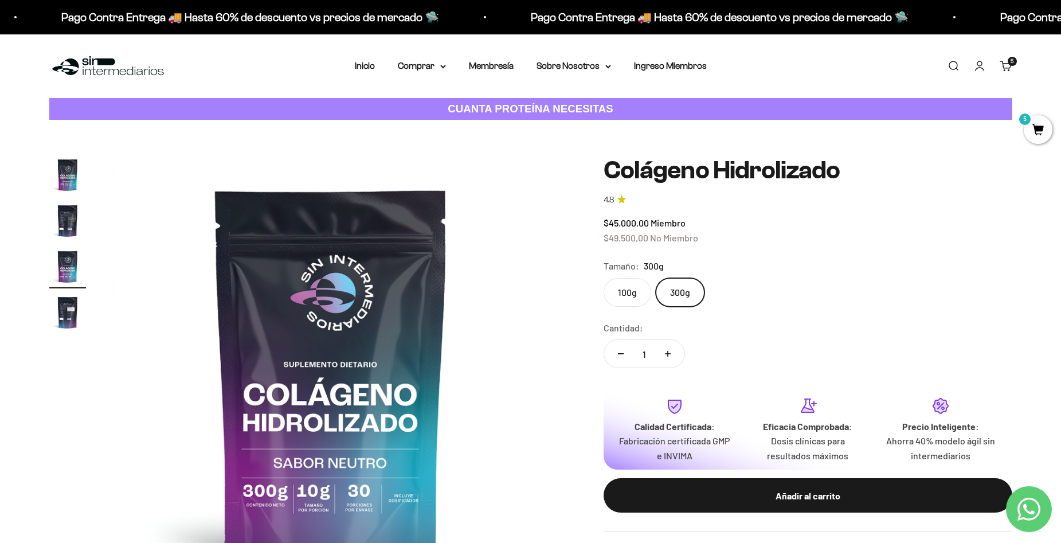
click at [627, 301] on label "100g" at bounding box center [628, 292] width 48 height 29
click at [604, 278] on input "100g" at bounding box center [603, 277] width 1 height 1
click at [694, 291] on label "300g" at bounding box center [680, 292] width 49 height 29
click at [604, 278] on input "300g" at bounding box center [603, 277] width 1 height 1
click at [80, 206] on img "Ir al artículo 2" at bounding box center [67, 220] width 37 height 37
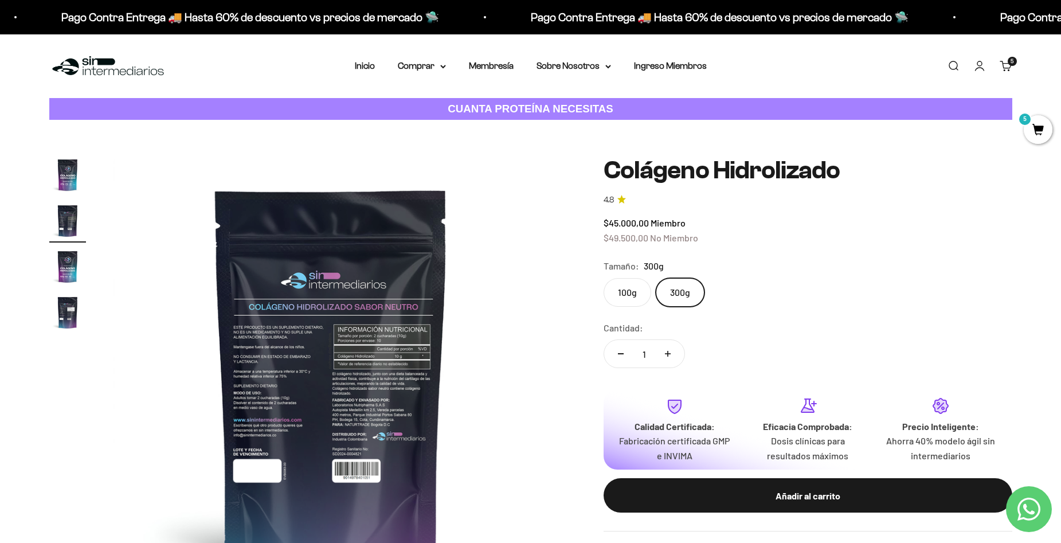
click at [69, 179] on img "Ir al artículo 1" at bounding box center [67, 175] width 37 height 37
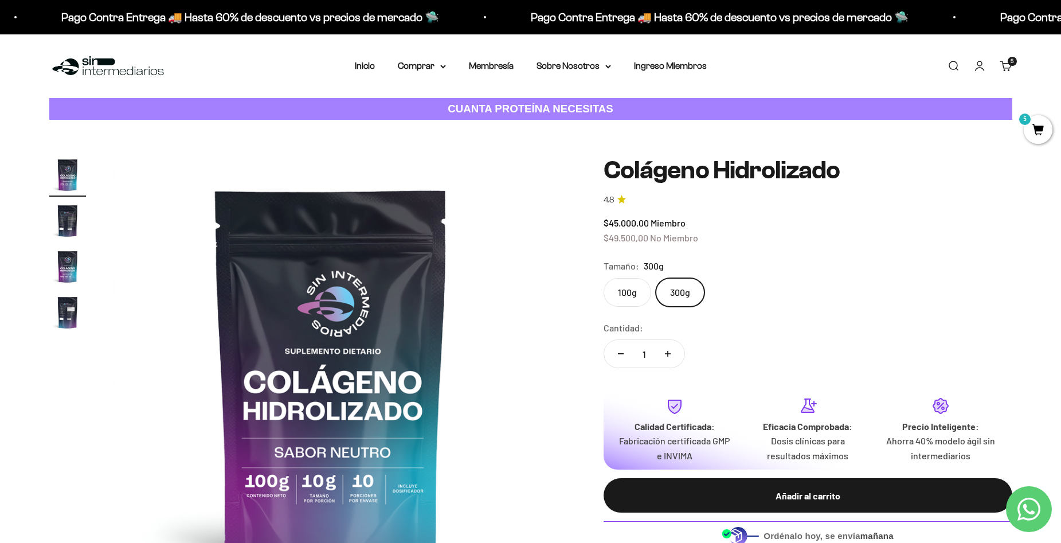
click at [1027, 124] on mark "5" at bounding box center [1025, 119] width 14 height 14
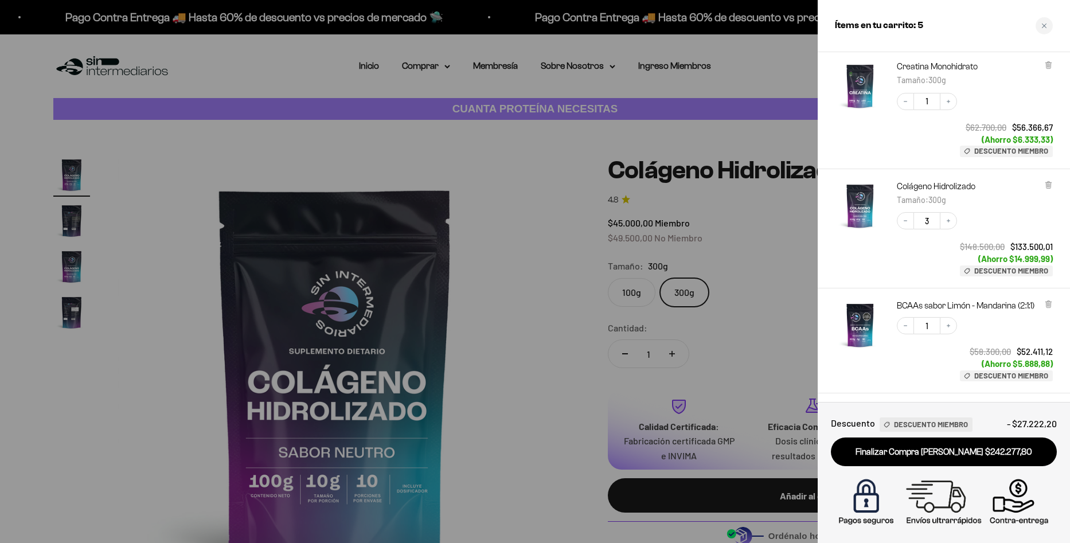
scroll to position [38, 0]
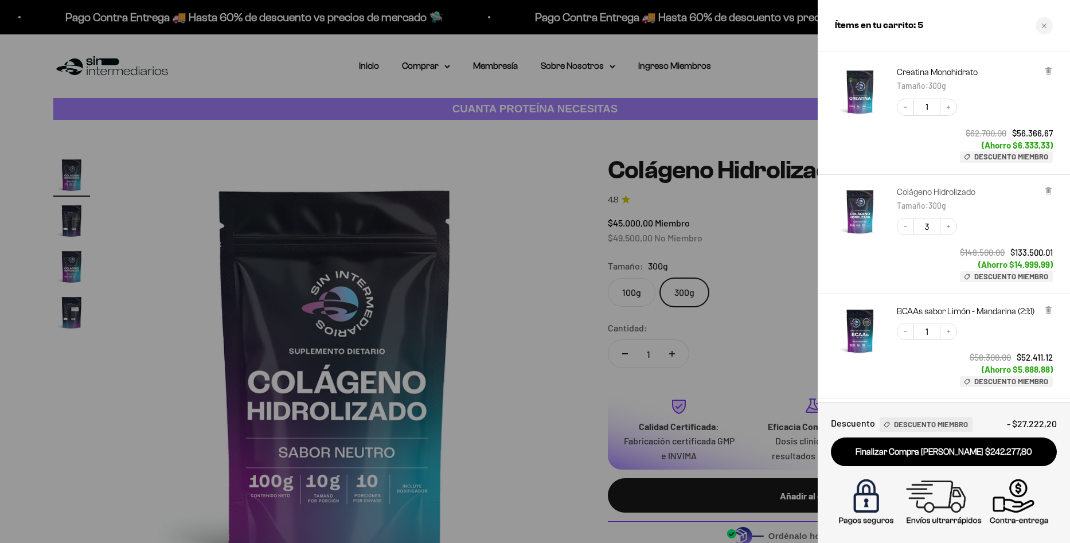
click at [937, 190] on link "Colágeno Hidrolizado" at bounding box center [936, 191] width 79 height 11
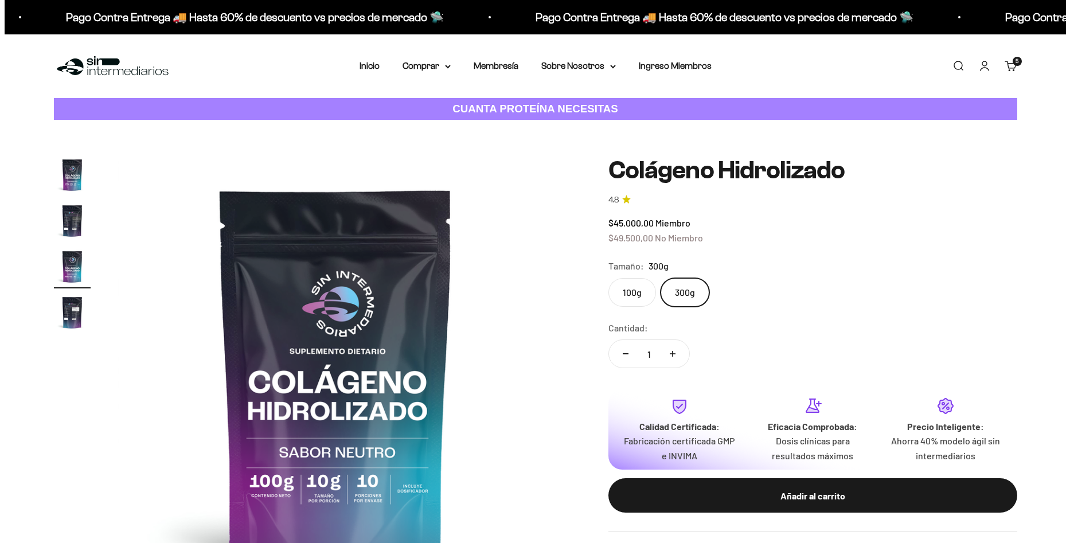
scroll to position [0, 898]
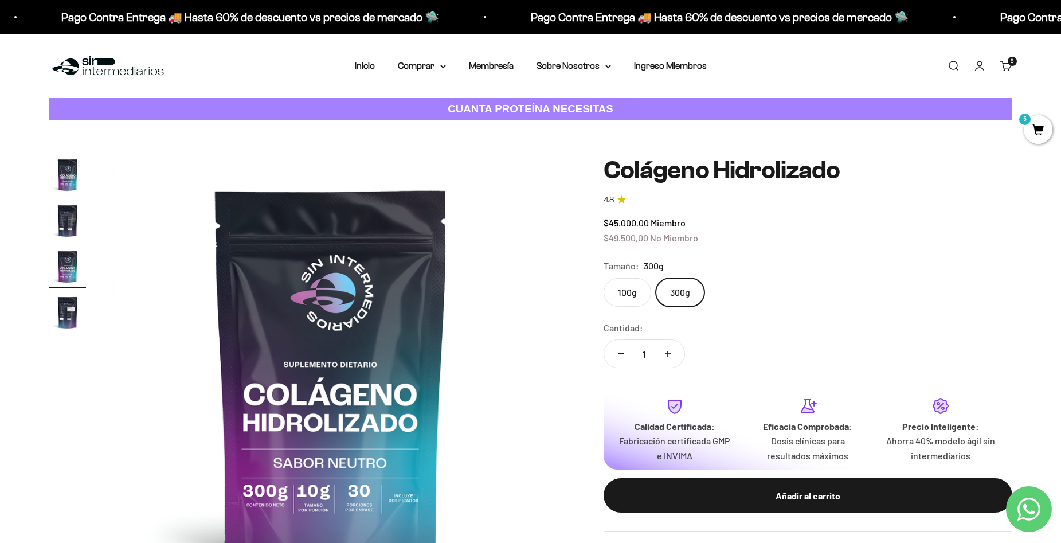
click at [1039, 123] on span "5" at bounding box center [1038, 129] width 29 height 29
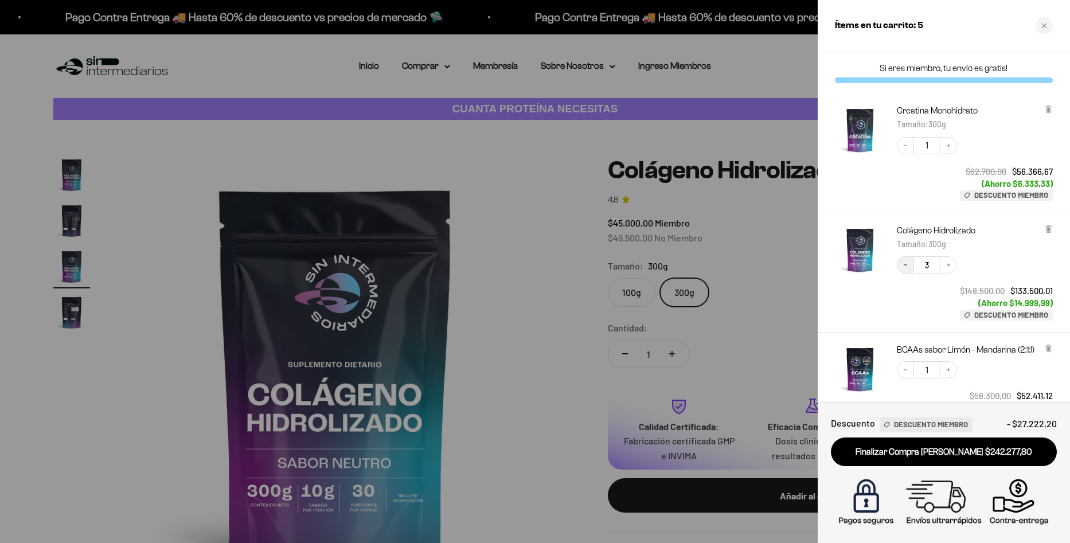
click at [908, 260] on button "Decrease quantity" at bounding box center [905, 264] width 17 height 17
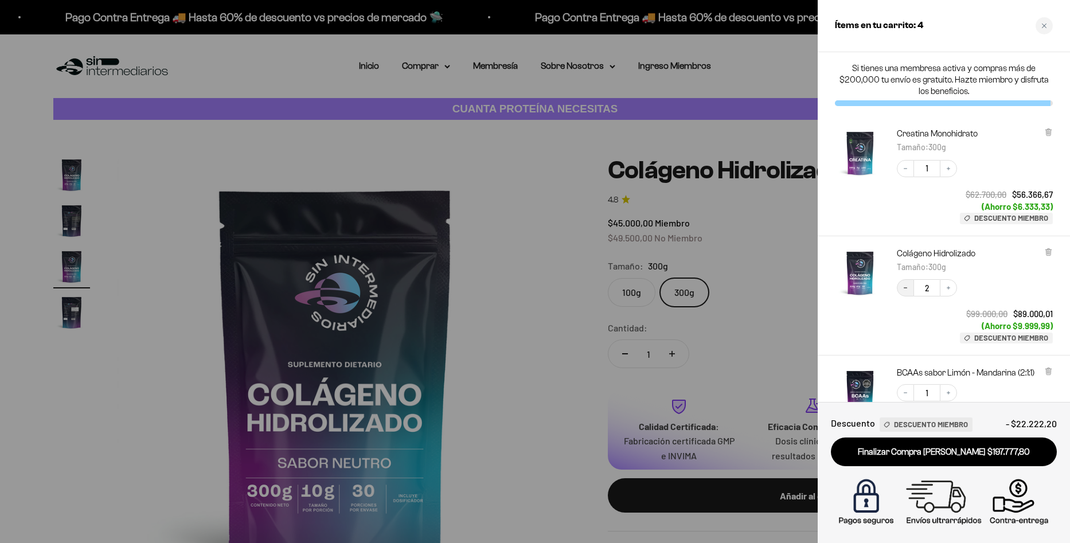
click at [905, 291] on icon "Decrease quantity" at bounding box center [905, 287] width 7 height 7
click at [952, 291] on button "Increase quantity" at bounding box center [948, 287] width 17 height 17
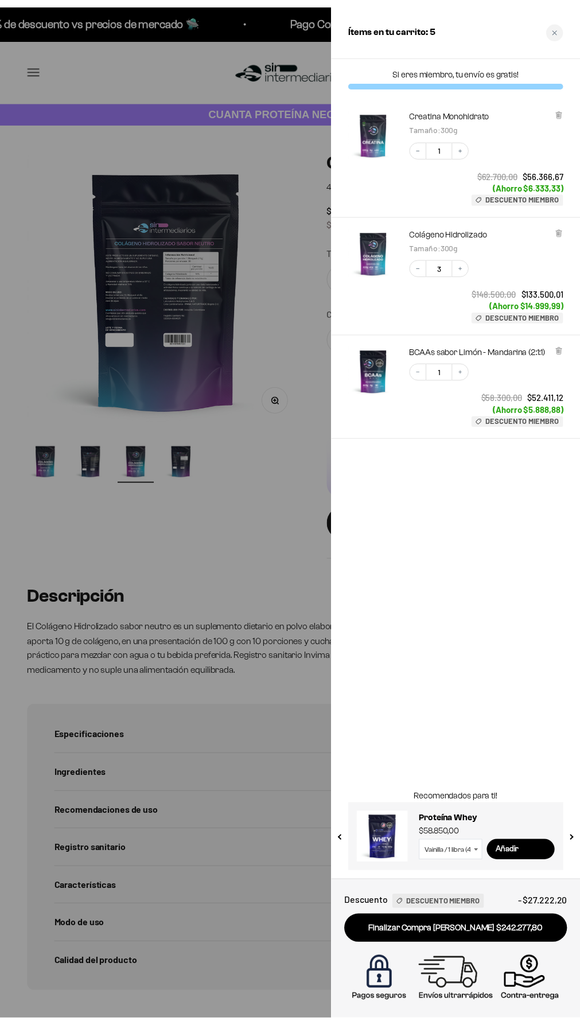
scroll to position [0, 575]
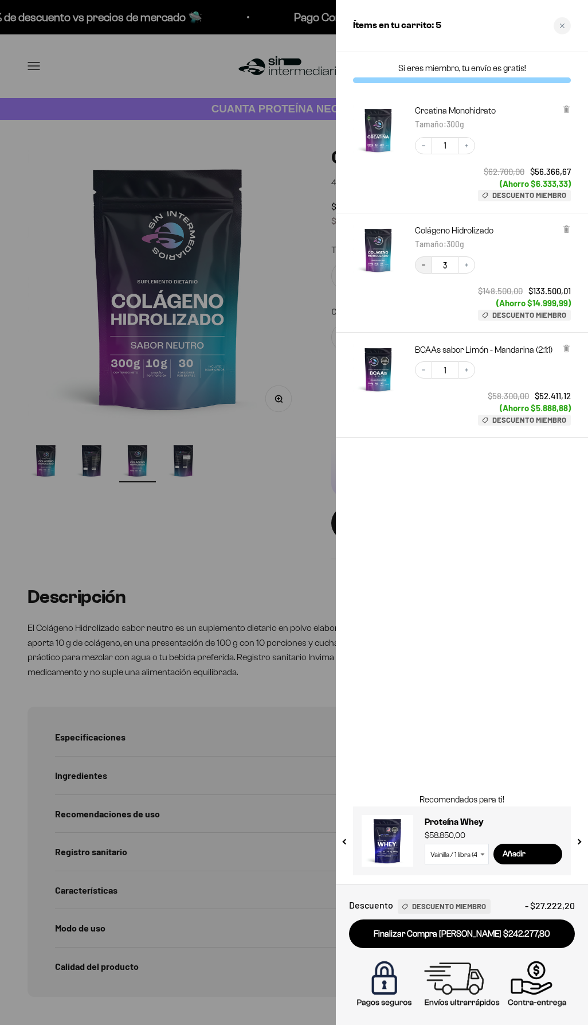
click at [424, 267] on icon "Decrease quantity" at bounding box center [423, 264] width 7 height 7
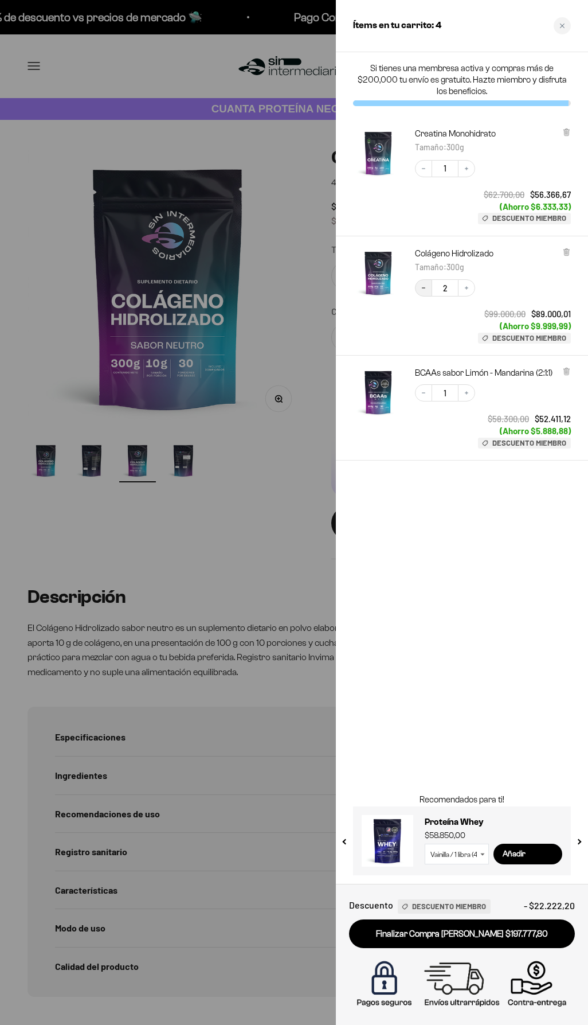
click at [422, 289] on icon "Decrease quantity" at bounding box center [423, 287] width 7 height 7
click at [460, 288] on button "Increase quantity" at bounding box center [466, 287] width 17 height 17
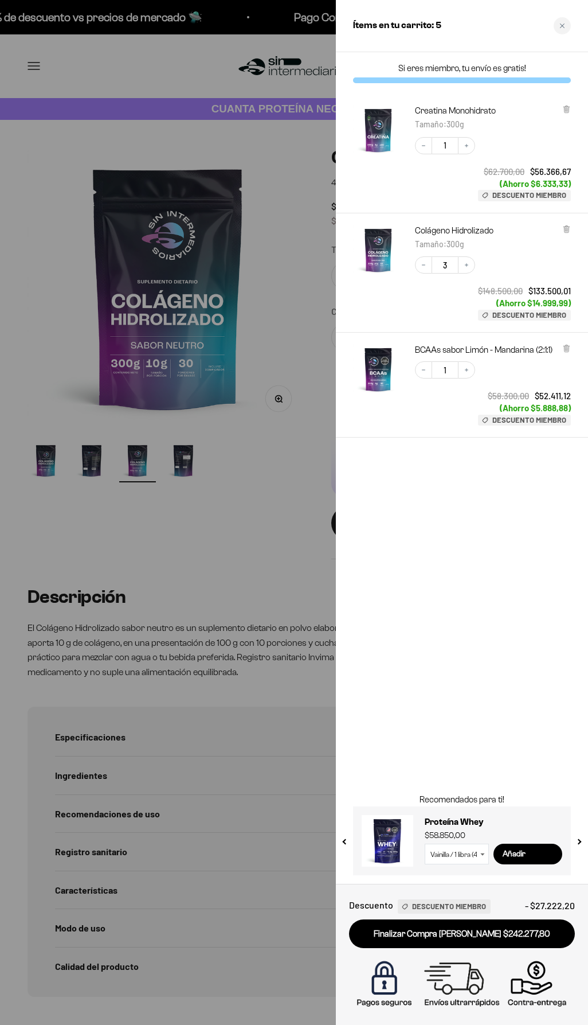
click at [464, 542] on div "Si eres miembro, tu envío es gratis! Creatina Monohidrato Tamaño : 300g Decreas…" at bounding box center [462, 467] width 252 height 831
click at [150, 269] on div at bounding box center [294, 512] width 588 height 1025
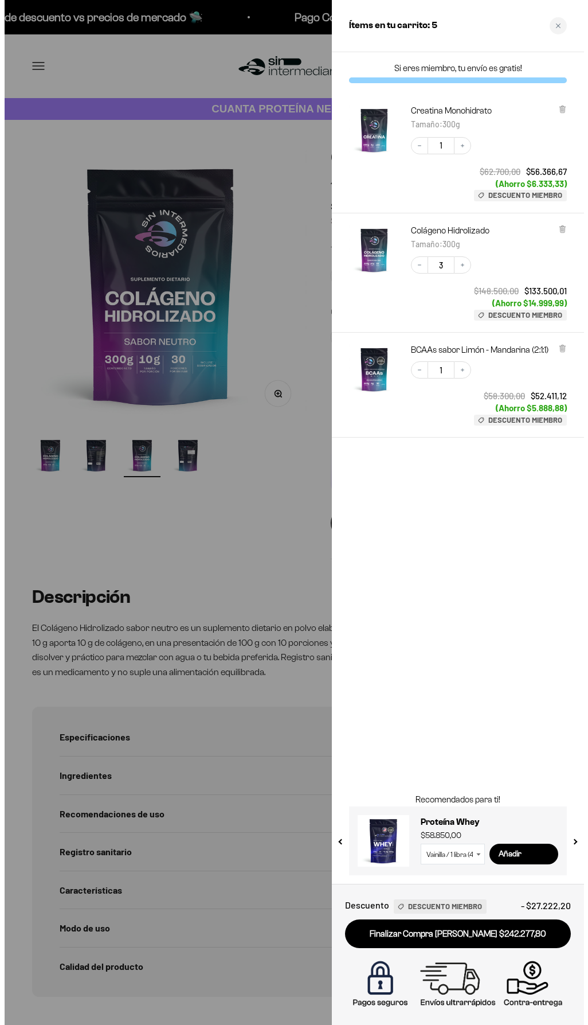
scroll to position [0, 566]
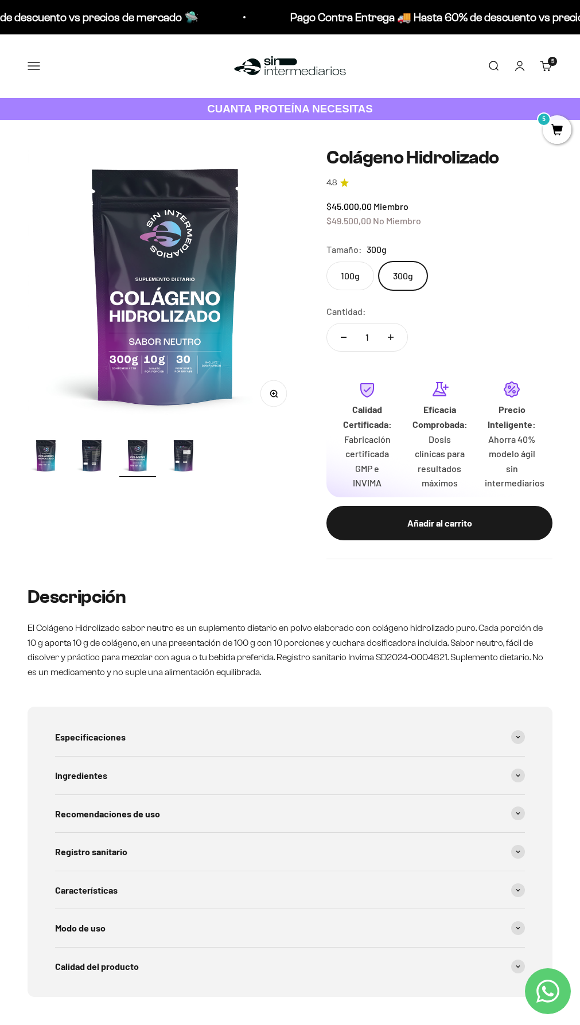
click at [554, 120] on span "5" at bounding box center [556, 129] width 29 height 29
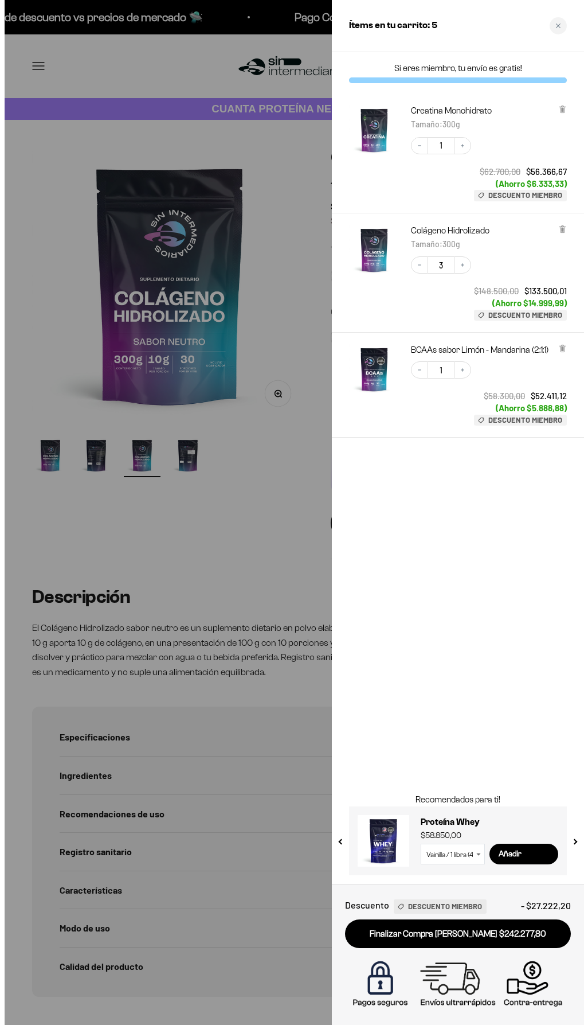
scroll to position [0, 575]
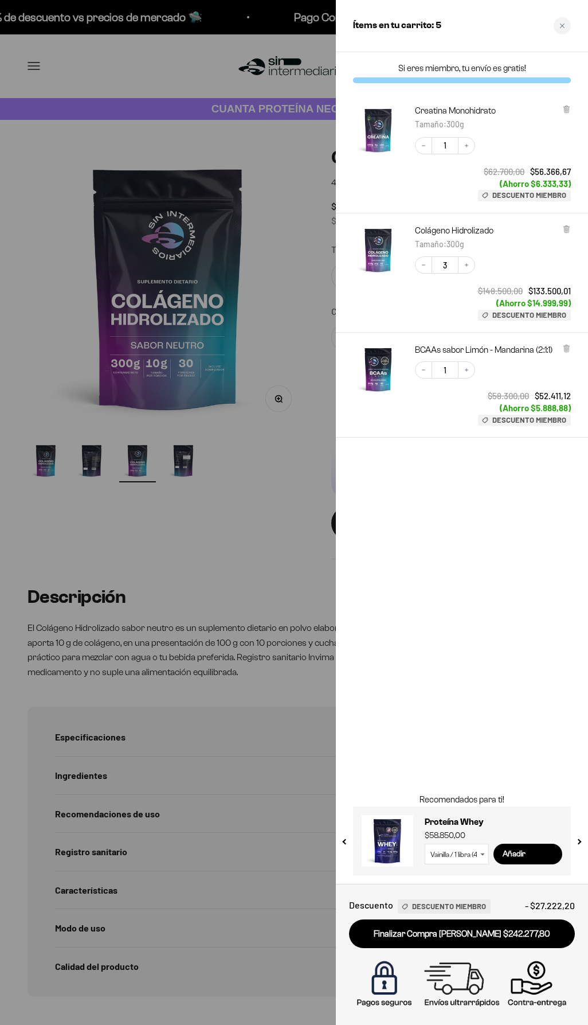
click at [469, 542] on div "Si eres miembro, tu envío es gratis! Creatina Monohidrato Tamaño : 300g Decreas…" at bounding box center [462, 467] width 252 height 831
click at [463, 542] on link "Finalizar Compra Segura $242.277,80" at bounding box center [462, 933] width 226 height 29
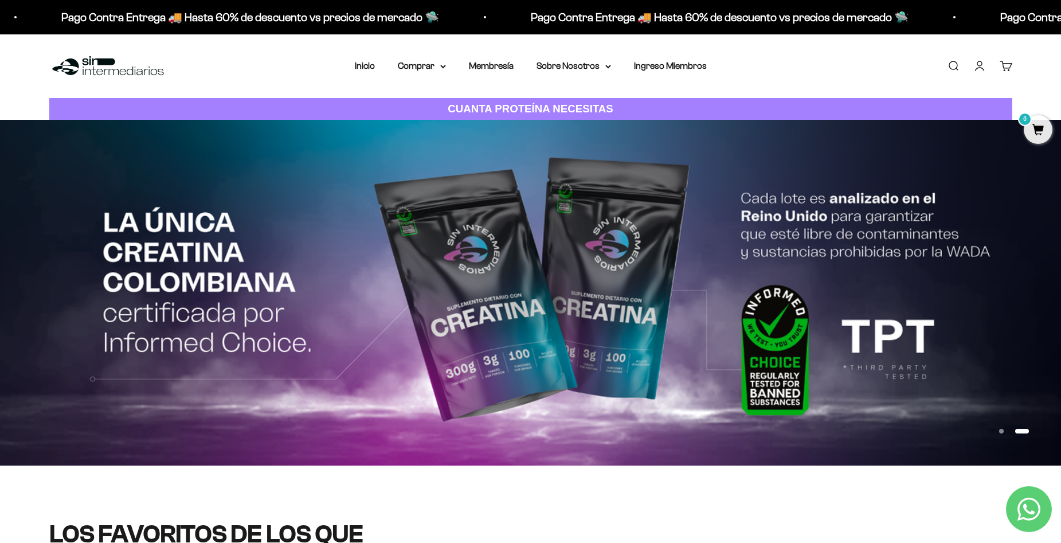
click at [579, 67] on link "Carrito 0" at bounding box center [1006, 66] width 13 height 13
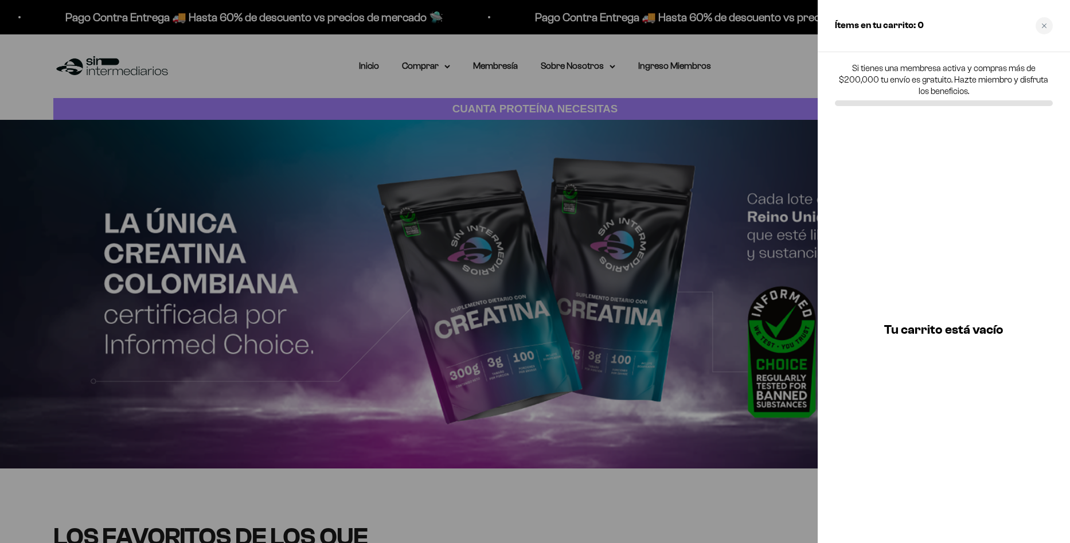
click at [579, 57] on div at bounding box center [535, 271] width 1070 height 543
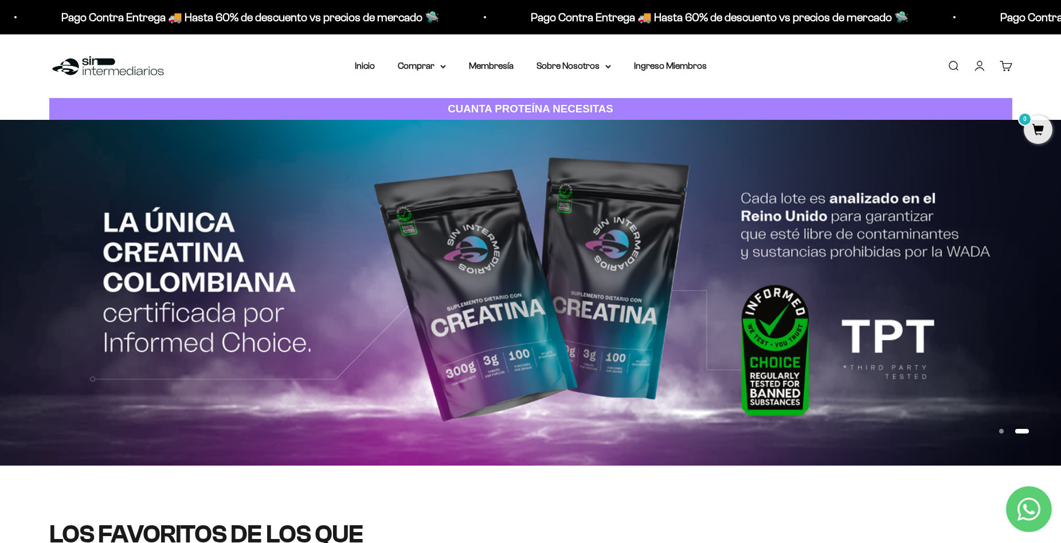
click at [579, 64] on link "Cuenta" at bounding box center [979, 66] width 13 height 13
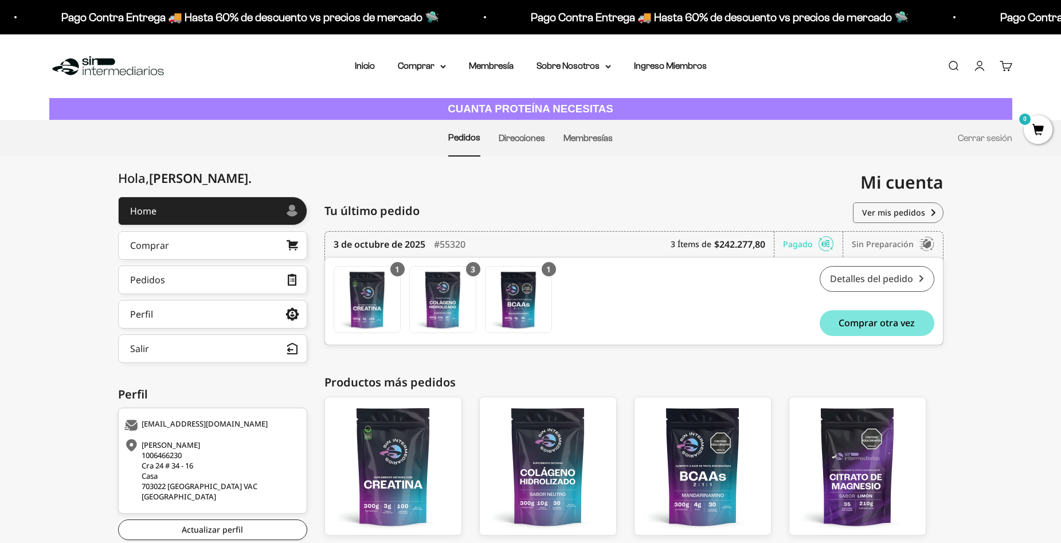
click at [892, 272] on link "Detalles del pedido" at bounding box center [877, 279] width 115 height 26
